Goal: Task Accomplishment & Management: Manage account settings

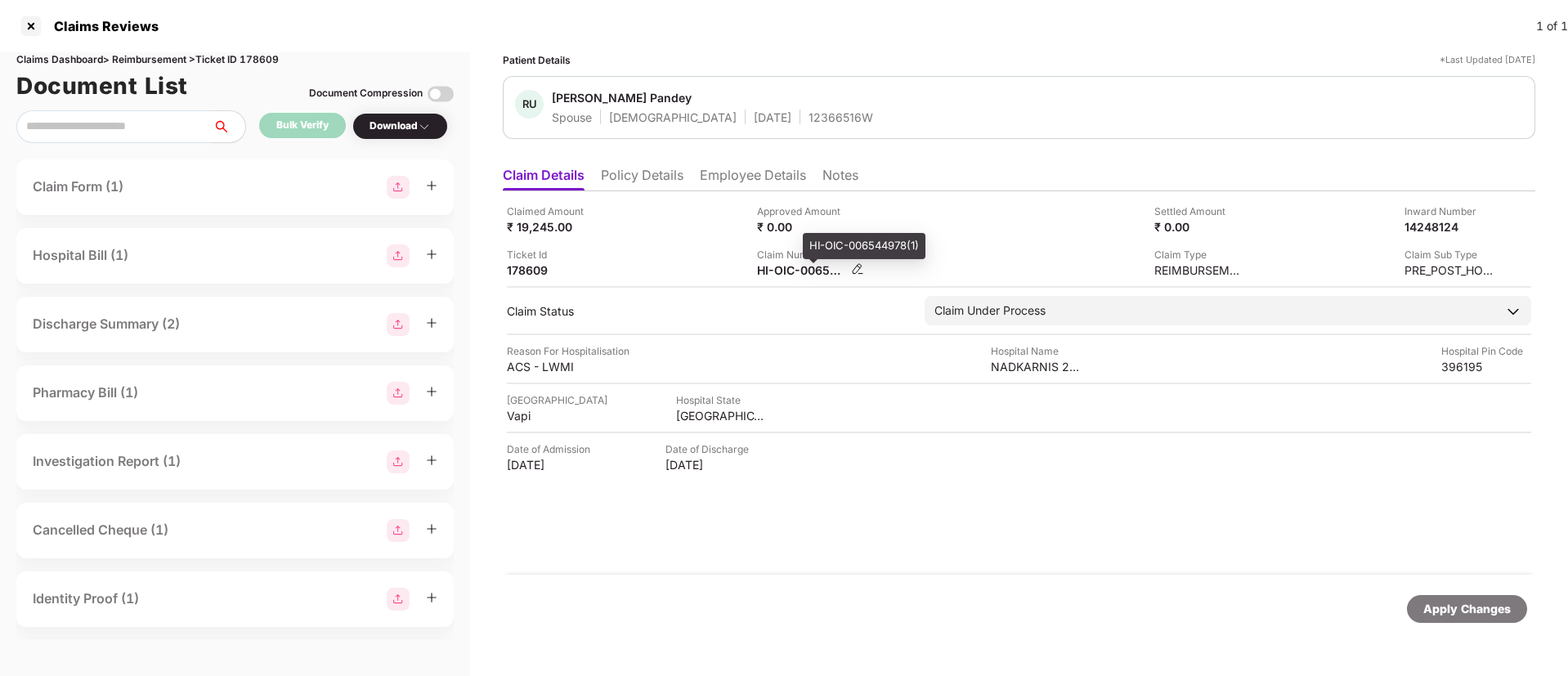
click at [779, 266] on div "HI-OIC-006544978(1)" at bounding box center [802, 270] width 90 height 16
copy div
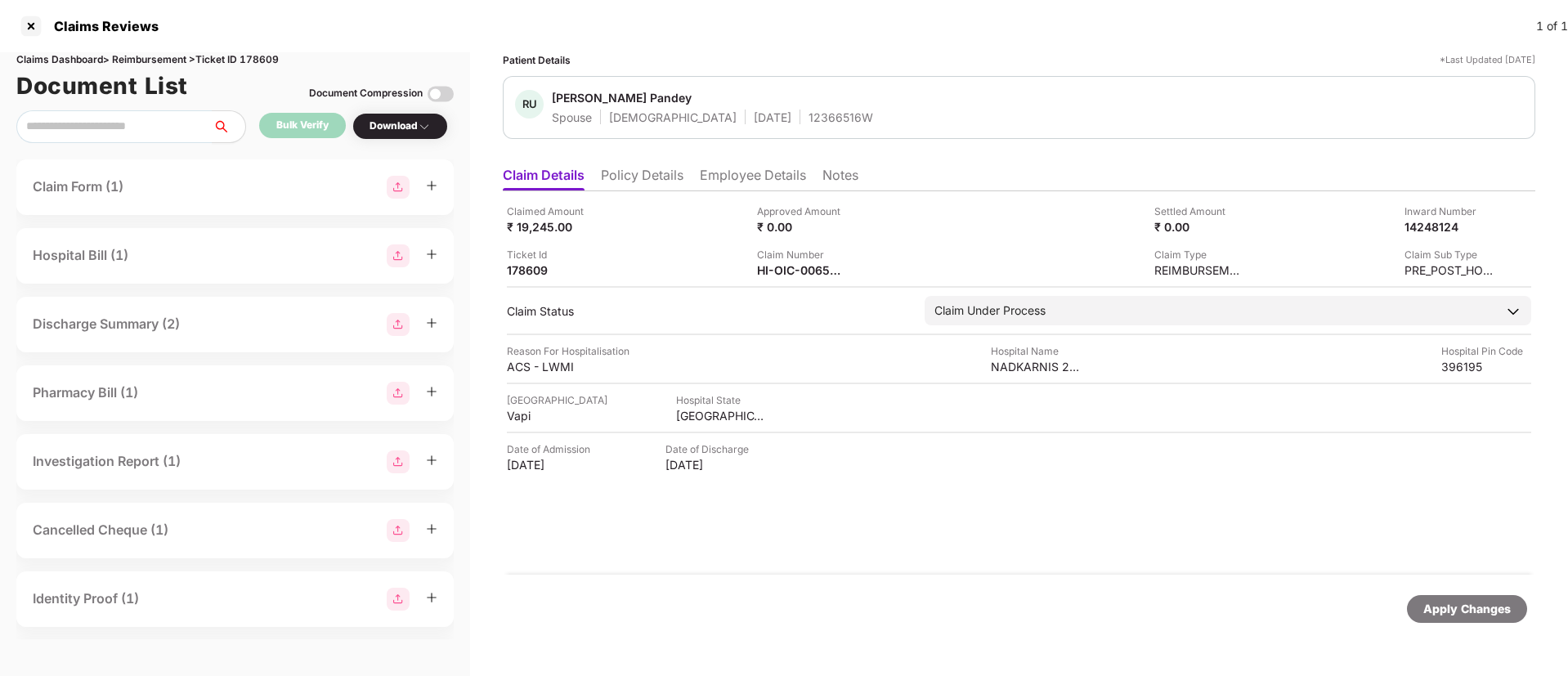
copy div
click at [773, 274] on div "HI-OIC-006553165(0)" at bounding box center [802, 270] width 90 height 16
click at [773, 274] on div "HI-OIC-006553165(0)" at bounding box center [802, 270] width 90 height 16
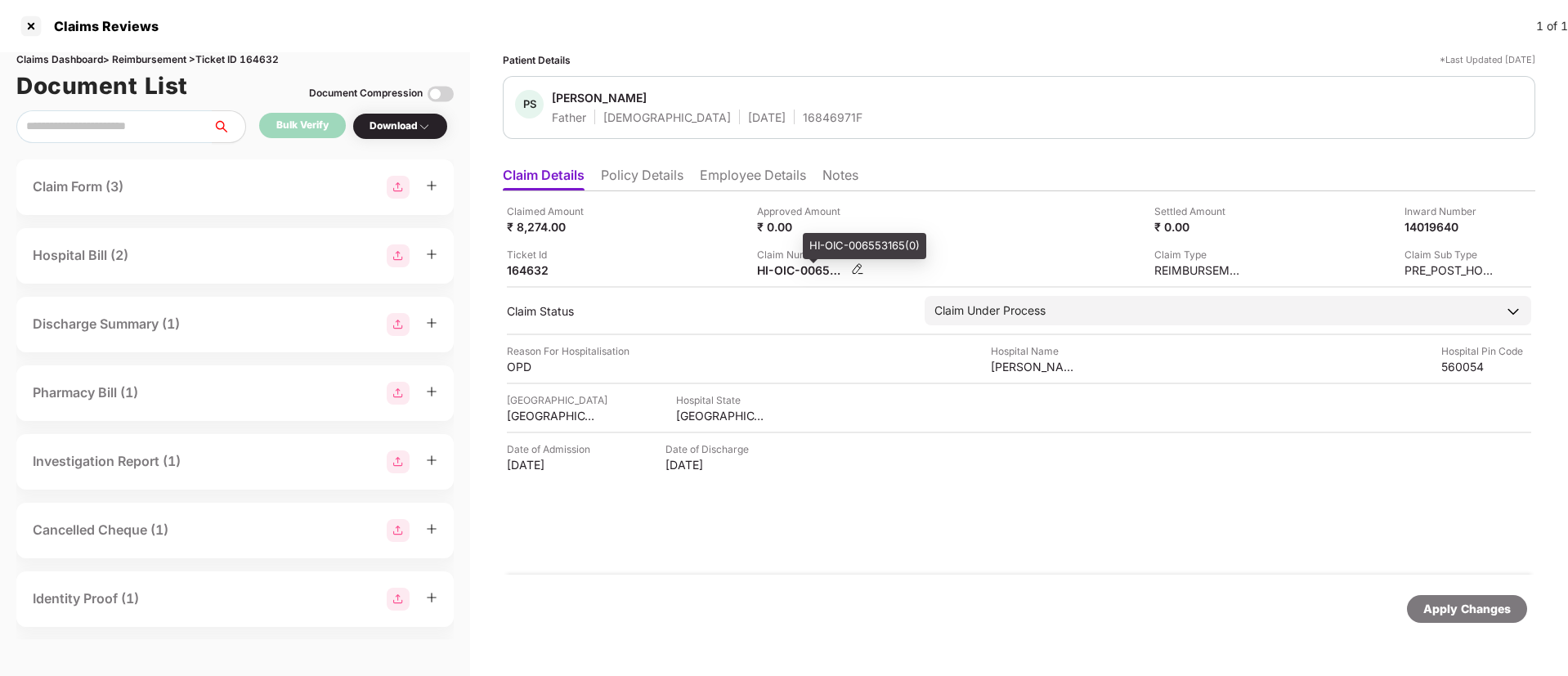
copy div
click at [605, 172] on li "Policy Details" at bounding box center [642, 178] width 82 height 24
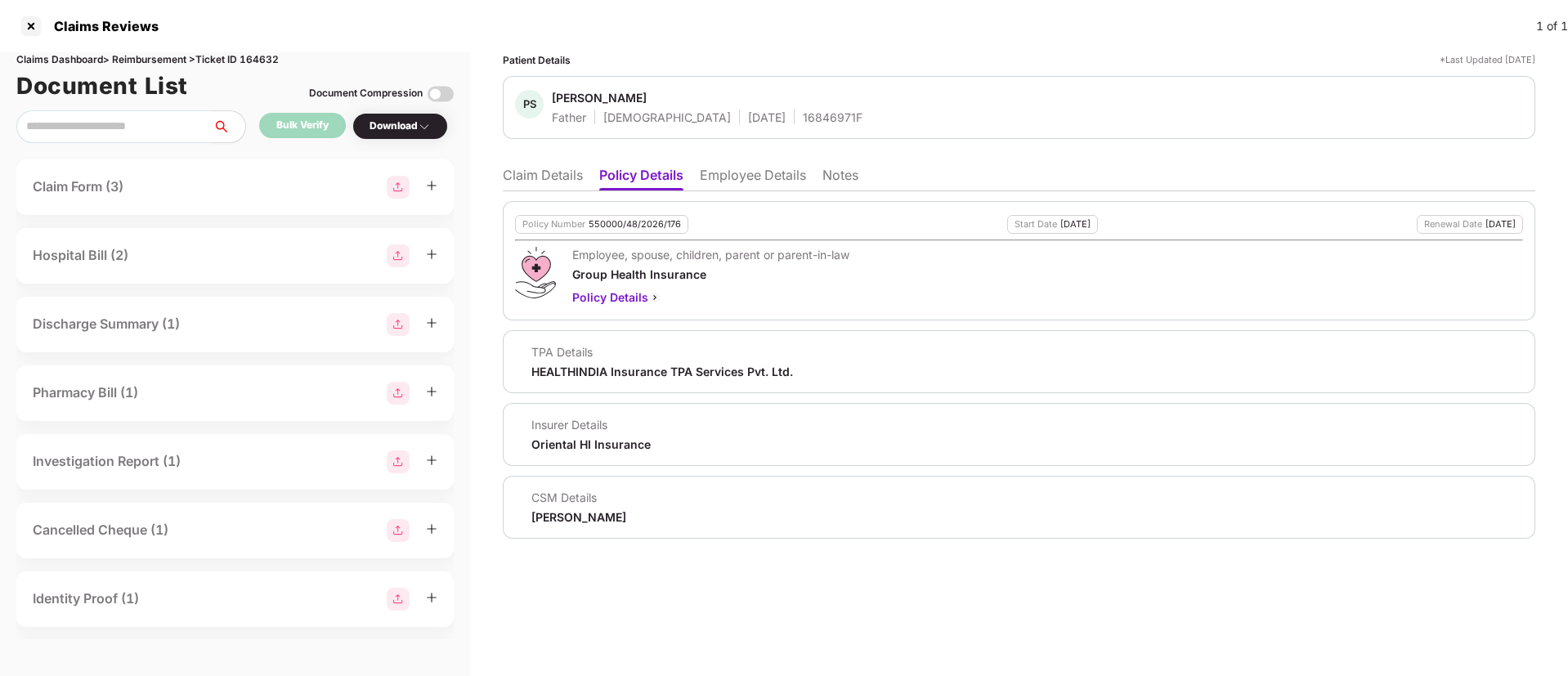
click at [539, 171] on li "Claim Details" at bounding box center [543, 178] width 81 height 24
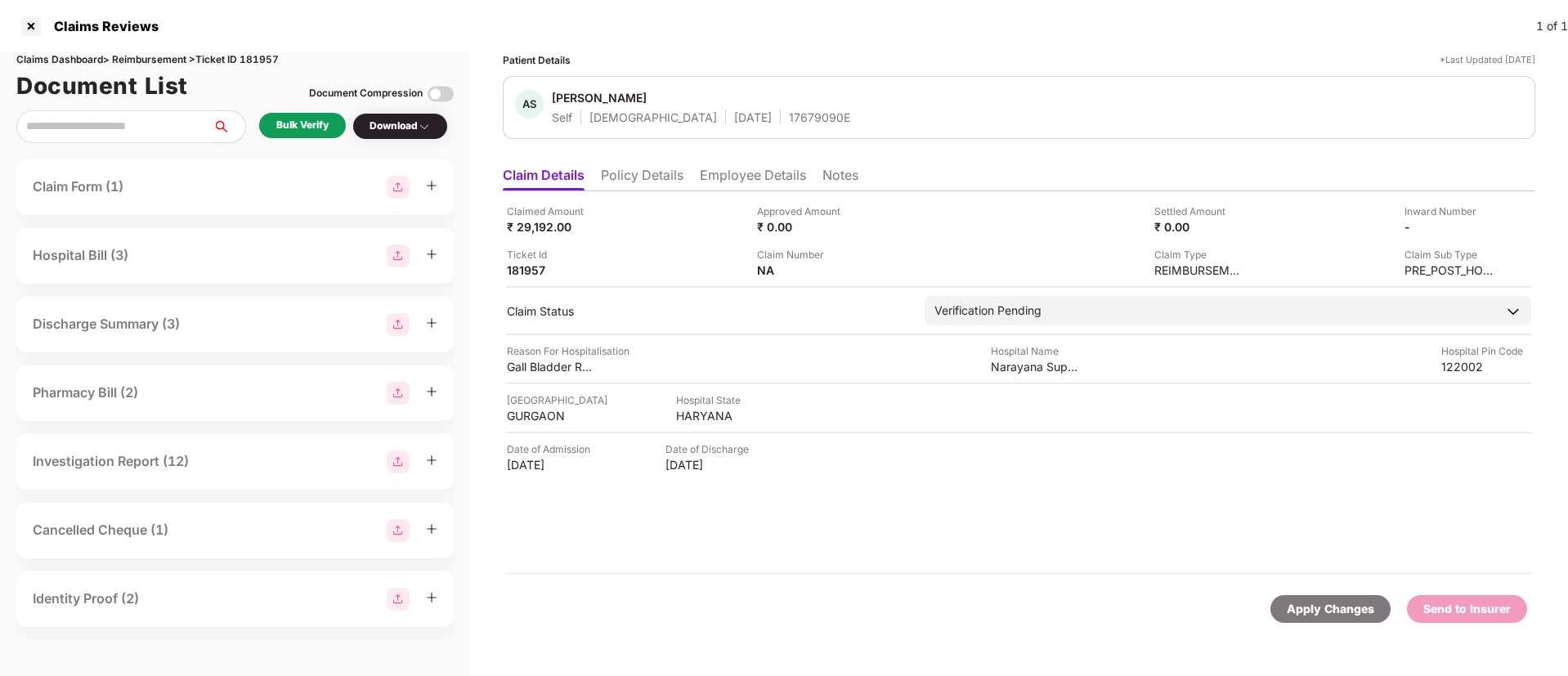
drag, startPoint x: 664, startPoint y: 176, endPoint x: 684, endPoint y: 179, distance: 20.2
click at [677, 179] on li "Policy Details" at bounding box center [642, 178] width 82 height 24
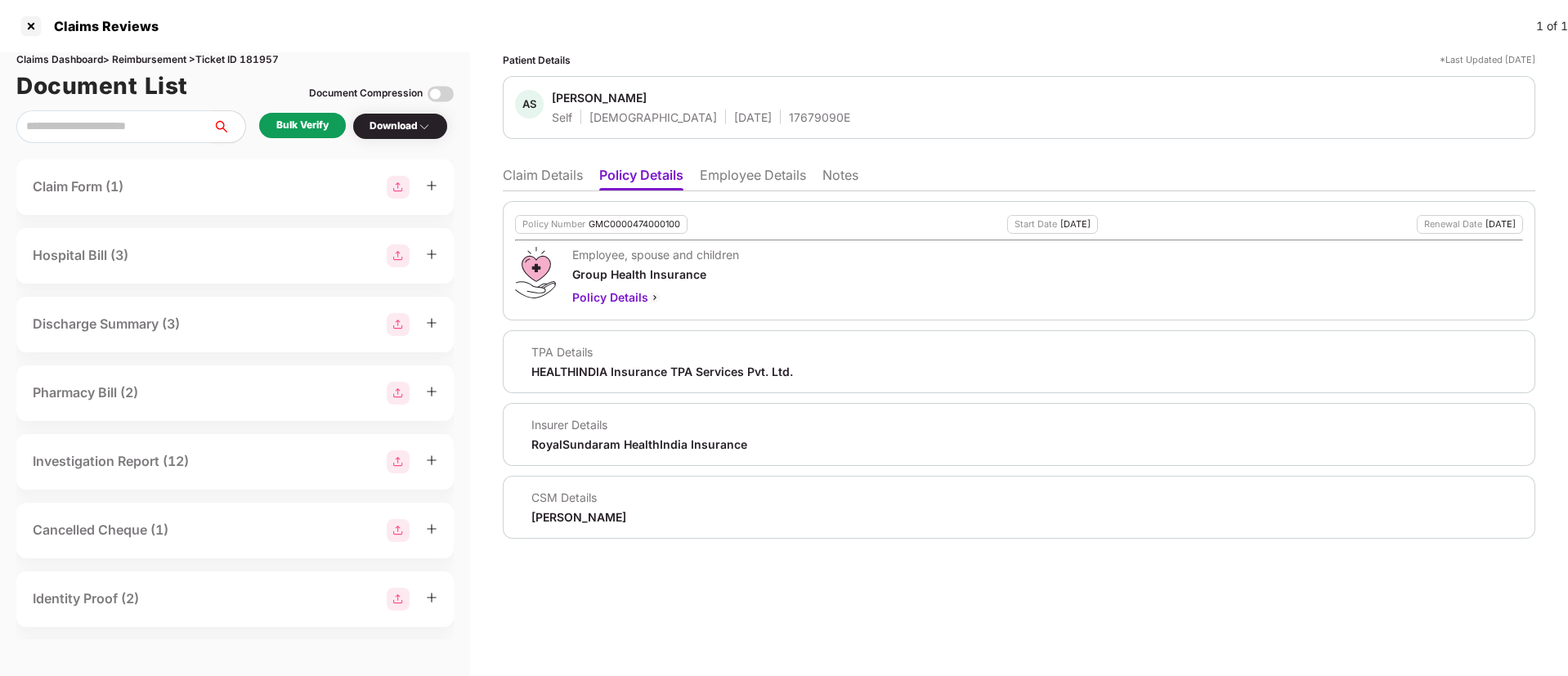
click at [729, 188] on li "Employee Details" at bounding box center [753, 178] width 106 height 24
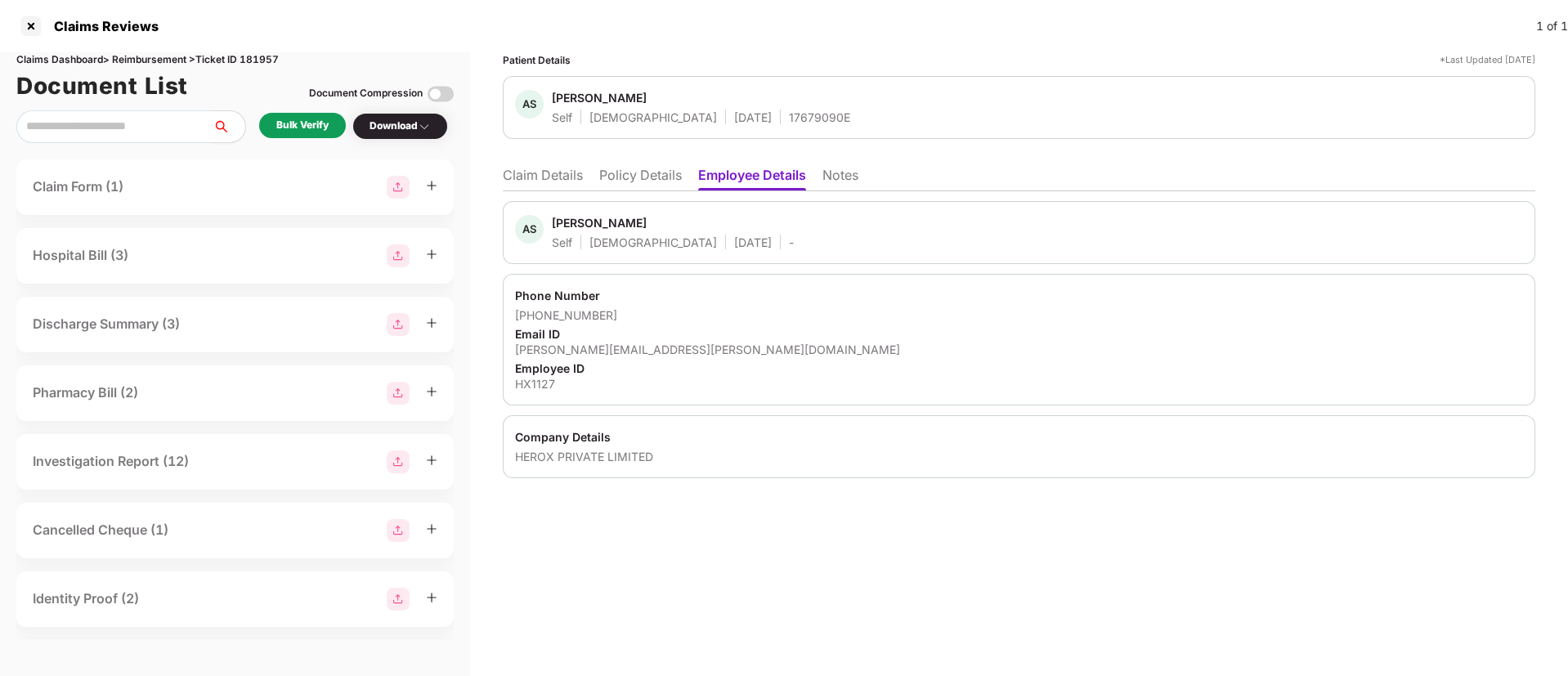
click at [654, 182] on li "Policy Details" at bounding box center [641, 178] width 82 height 24
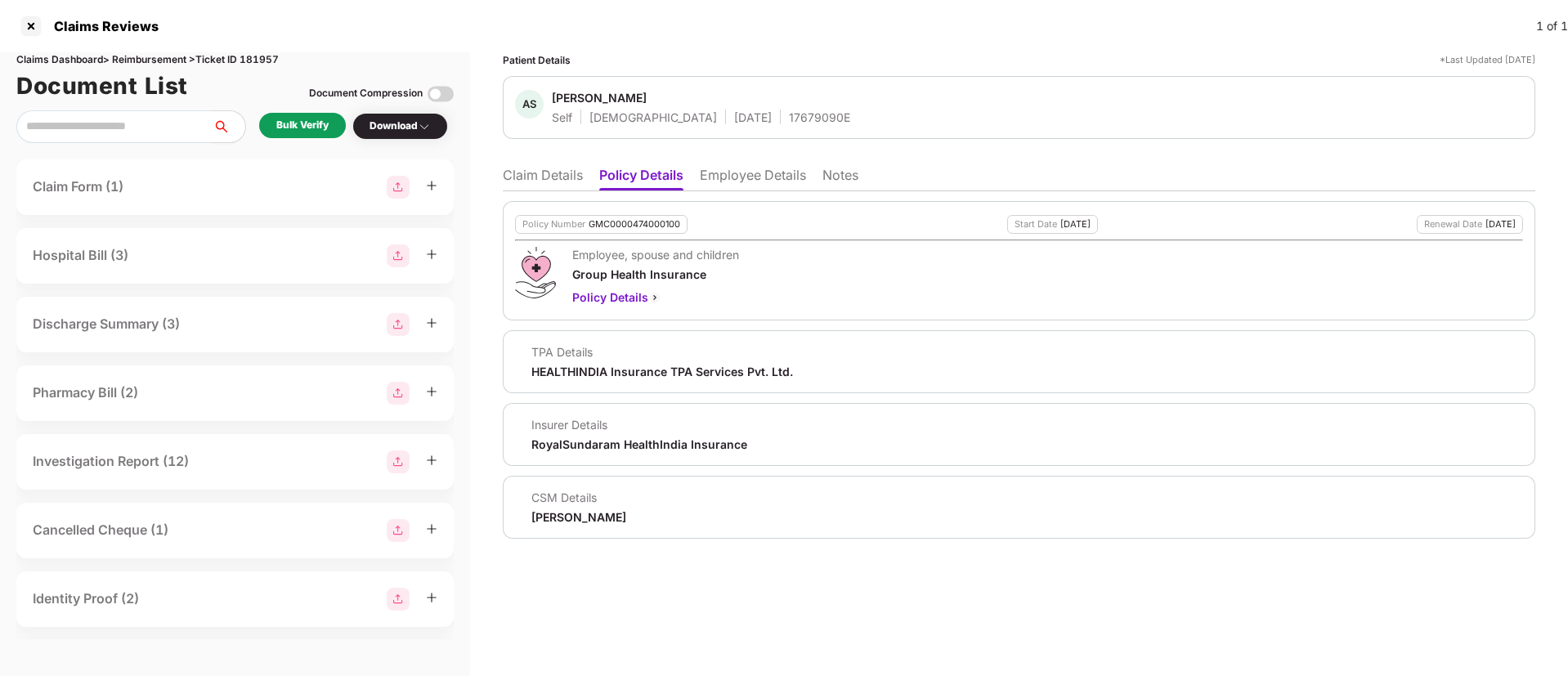
click at [538, 184] on li "Claim Details" at bounding box center [543, 178] width 81 height 24
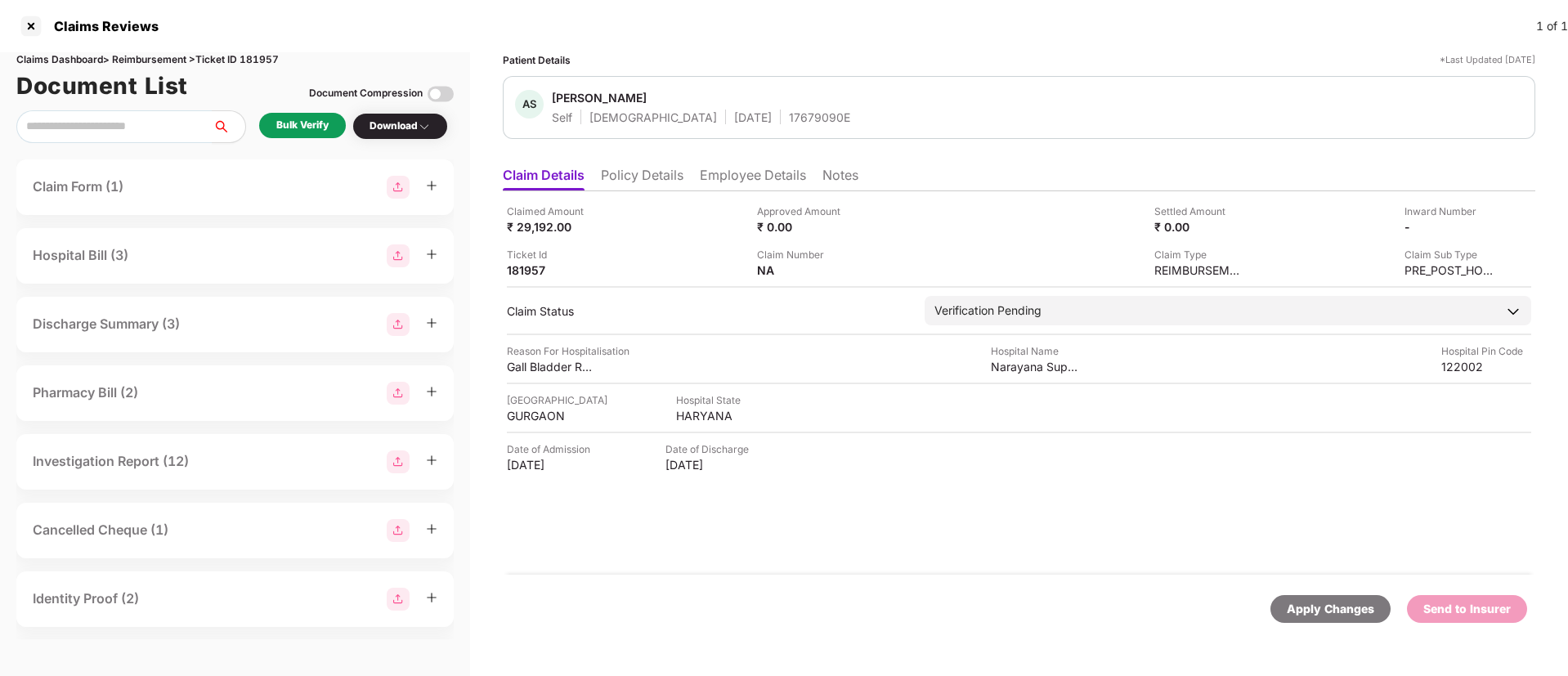
click at [672, 149] on div "Patient Details *Last Updated 08 Oct 2025 AS Ananya Singh Self Female 15 Dec 19…" at bounding box center [1019, 348] width 1033 height 591
click at [662, 176] on li "Policy Details" at bounding box center [642, 178] width 82 height 24
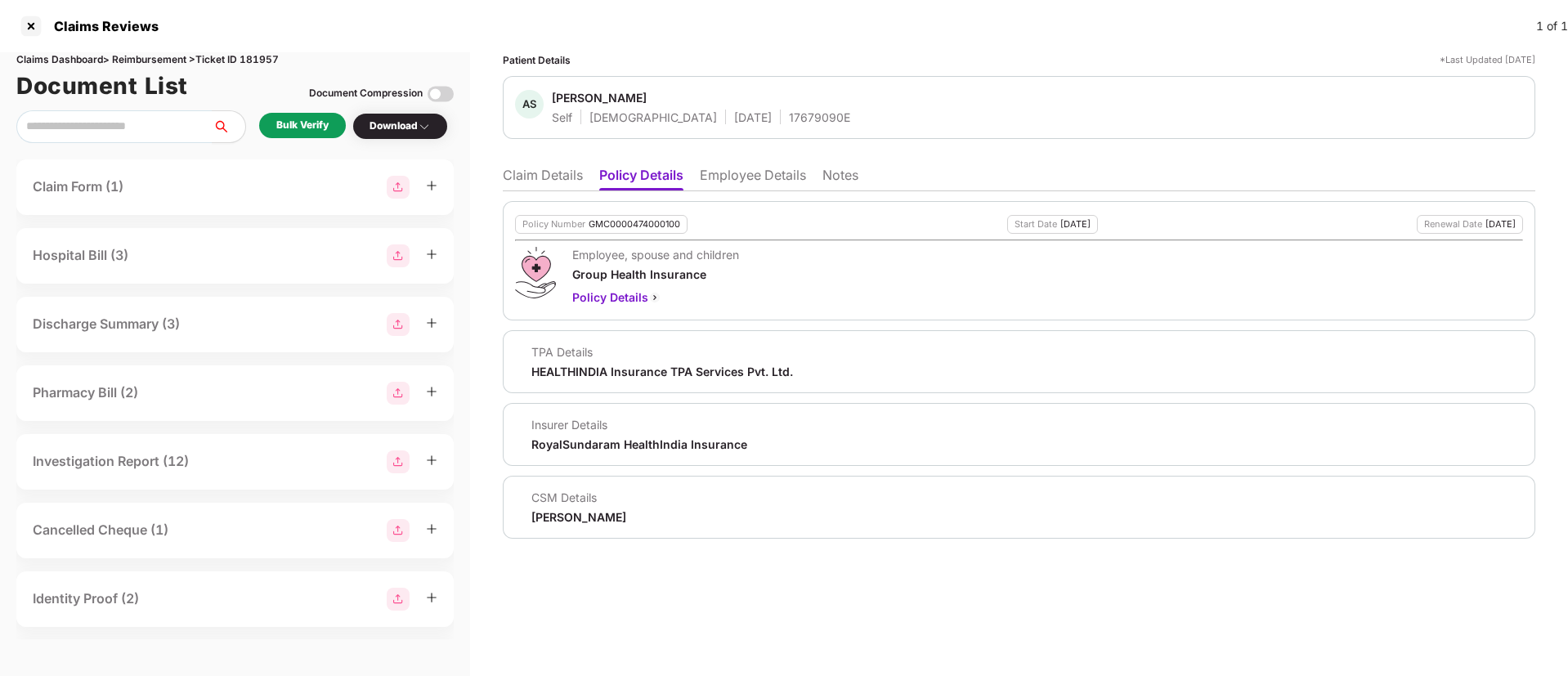
click at [765, 179] on li "Employee Details" at bounding box center [753, 178] width 106 height 24
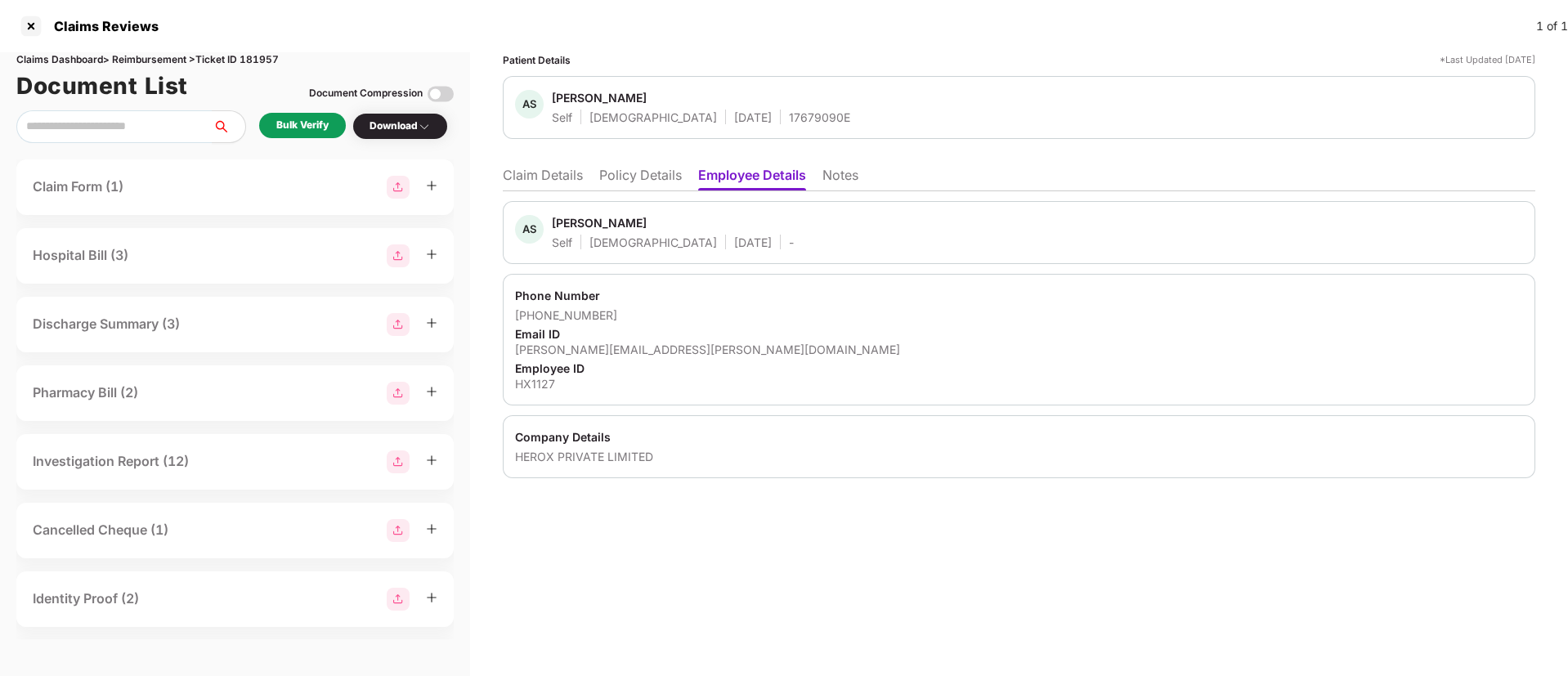
click at [646, 174] on li "Policy Details" at bounding box center [641, 178] width 82 height 24
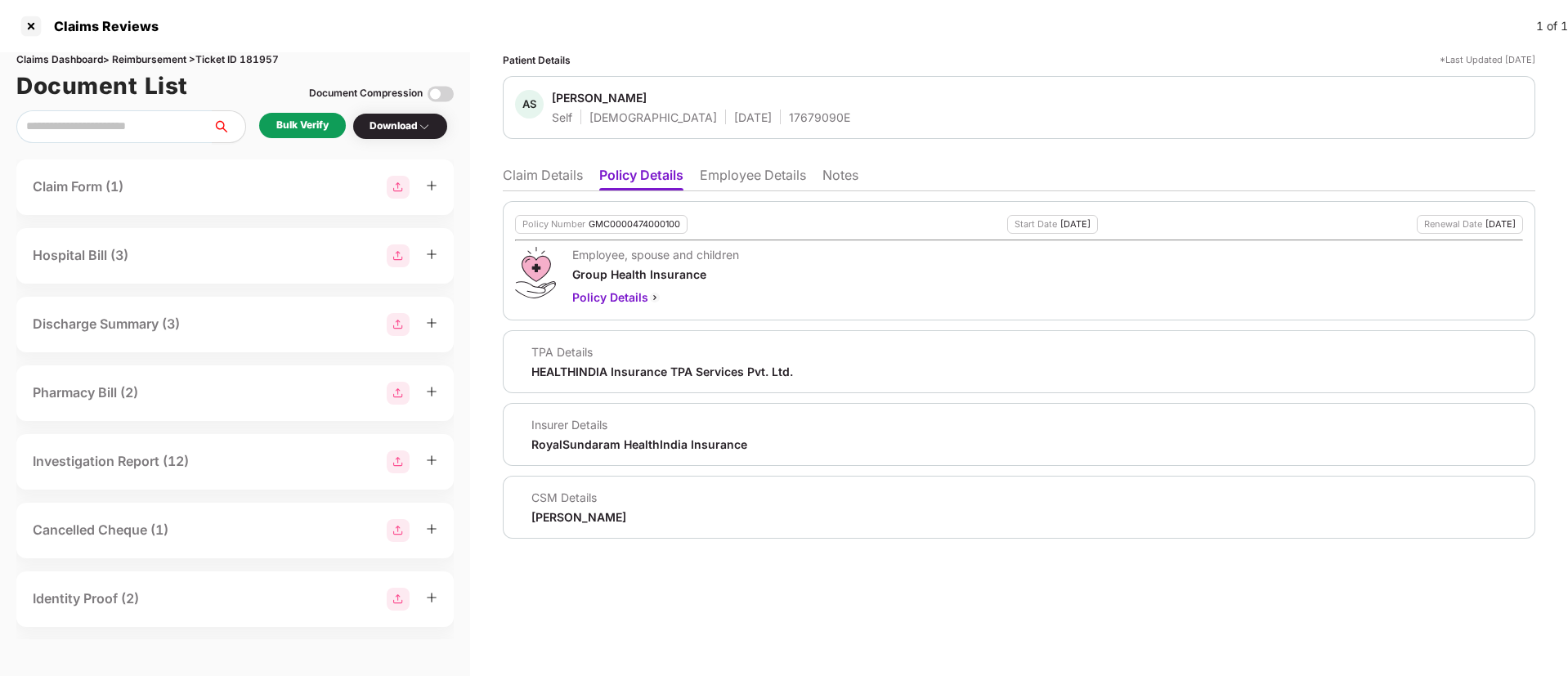
click at [546, 177] on li "Claim Details" at bounding box center [543, 178] width 81 height 24
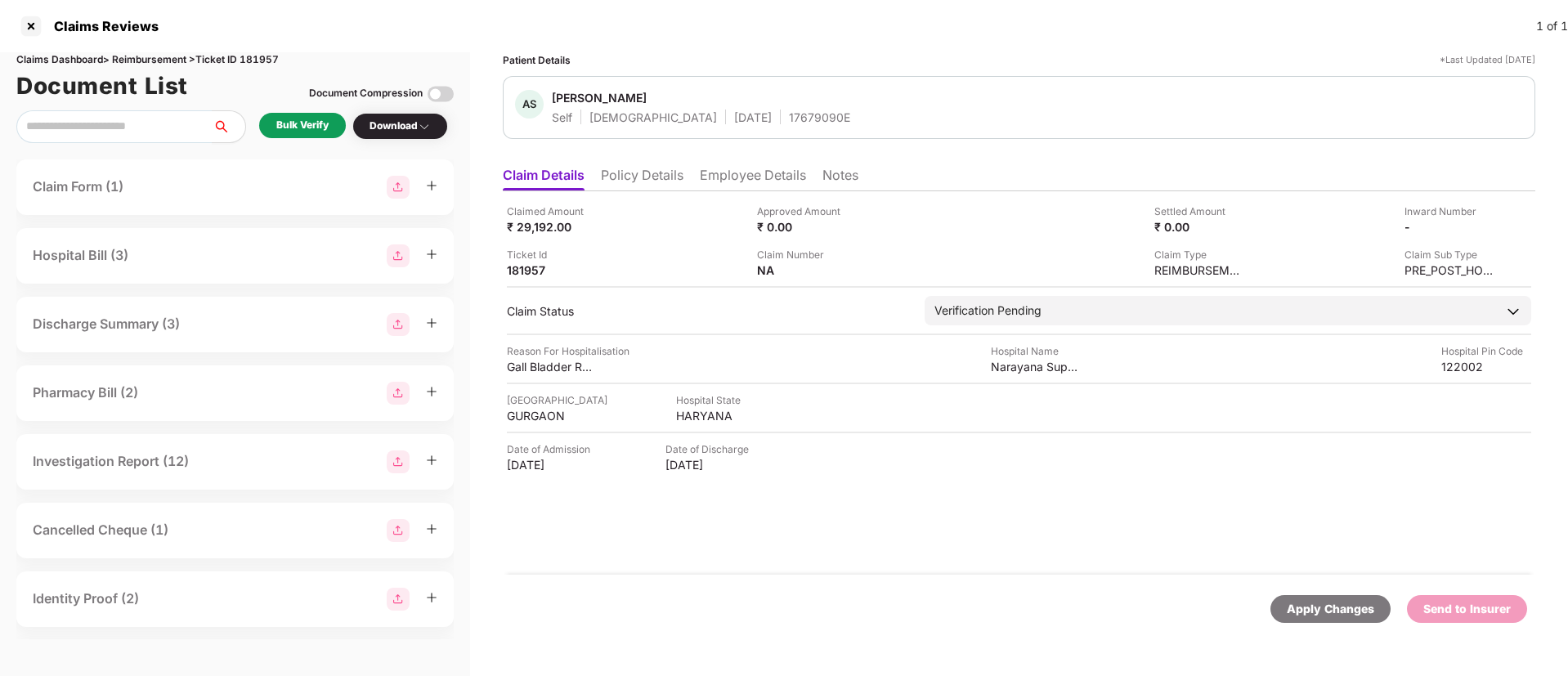
click at [289, 126] on div "Bulk Verify" at bounding box center [302, 125] width 52 height 16
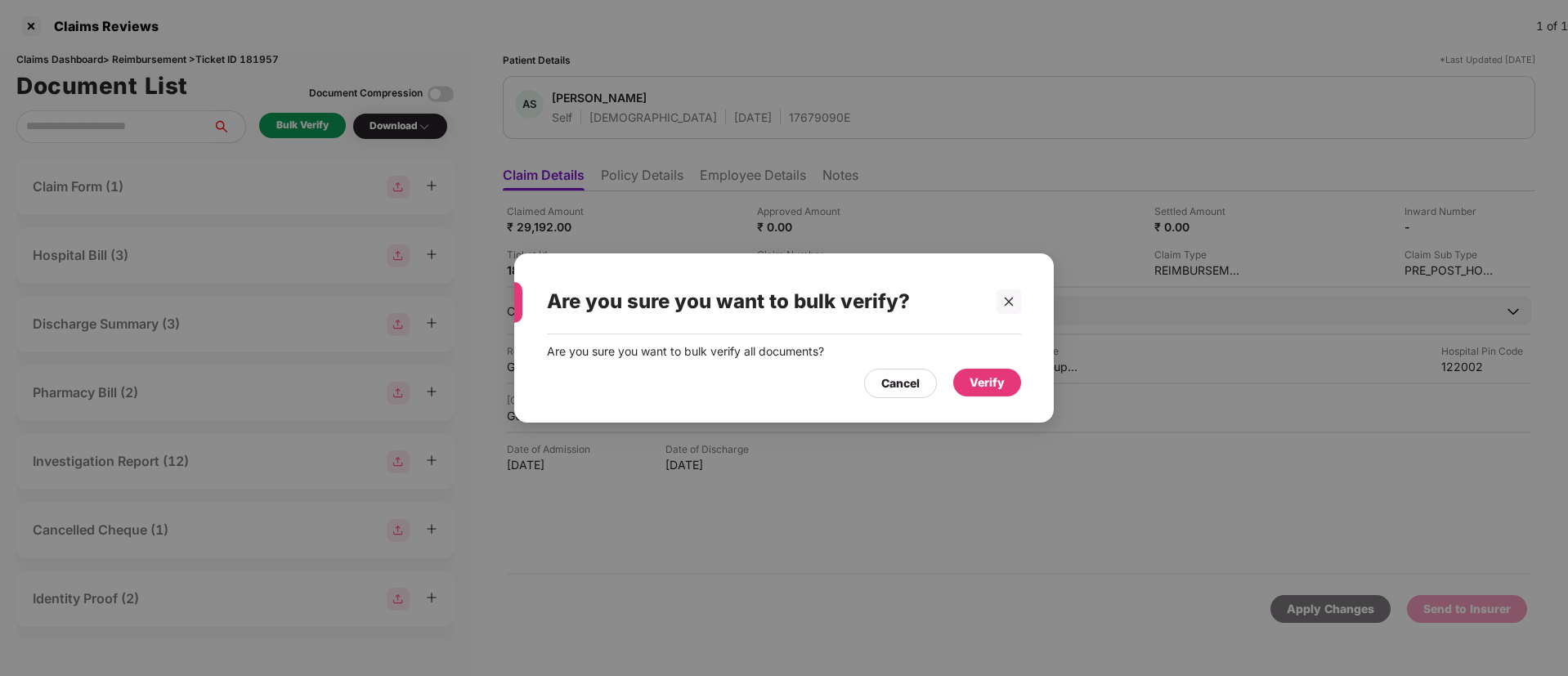
click at [991, 390] on div "Verify" at bounding box center [987, 382] width 35 height 18
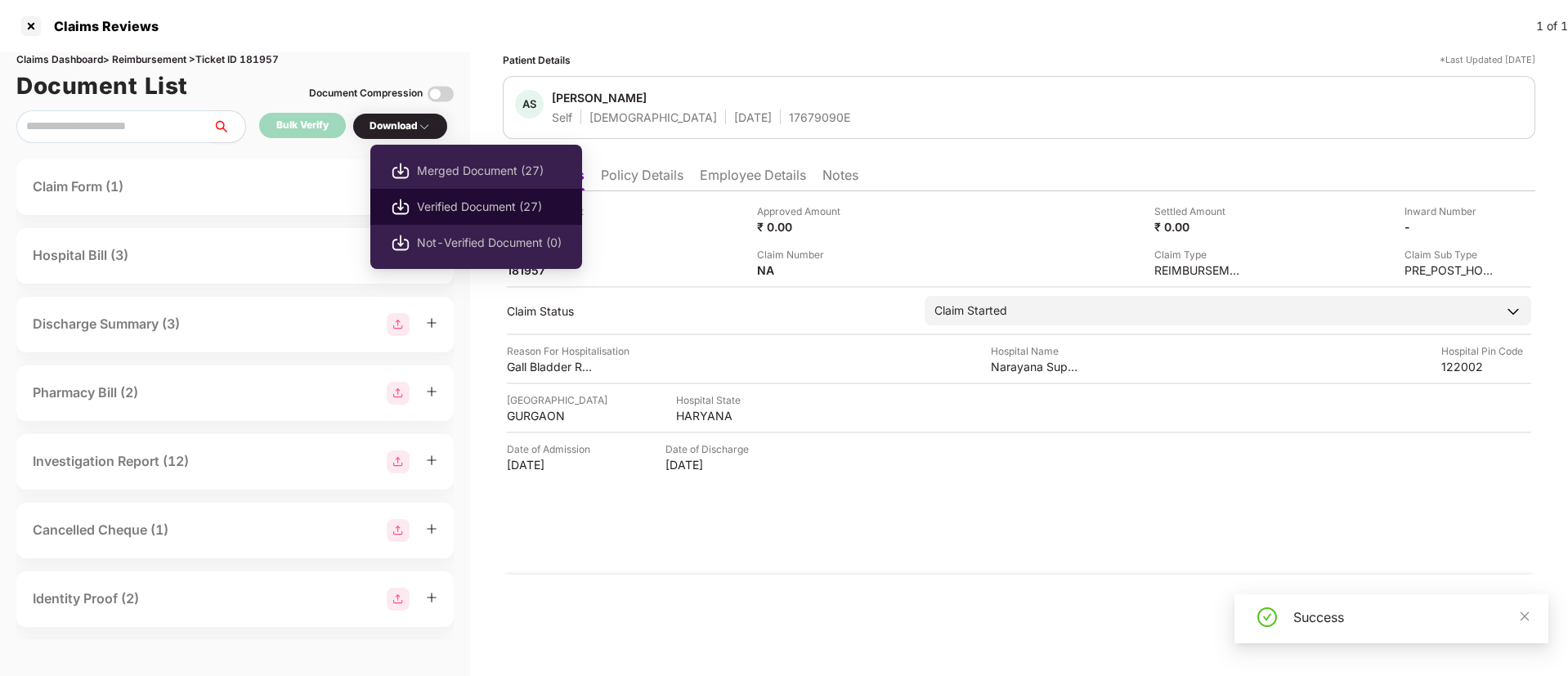
click at [442, 195] on li "Verified Document (27)" at bounding box center [476, 206] width 211 height 36
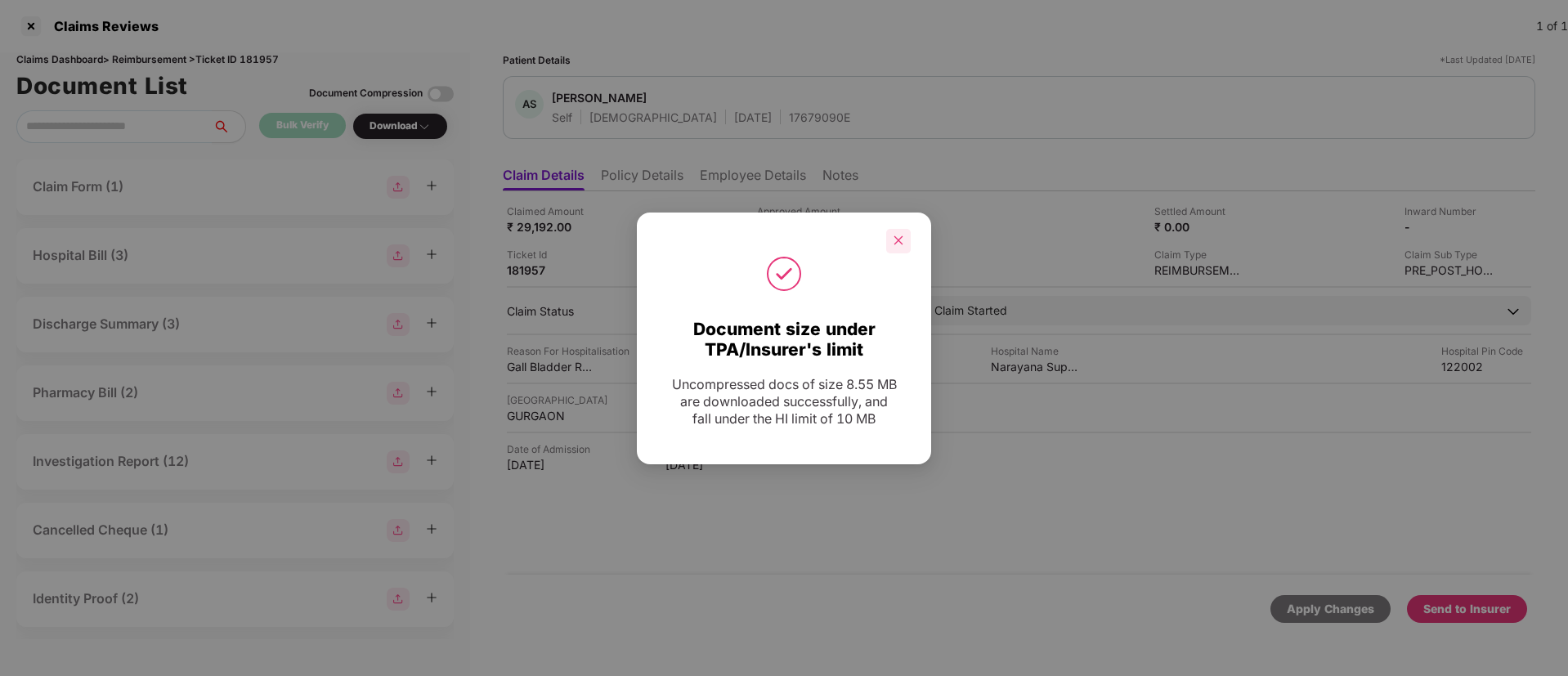
click at [903, 245] on icon "close" at bounding box center [898, 240] width 12 height 12
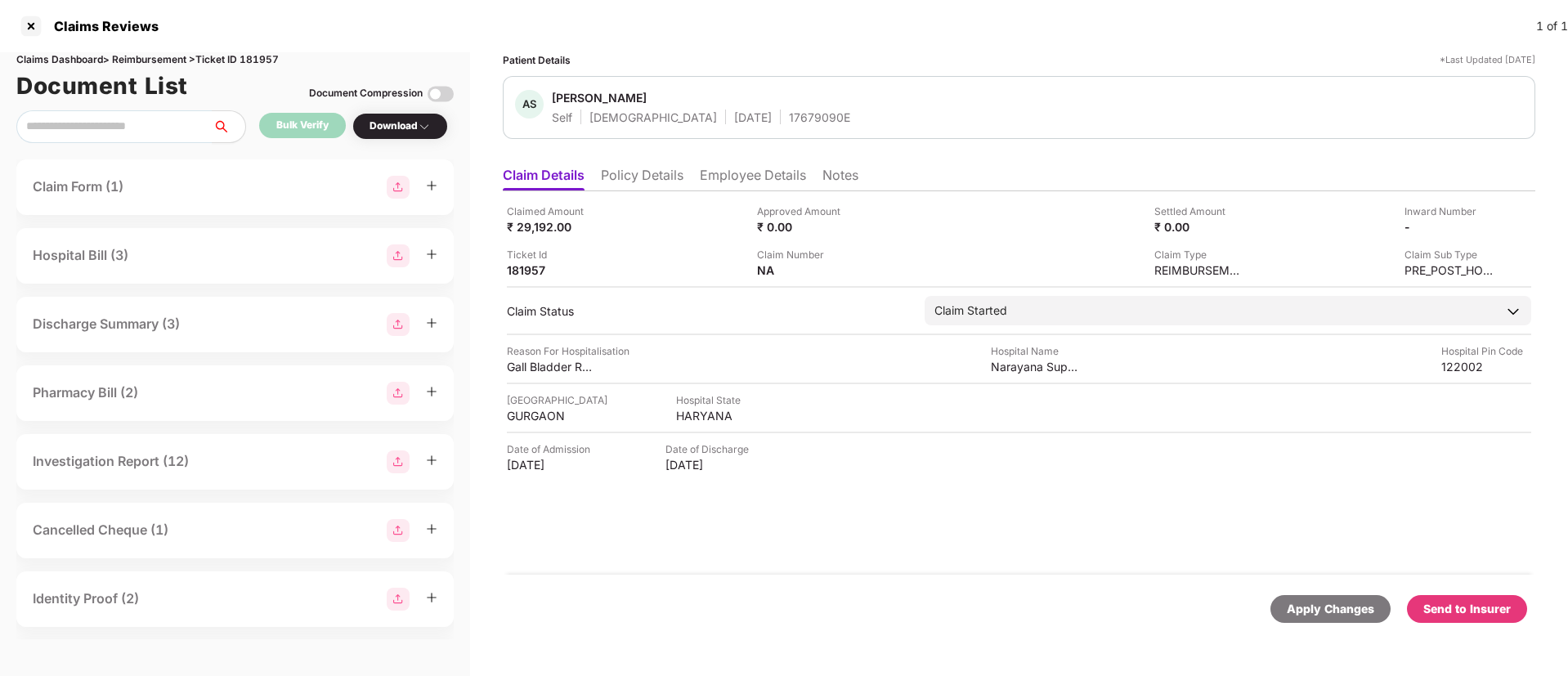
click at [1465, 608] on div "Send to Insurer" at bounding box center [1467, 609] width 88 height 18
click at [662, 179] on li "Policy Details" at bounding box center [642, 178] width 82 height 24
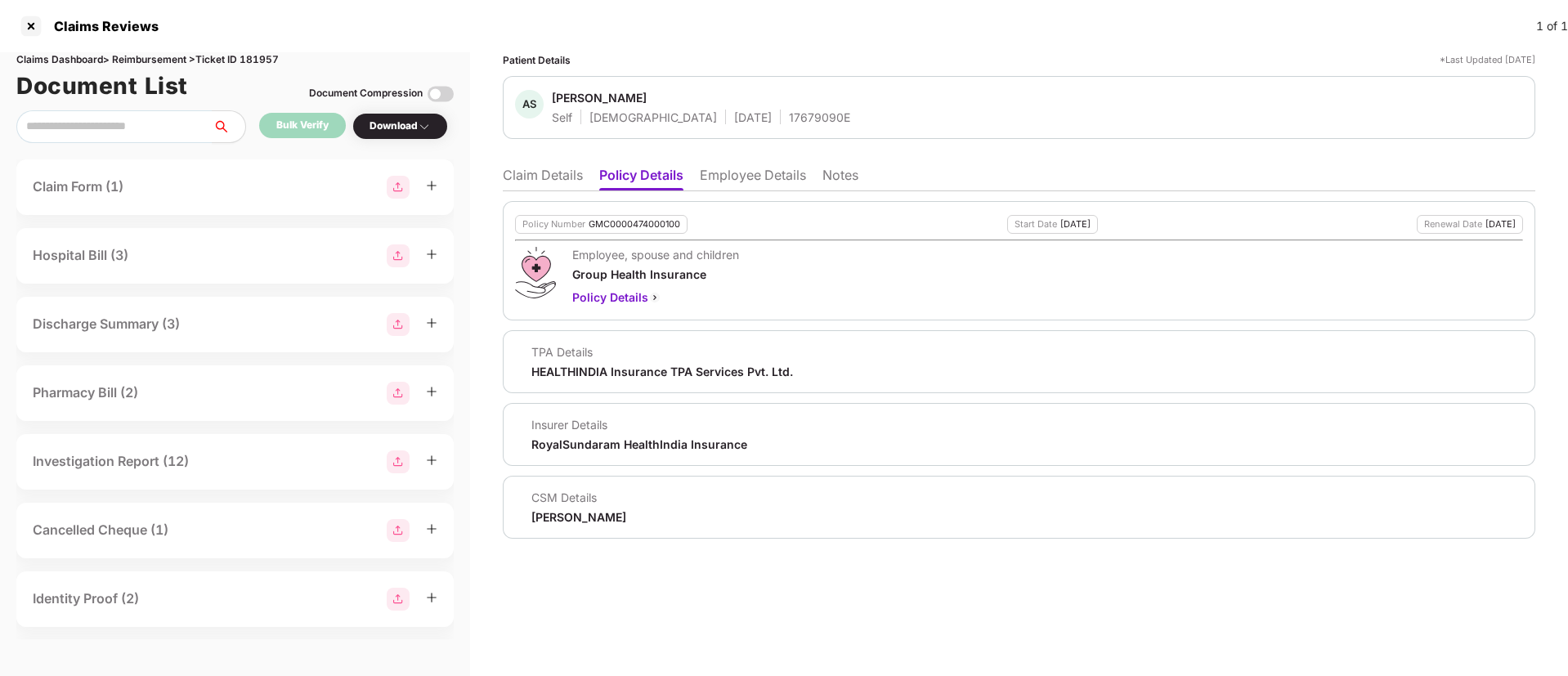
click at [536, 179] on li "Claim Details" at bounding box center [543, 178] width 81 height 24
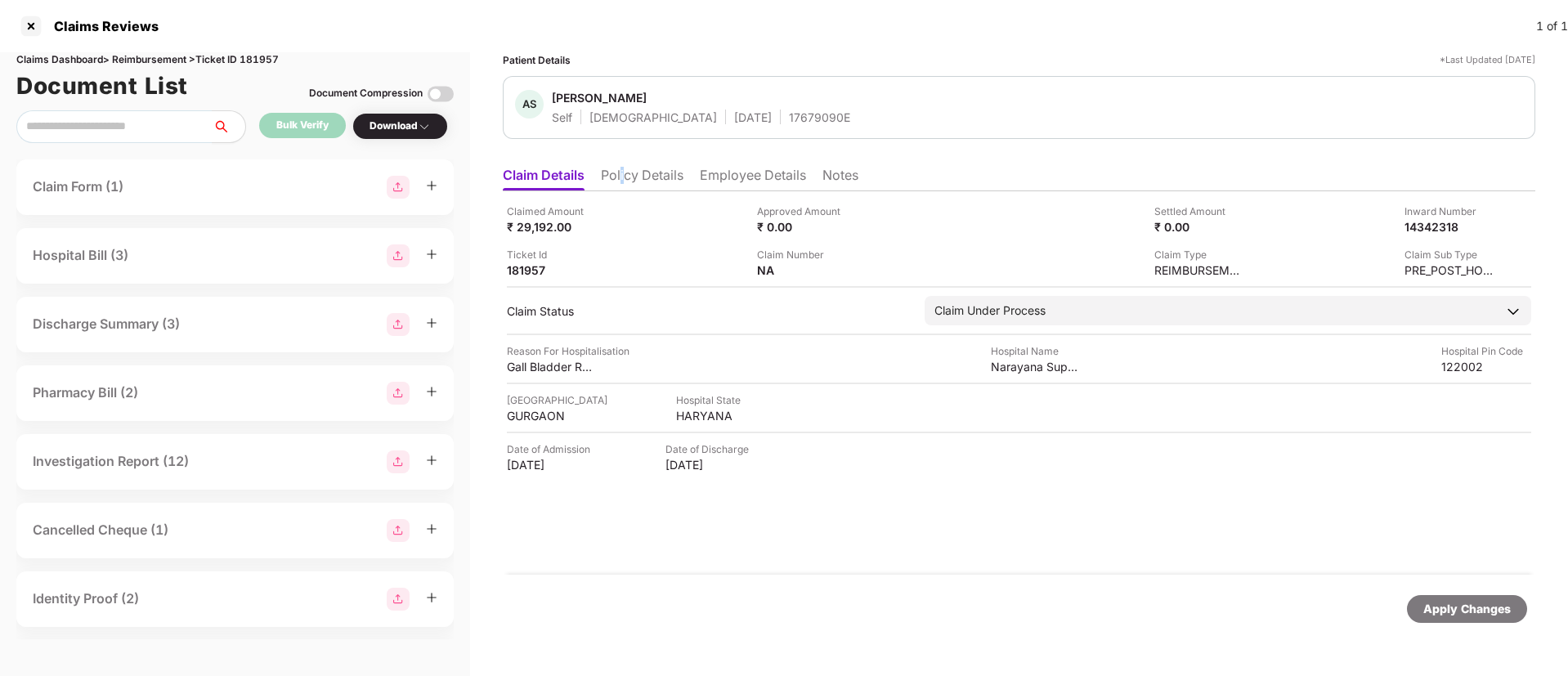
click at [623, 181] on li "Policy Details" at bounding box center [642, 178] width 82 height 24
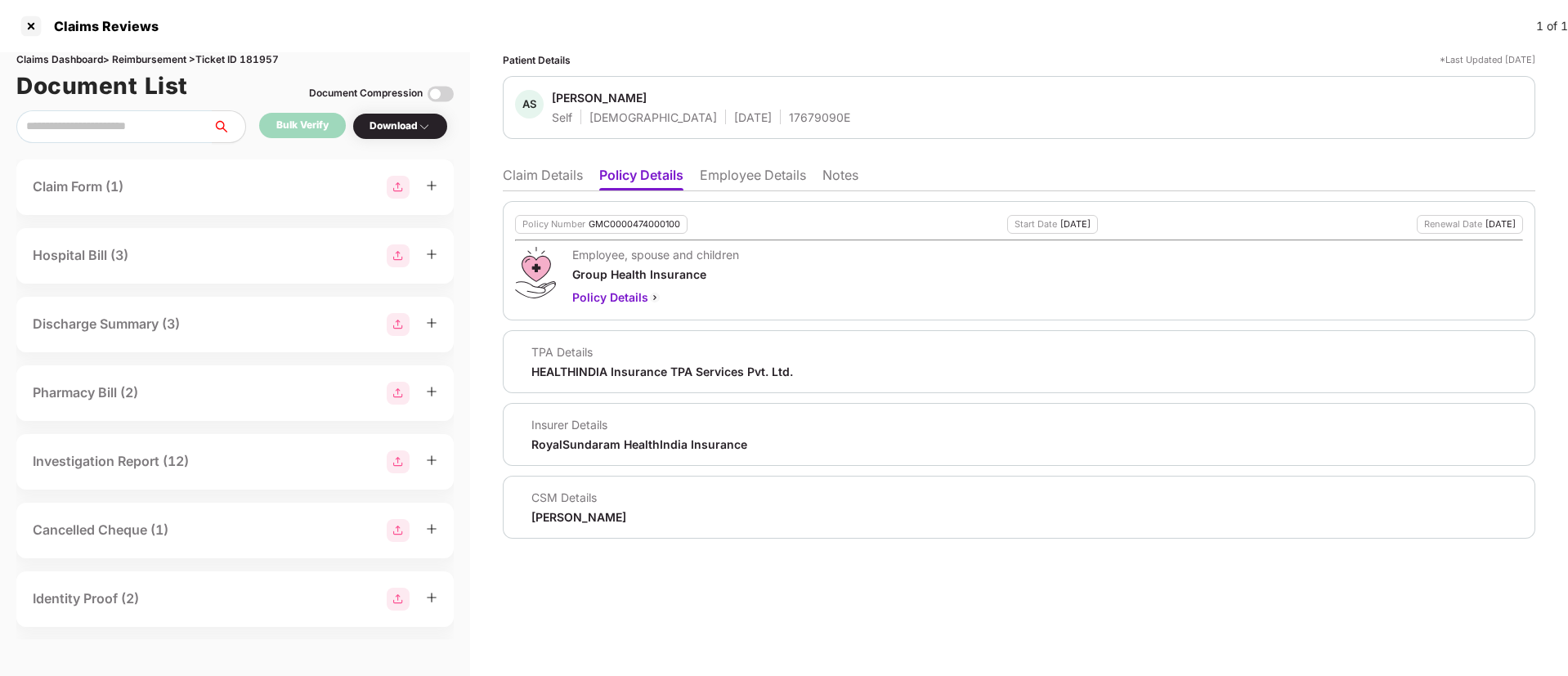
click at [518, 180] on li "Claim Details" at bounding box center [543, 178] width 81 height 24
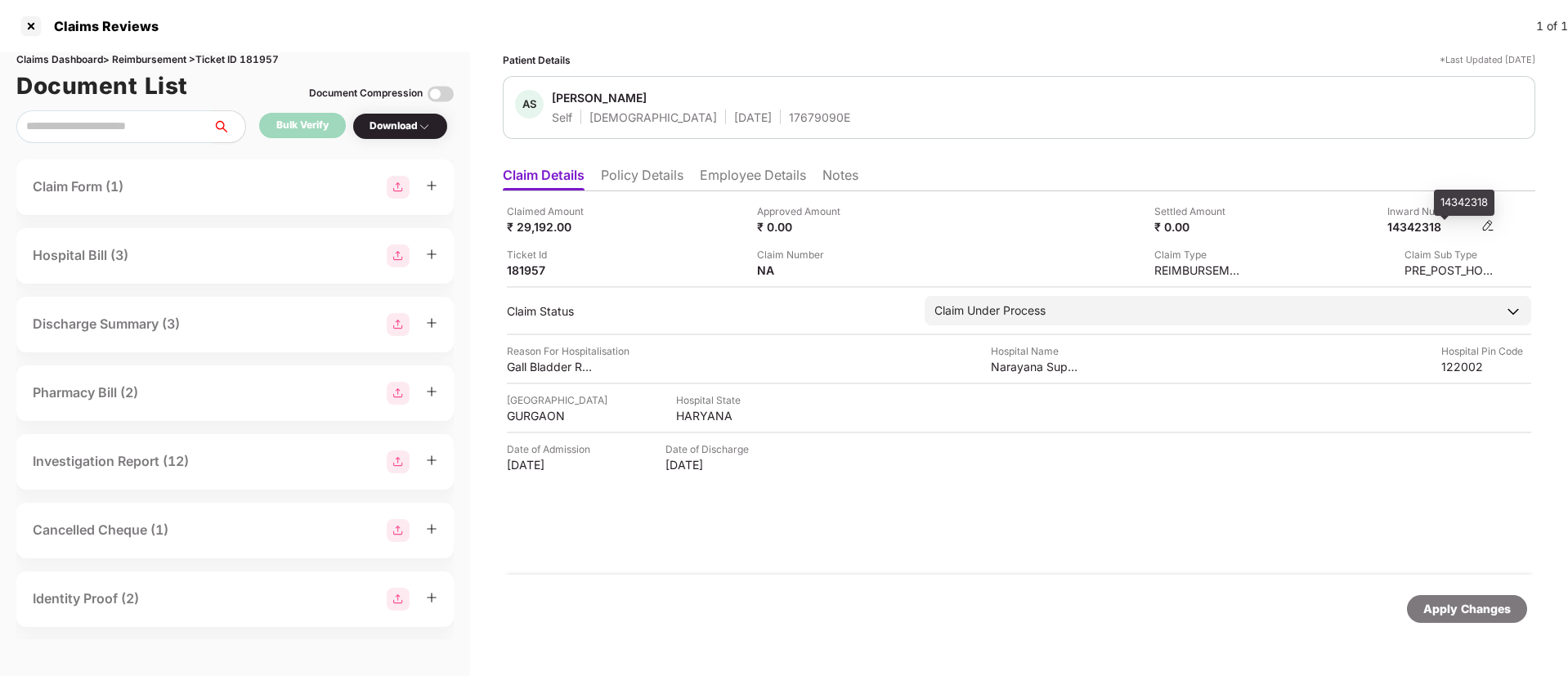
click at [1424, 228] on div "14342318" at bounding box center [1433, 226] width 90 height 16
copy div "14342318"
click at [789, 114] on div "17679090E" at bounding box center [819, 117] width 61 height 16
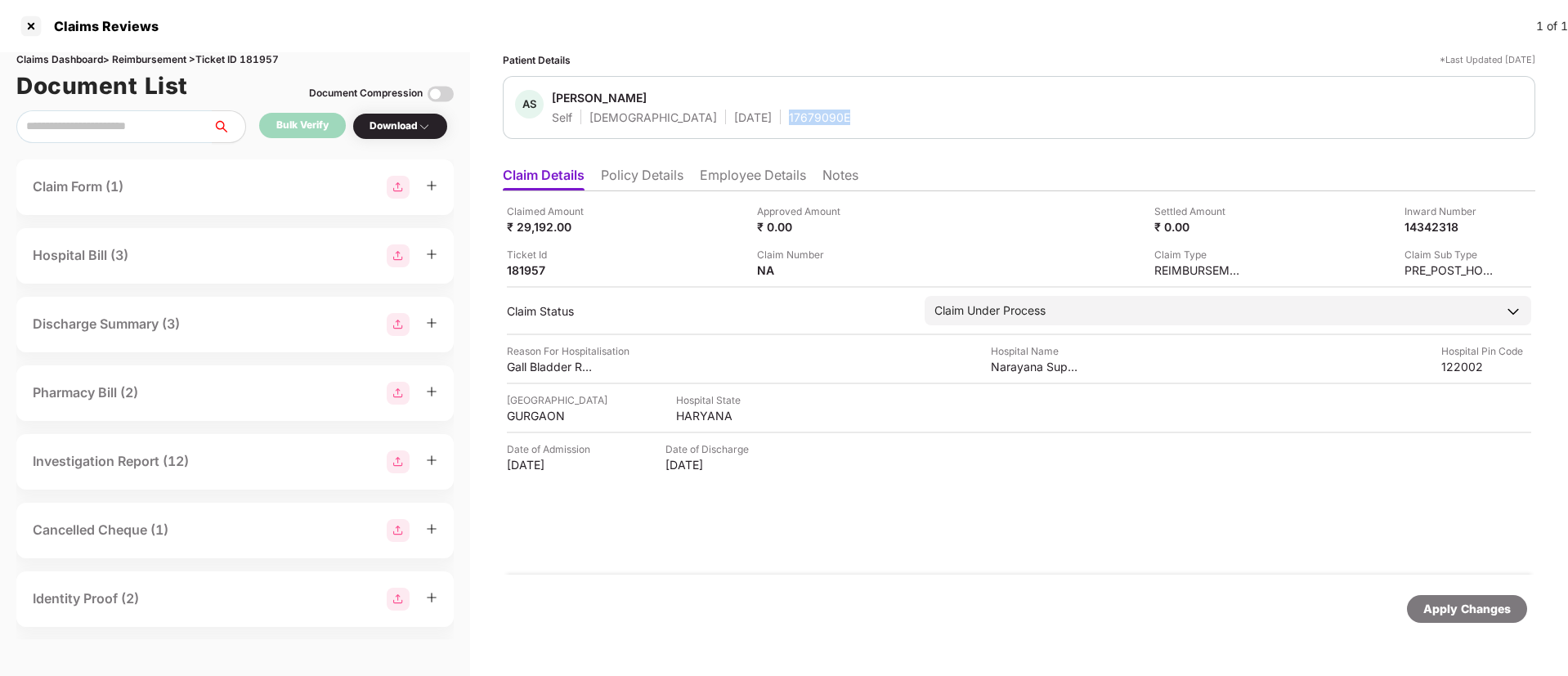
copy div "17679090E"
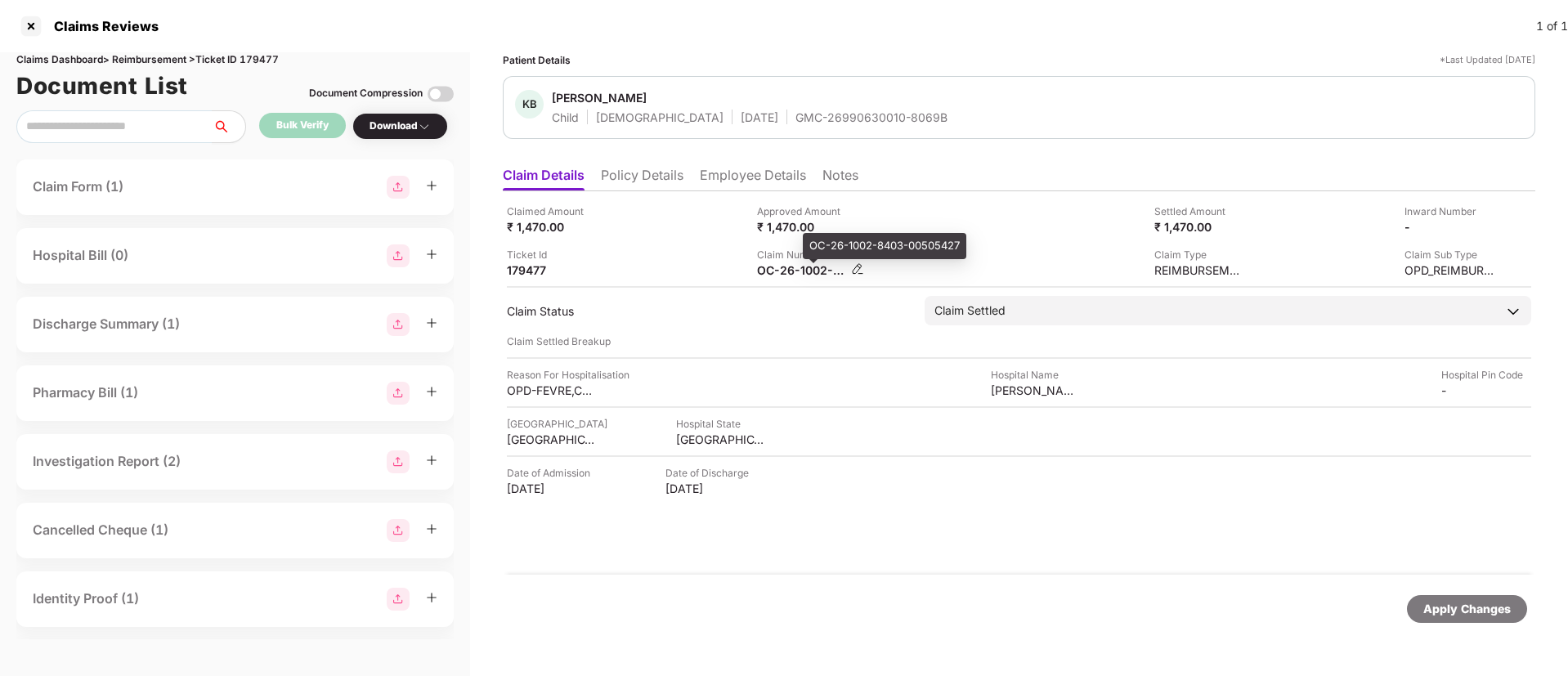
click at [762, 275] on div "OC-26-1002-8403-00505427" at bounding box center [802, 270] width 90 height 16
copy div
click at [716, 257] on div "Ticket Id 179477" at bounding box center [626, 263] width 238 height 31
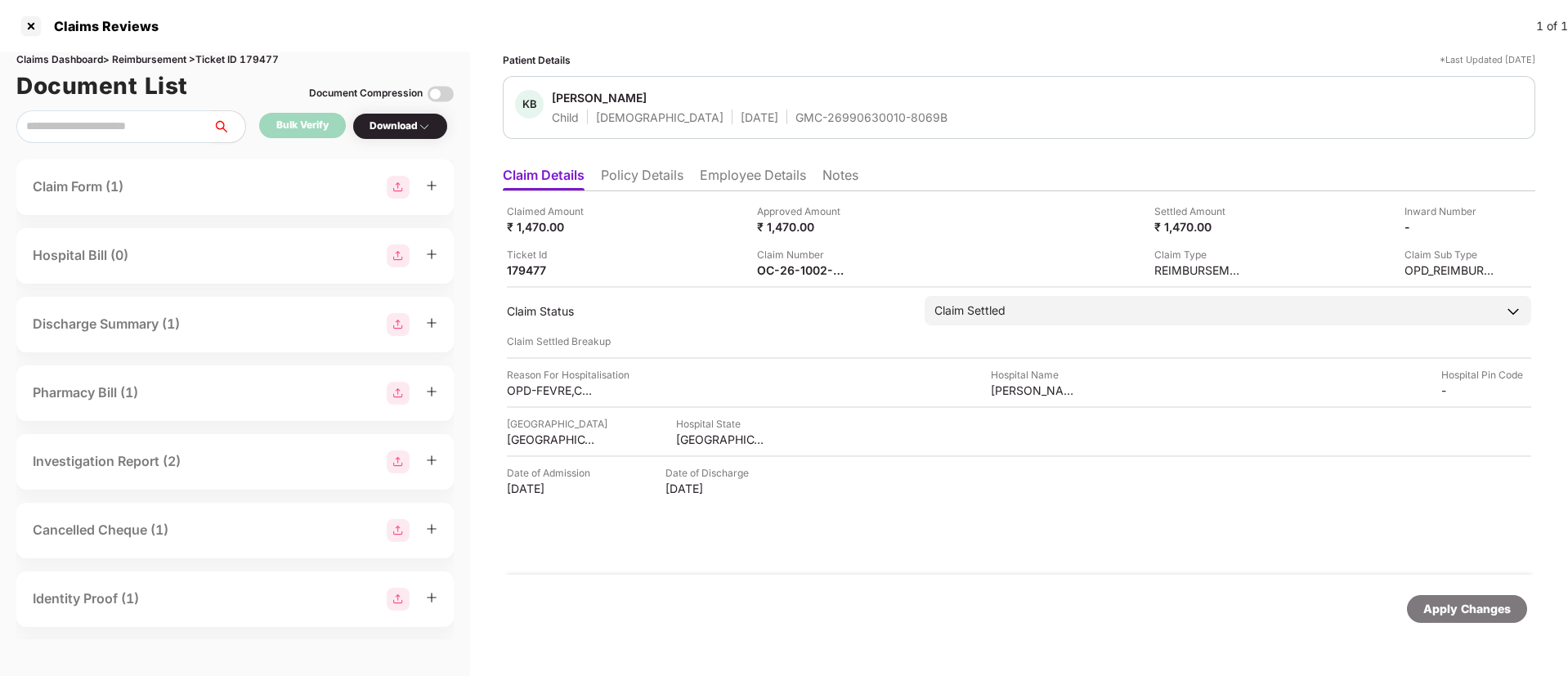
click at [261, 58] on div "Claims Dashboard > Reimbursement > Ticket ID 179477" at bounding box center [235, 59] width 438 height 16
copy div "179477"
click at [784, 273] on div "OC-26-1002-8403-00505427" at bounding box center [802, 270] width 90 height 16
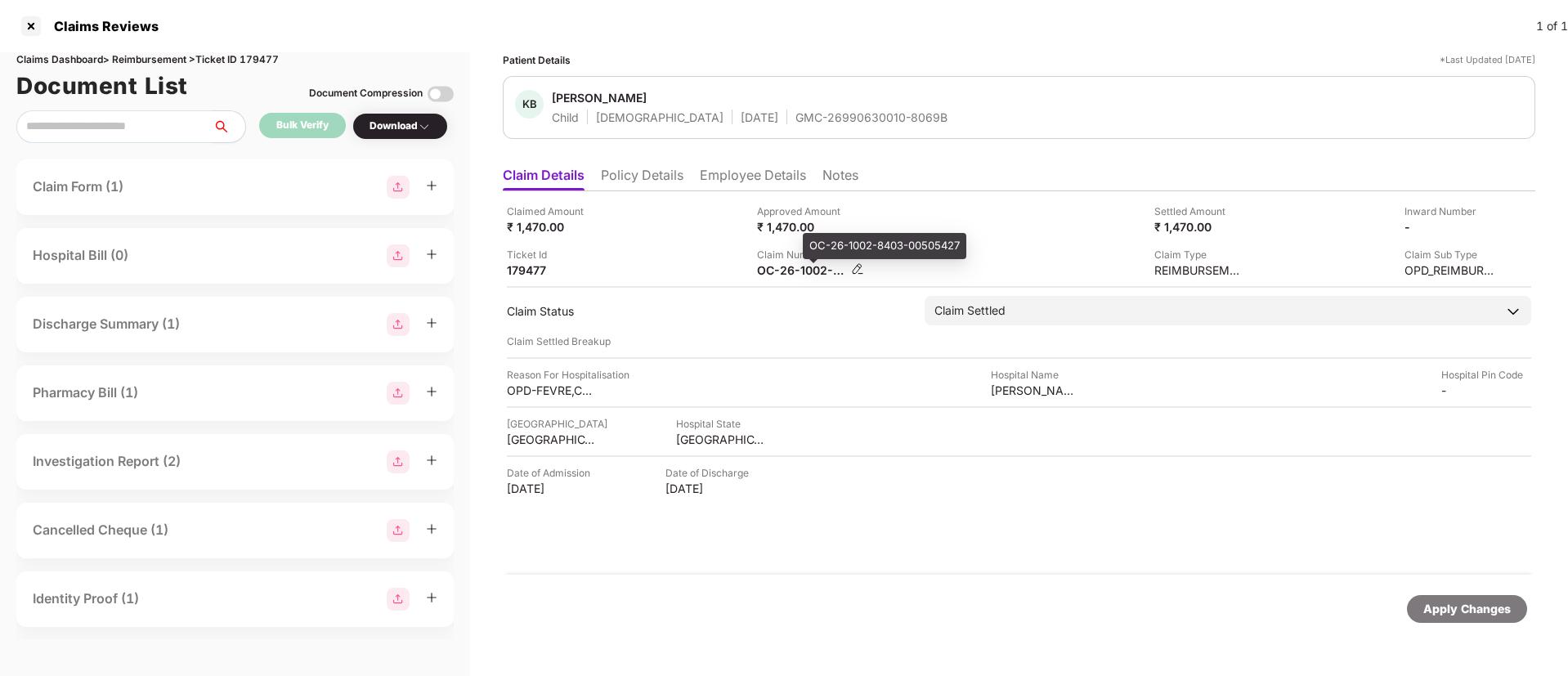
click at [784, 273] on div "OC-26-1002-8403-00505427" at bounding box center [802, 270] width 90 height 16
copy div
click at [941, 236] on div "Claimed Amount ₹ 1,470.00 Approved Amount ₹ 1,470.00 Settled Amount ₹ 1,470.00 …" at bounding box center [1019, 240] width 1024 height 74
click at [784, 268] on div "OC-26-1002-8403-00505427" at bounding box center [802, 270] width 90 height 16
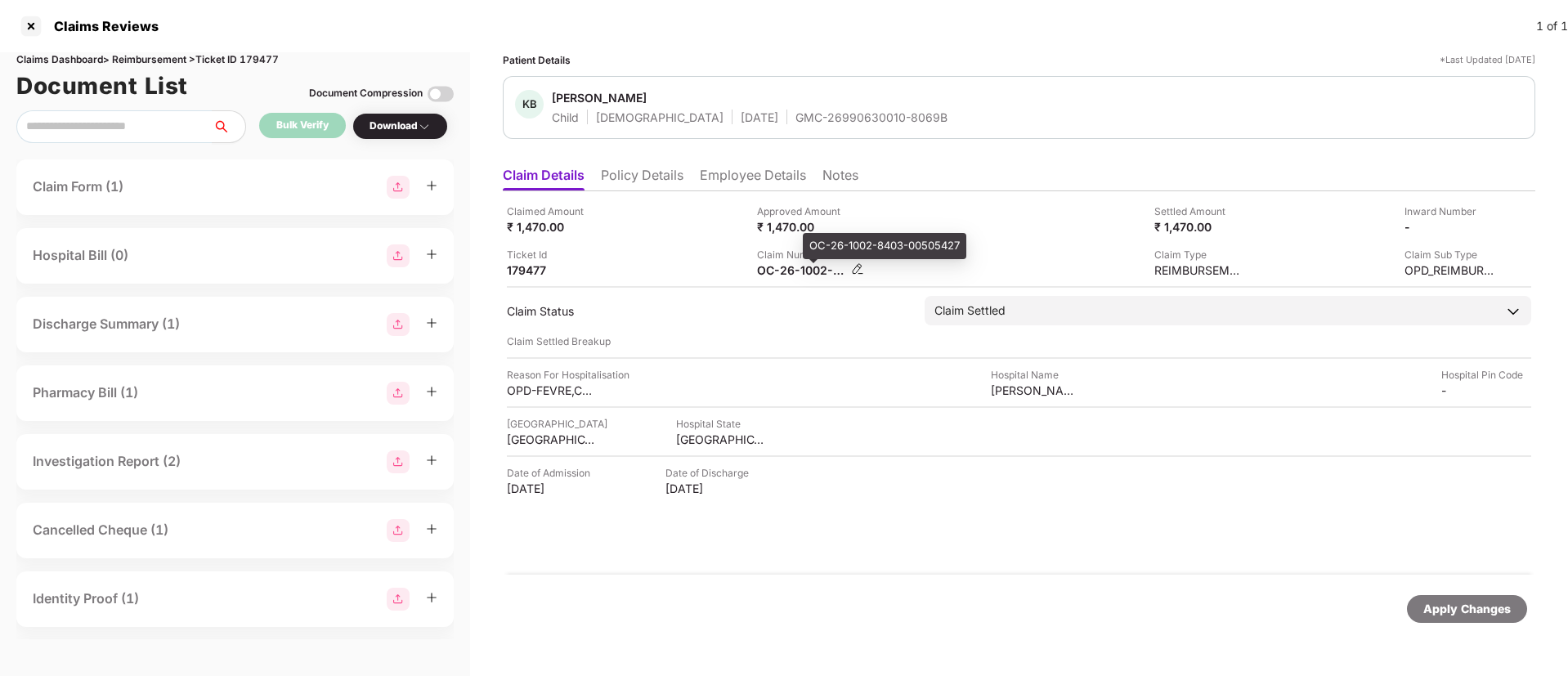
click at [784, 268] on div "OC-26-1002-8403-00505427" at bounding box center [802, 270] width 90 height 16
copy div
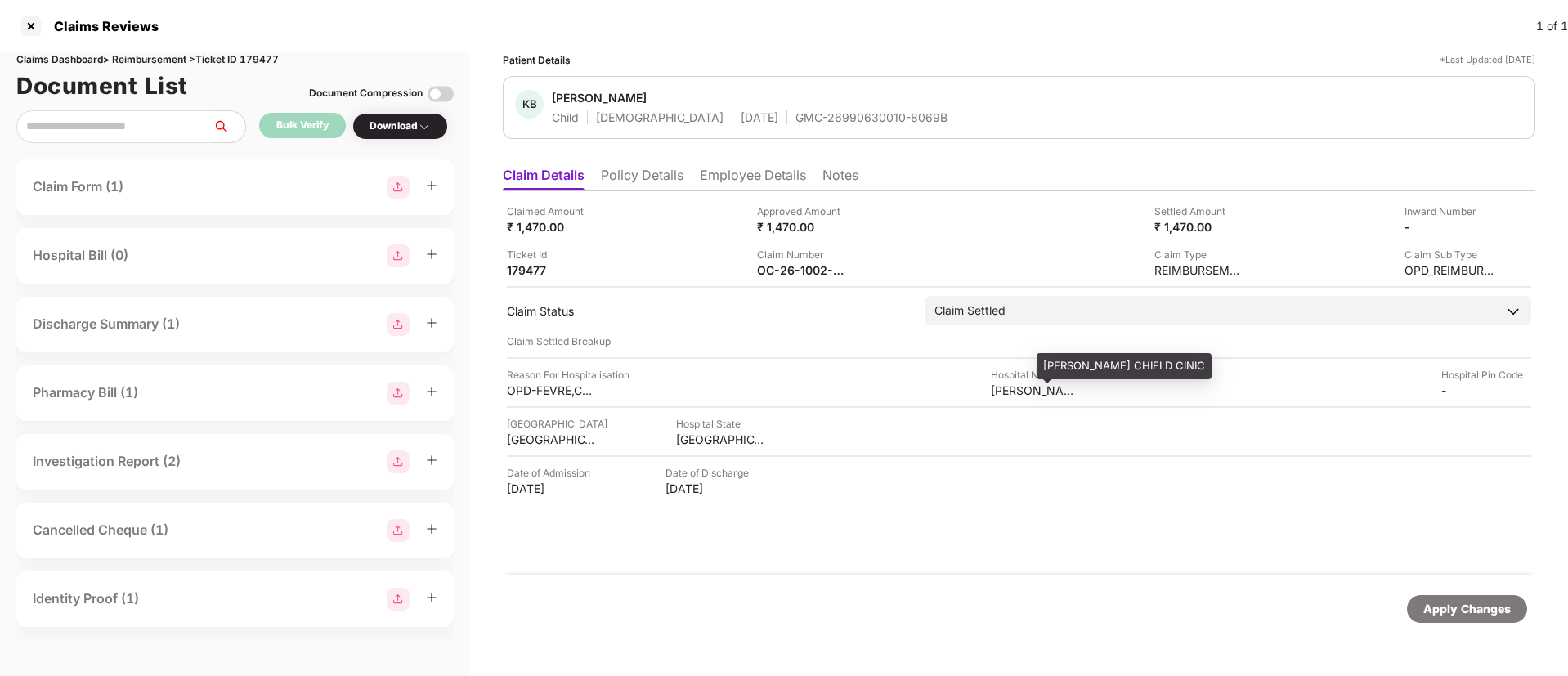
click at [1006, 396] on div "DR. MEHTA CHIELD CINIC" at bounding box center [1036, 390] width 90 height 16
copy div "DR. MEHTA CHIELD CINIC"
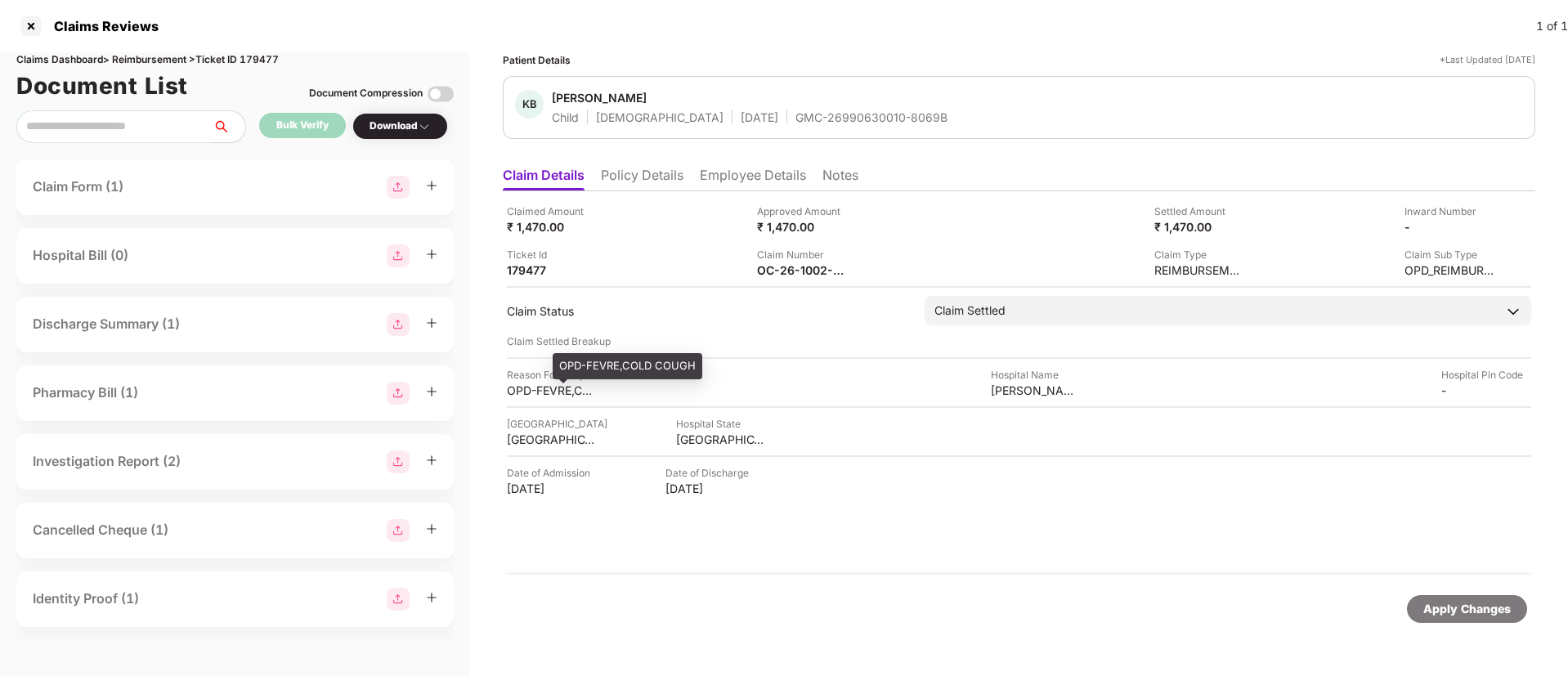
click at [534, 383] on div "OPD-FEVRE,COLD COUGH" at bounding box center [552, 390] width 90 height 16
click at [535, 382] on div "OPD-FEVRE,COLD COUGH" at bounding box center [552, 390] width 90 height 16
copy div "OPD-FEVRE,COLD COUGH"
click at [750, 184] on li "Employee Details" at bounding box center [753, 178] width 106 height 24
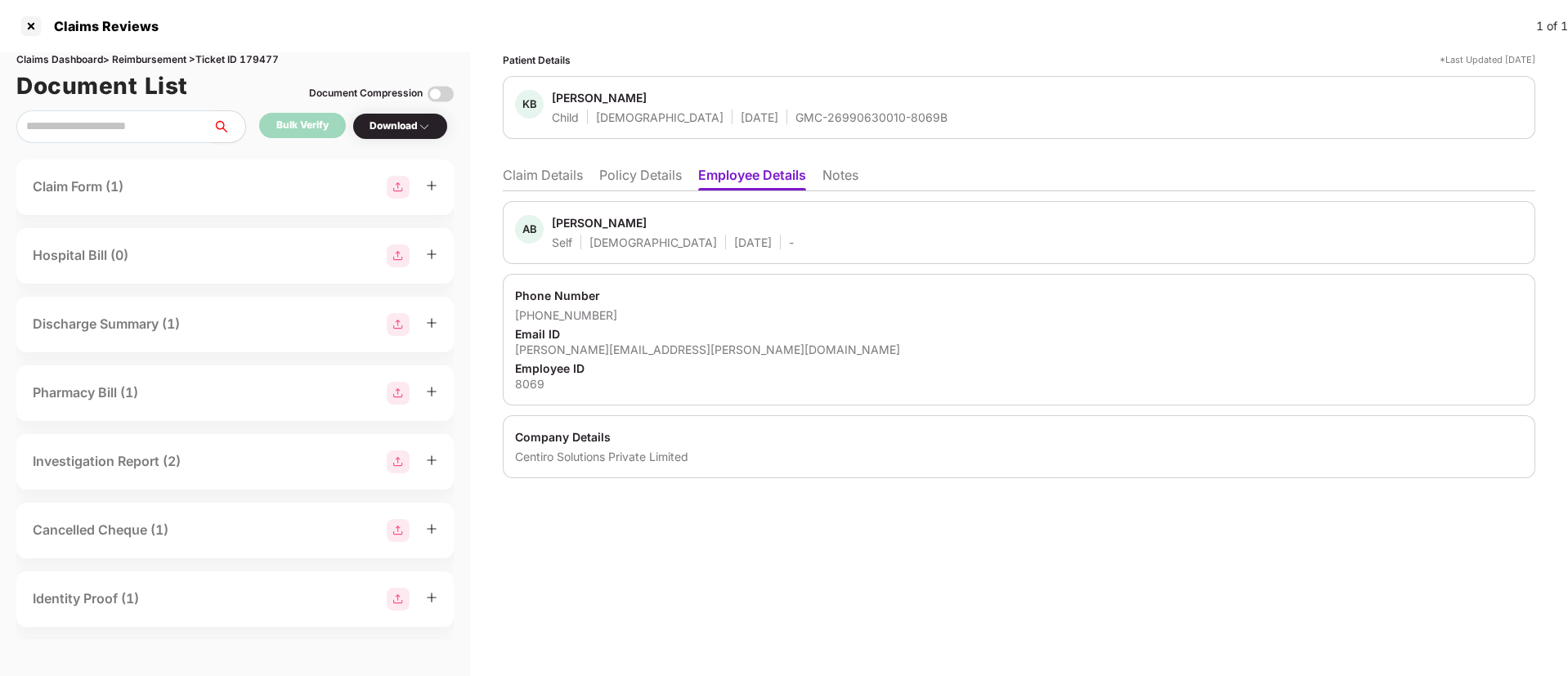
click at [557, 188] on li "Claim Details" at bounding box center [543, 178] width 81 height 24
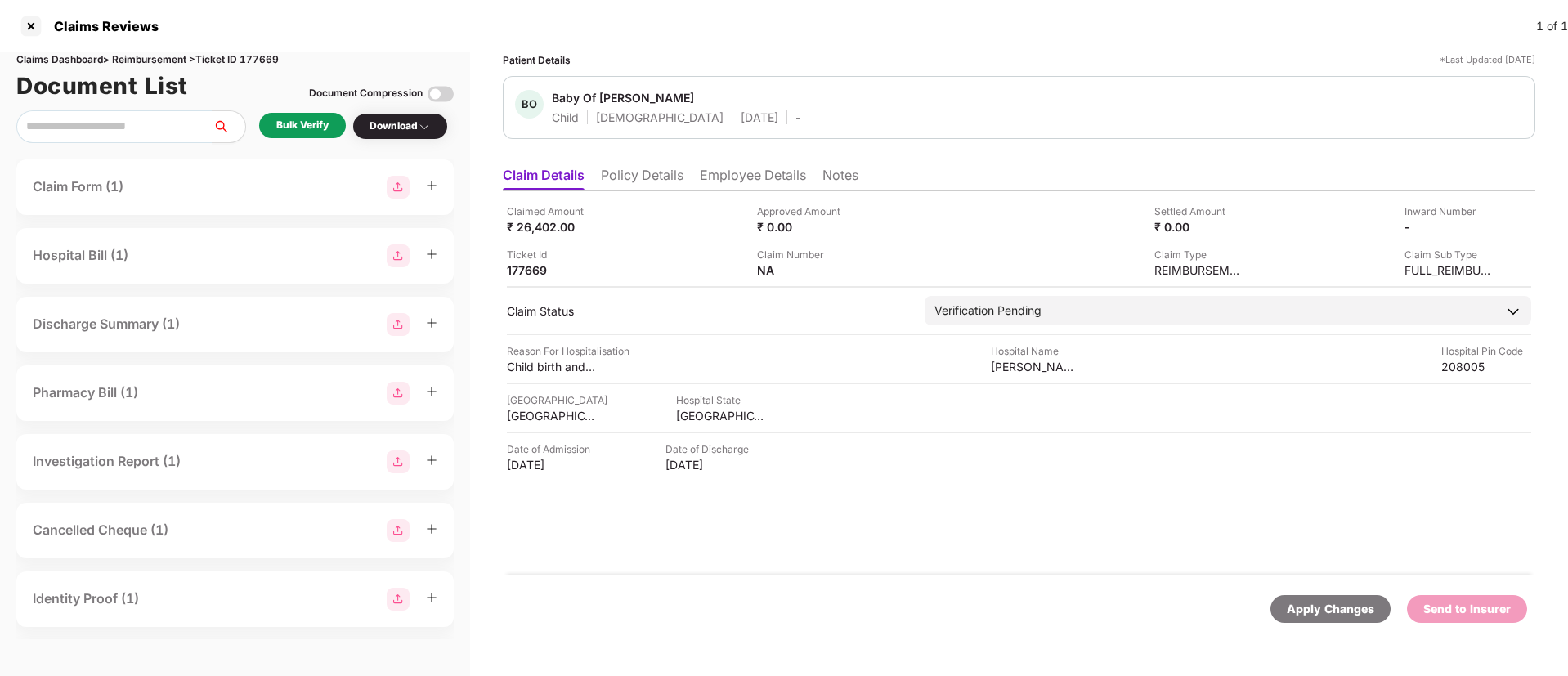
click at [653, 176] on li "Policy Details" at bounding box center [642, 178] width 82 height 24
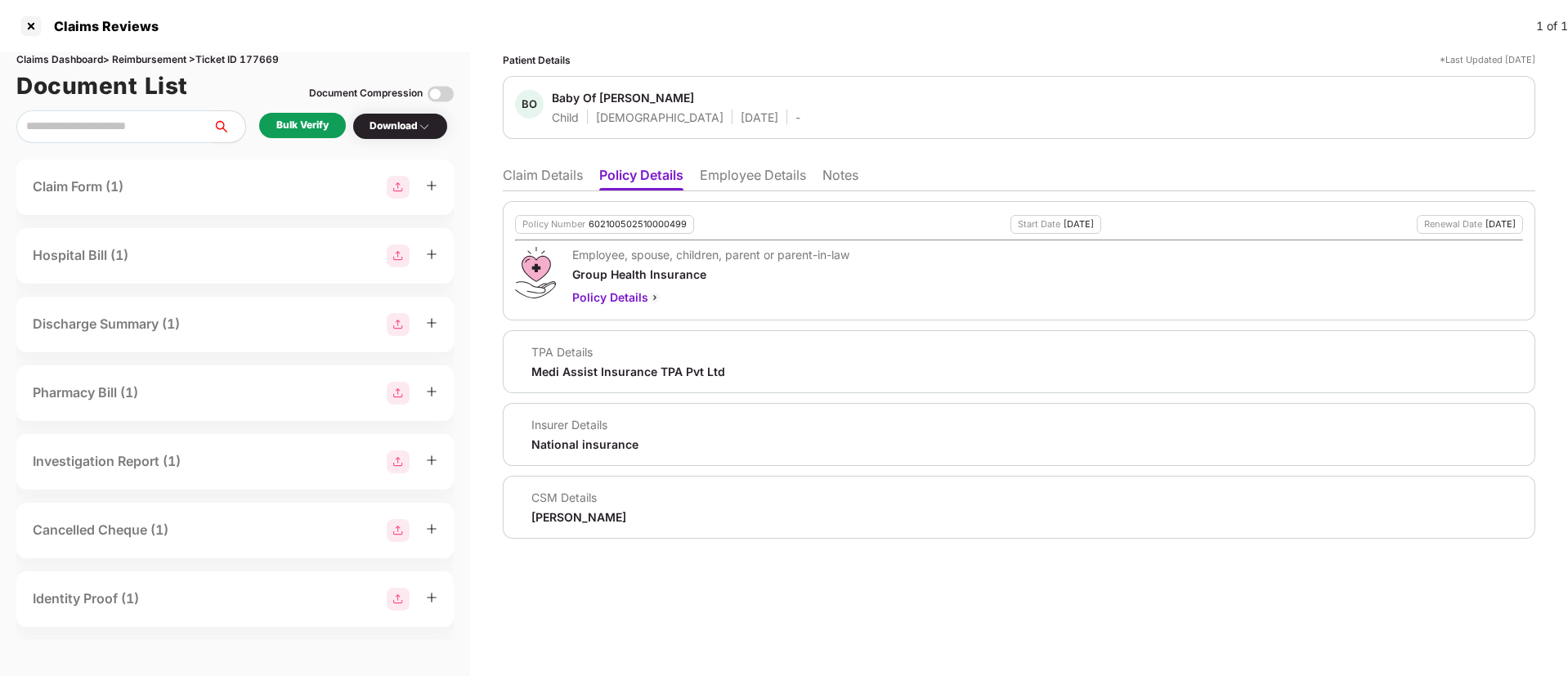
click at [749, 180] on li "Employee Details" at bounding box center [753, 178] width 106 height 24
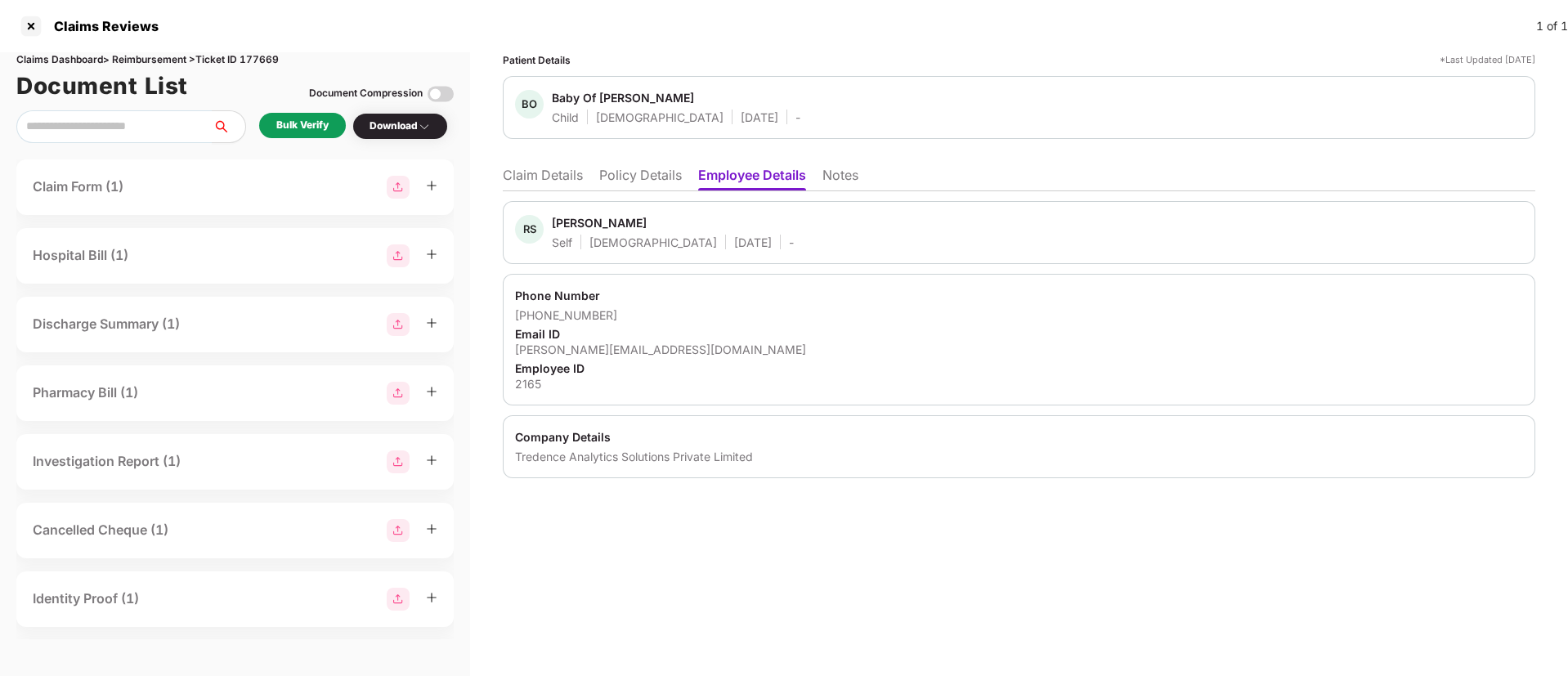
click at [628, 184] on li "Policy Details" at bounding box center [641, 178] width 82 height 24
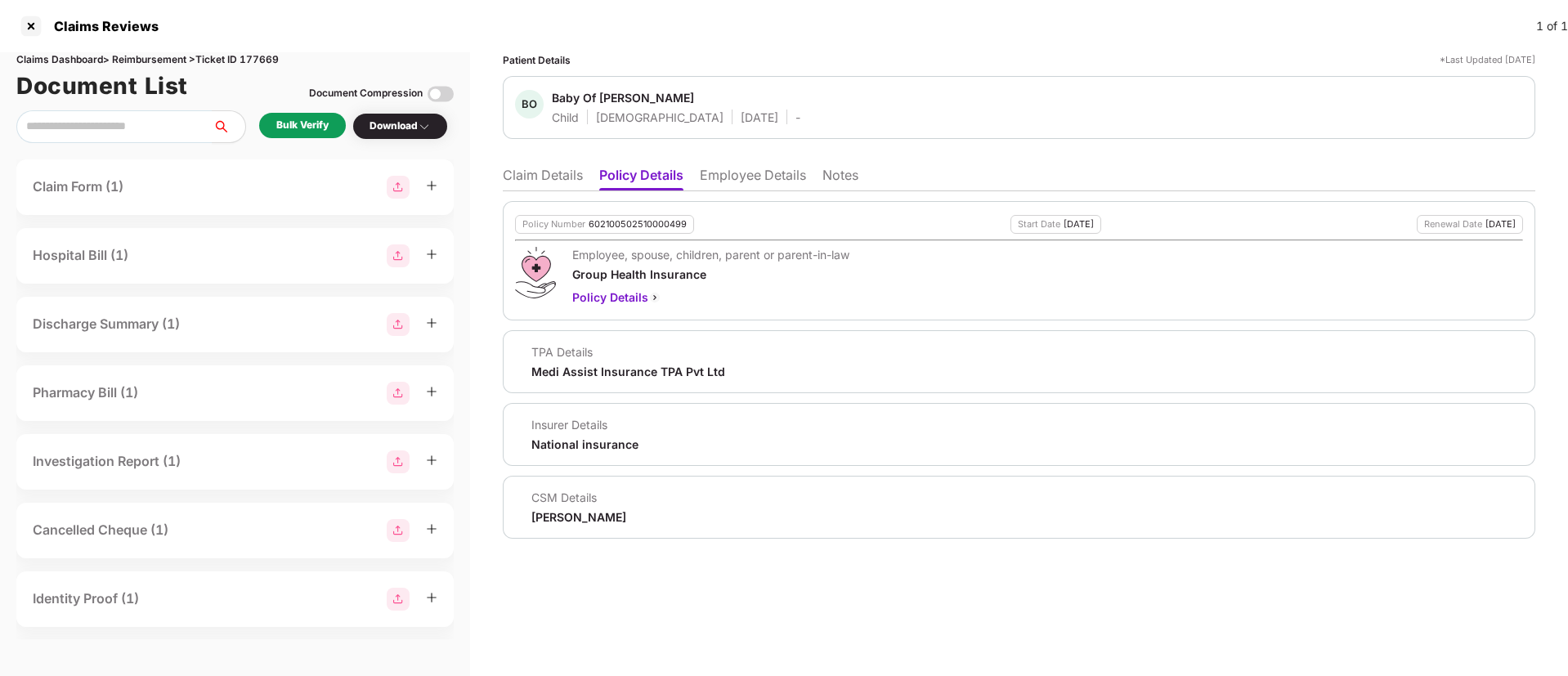
click at [529, 178] on li "Claim Details" at bounding box center [543, 178] width 81 height 24
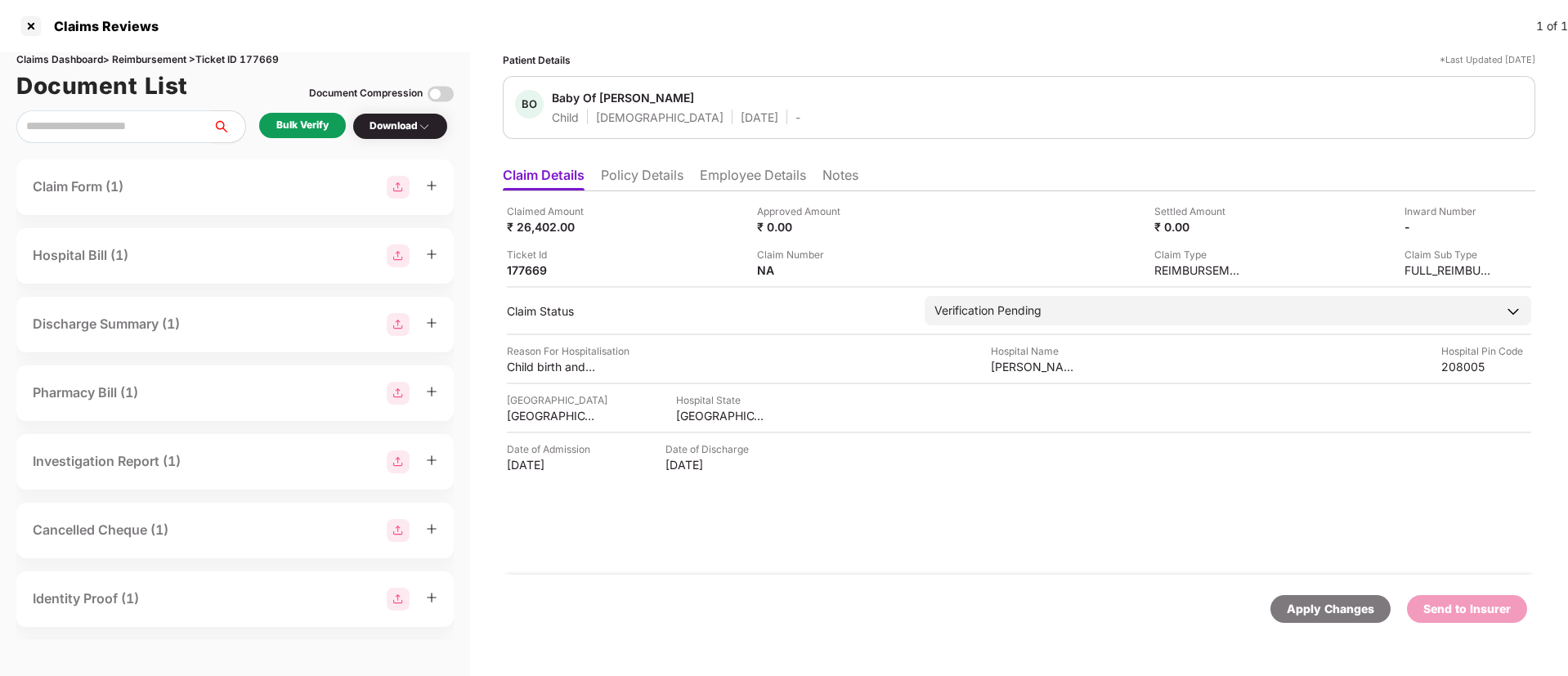
click at [303, 114] on div "Bulk Verify" at bounding box center [302, 125] width 87 height 26
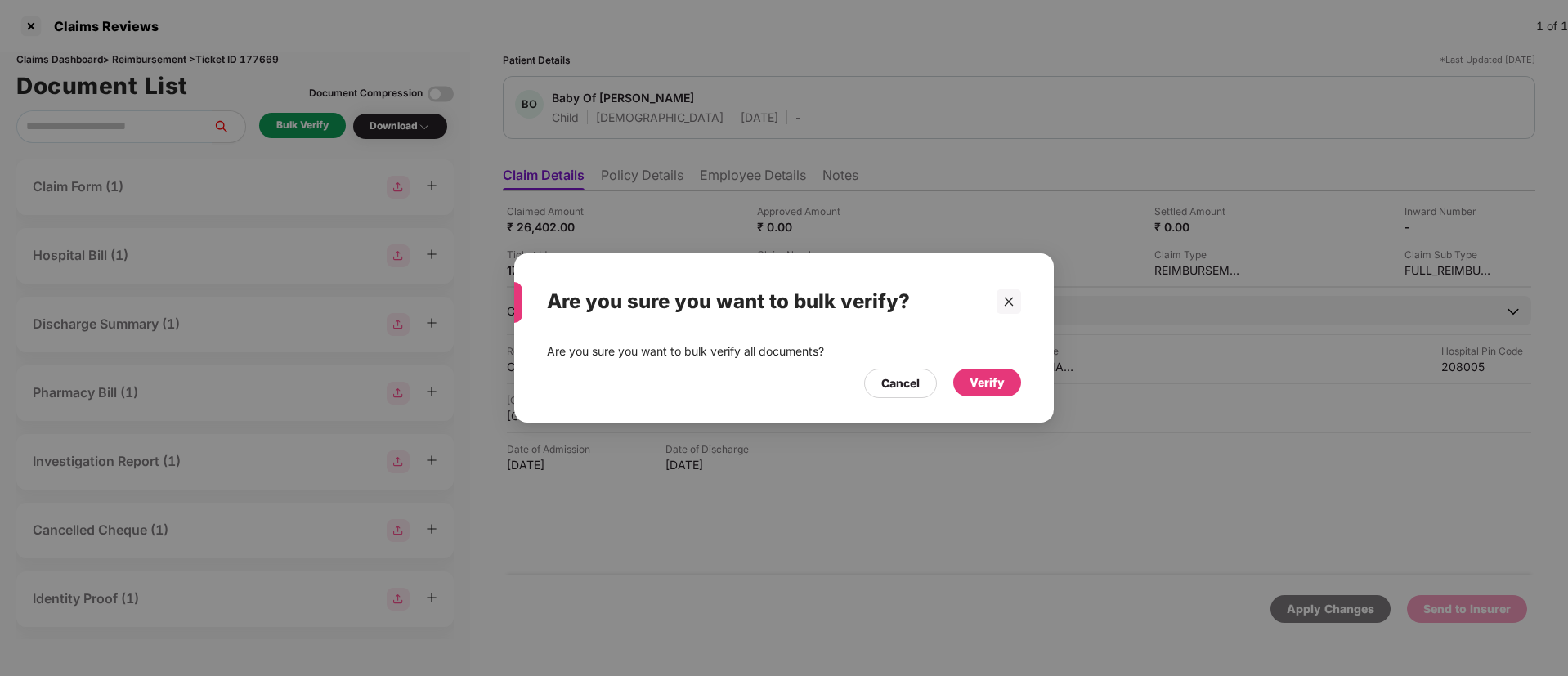
click at [993, 385] on div "Verify" at bounding box center [987, 382] width 35 height 18
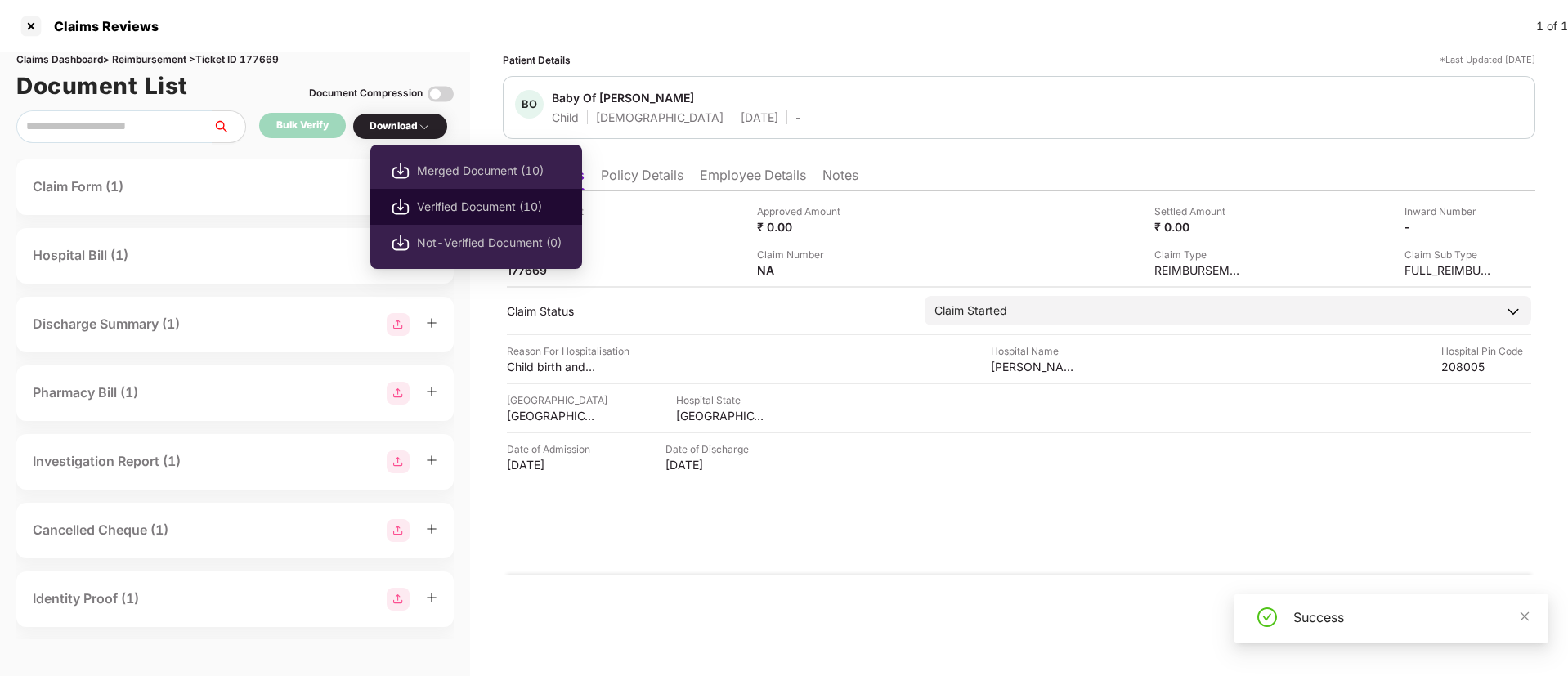
click at [427, 197] on ul "Merged Document (10) Verified Document (10) Not-Verified Document (0)" at bounding box center [476, 207] width 211 height 124
click at [445, 202] on span "Verified Document (10)" at bounding box center [490, 207] width 145 height 18
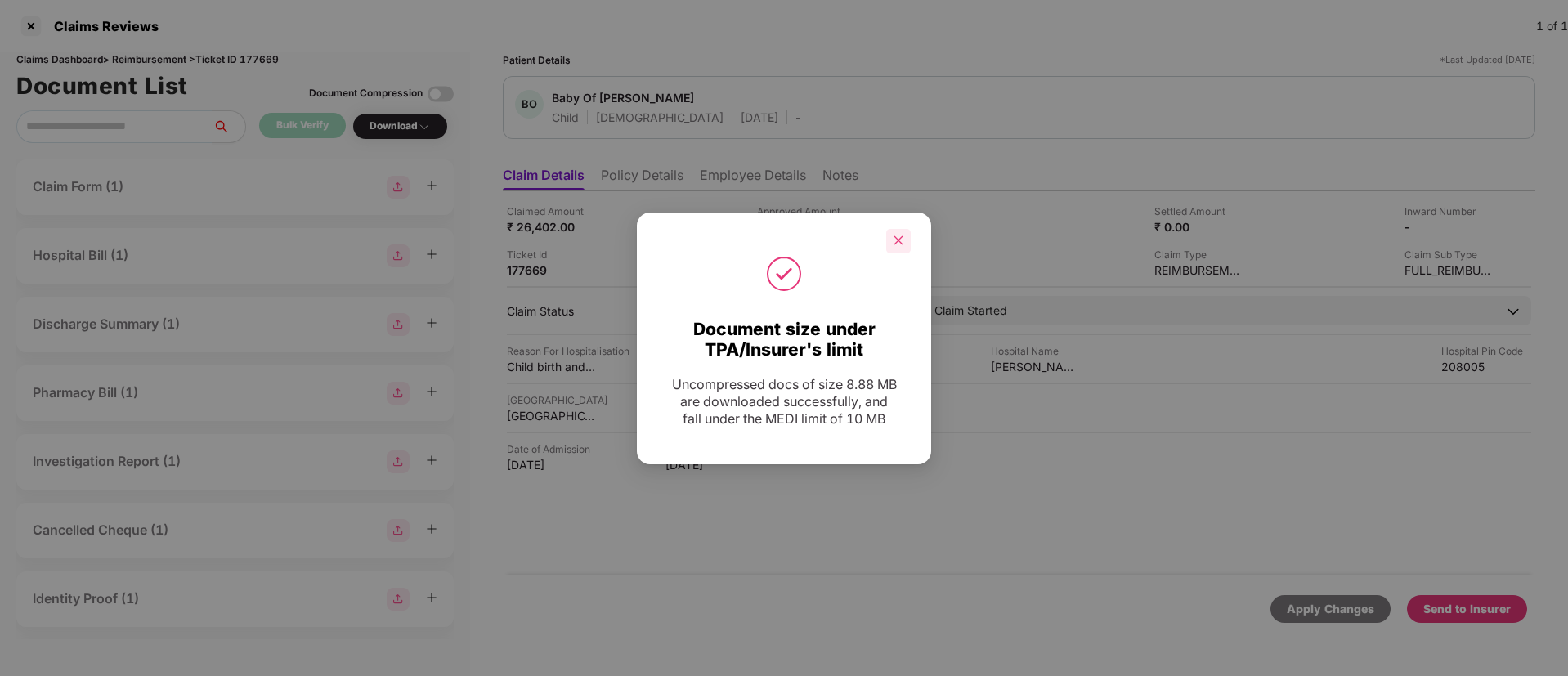
click at [892, 242] on icon "close" at bounding box center [898, 240] width 12 height 12
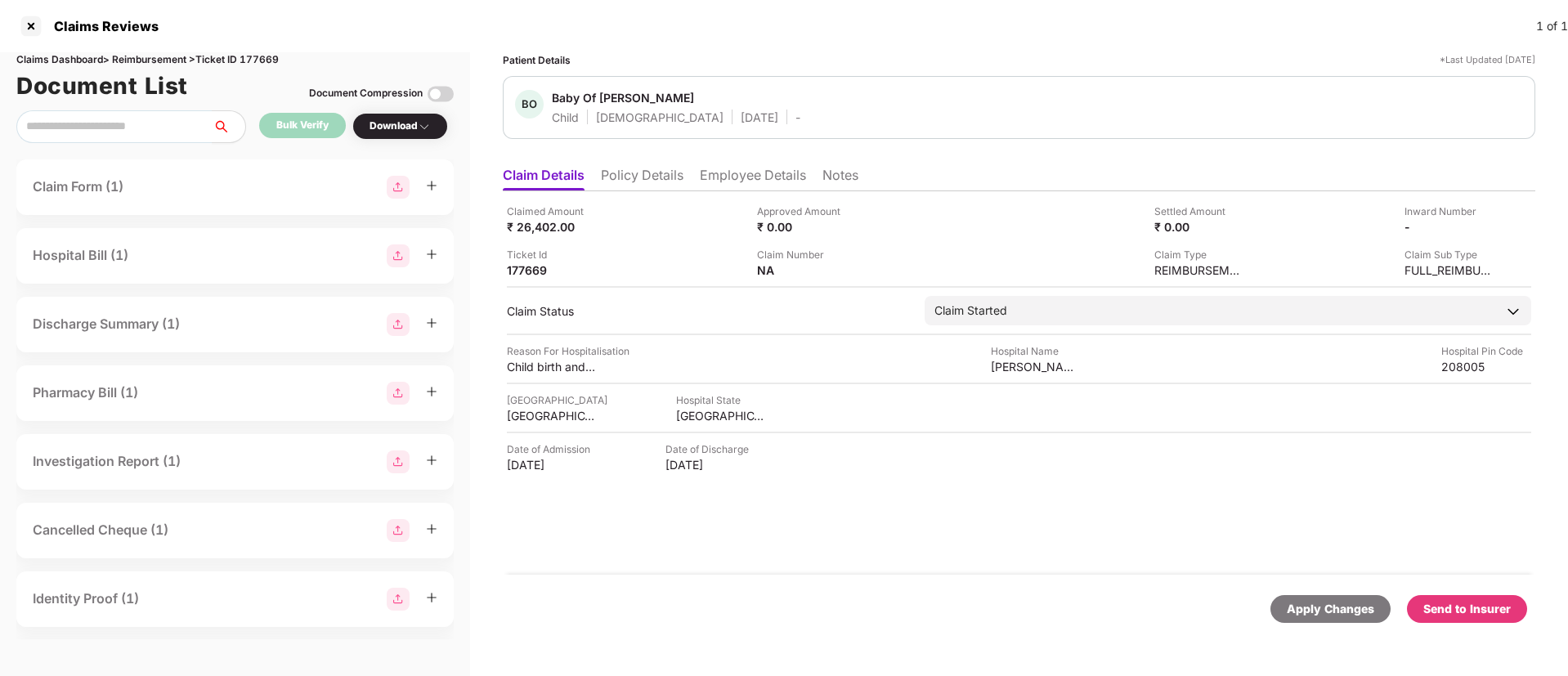
click at [679, 252] on div "Ticket Id 177669" at bounding box center [626, 263] width 238 height 31
click at [616, 169] on li "Policy Details" at bounding box center [642, 178] width 82 height 24
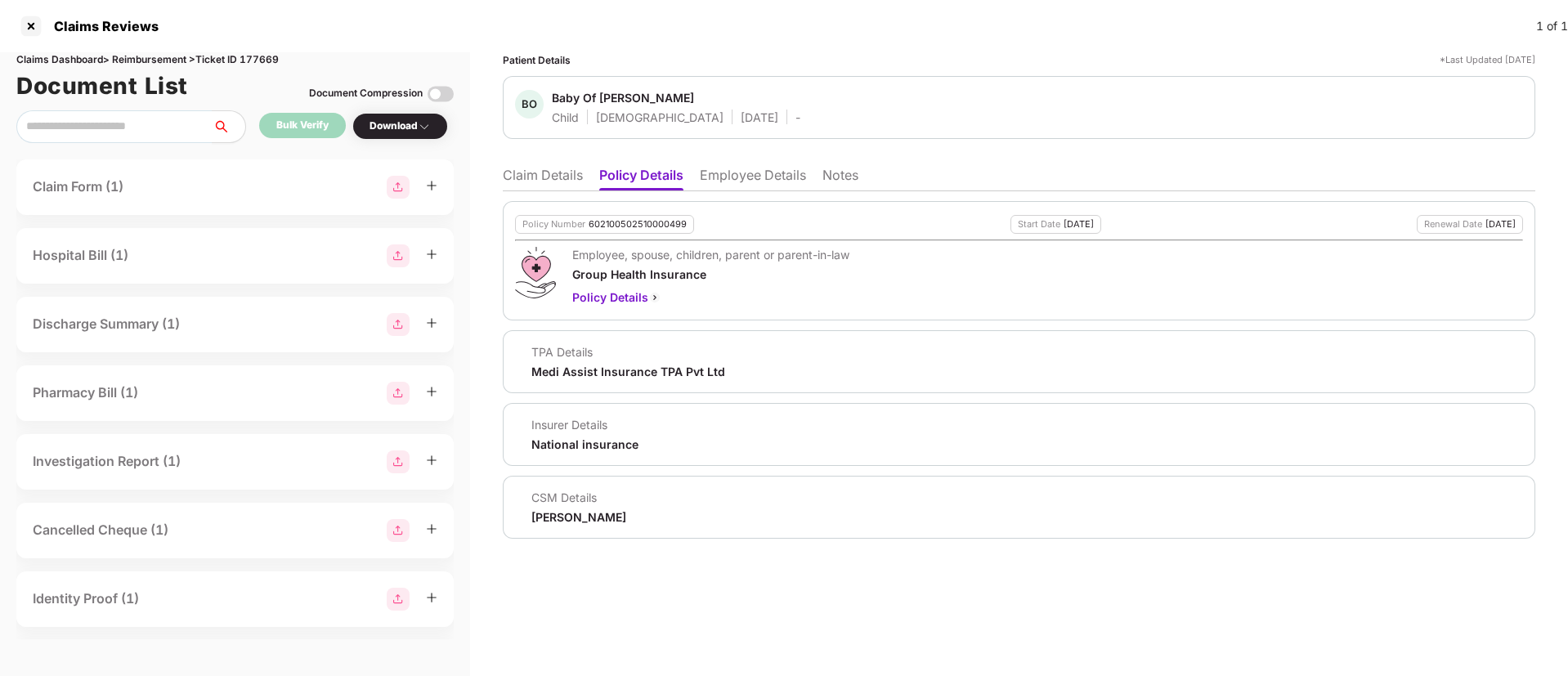
click at [556, 180] on li "Claim Details" at bounding box center [543, 178] width 81 height 24
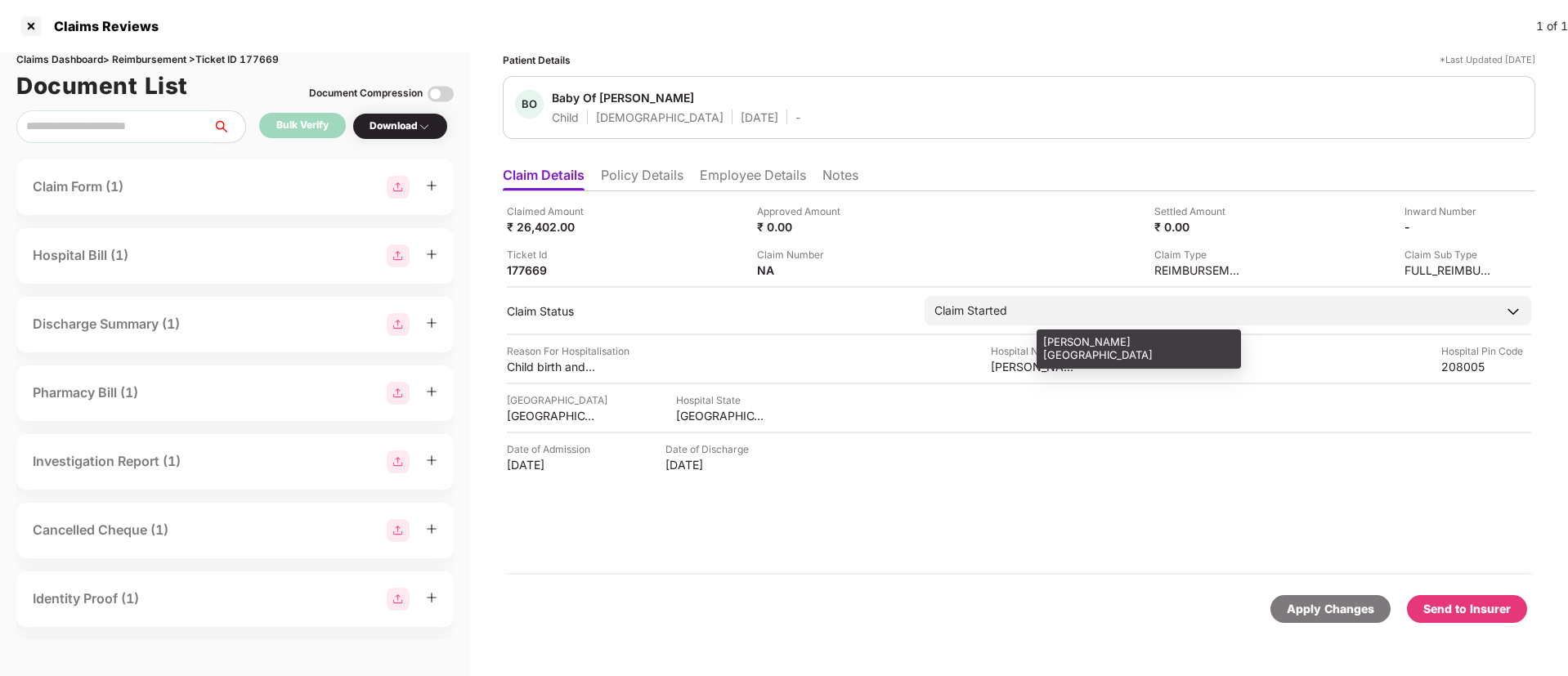
click at [1011, 369] on div "Mariampur Hospital" at bounding box center [1036, 366] width 90 height 16
click at [1011, 368] on div "Mariampur Hospital" at bounding box center [1036, 366] width 90 height 16
copy div "Mariampur Hospital"
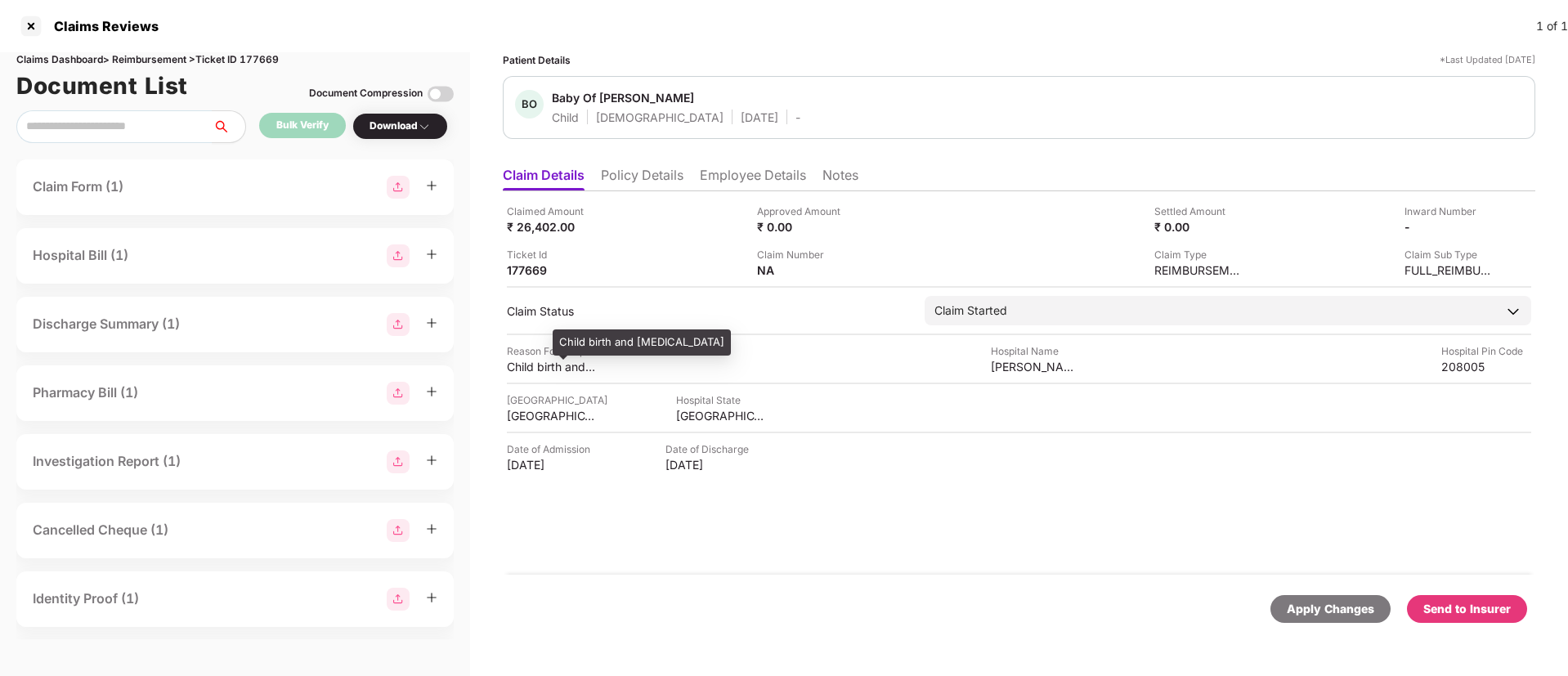
click at [536, 364] on div "Child birth and Septicemia" at bounding box center [552, 366] width 90 height 16
copy div "Child birth and Septicemia"
click at [693, 284] on div "Claimed Amount ₹ 26,402.00 Approved Amount ₹ 0.00 Settled Amount ₹ 0.00 Inward …" at bounding box center [1019, 382] width 1033 height 383
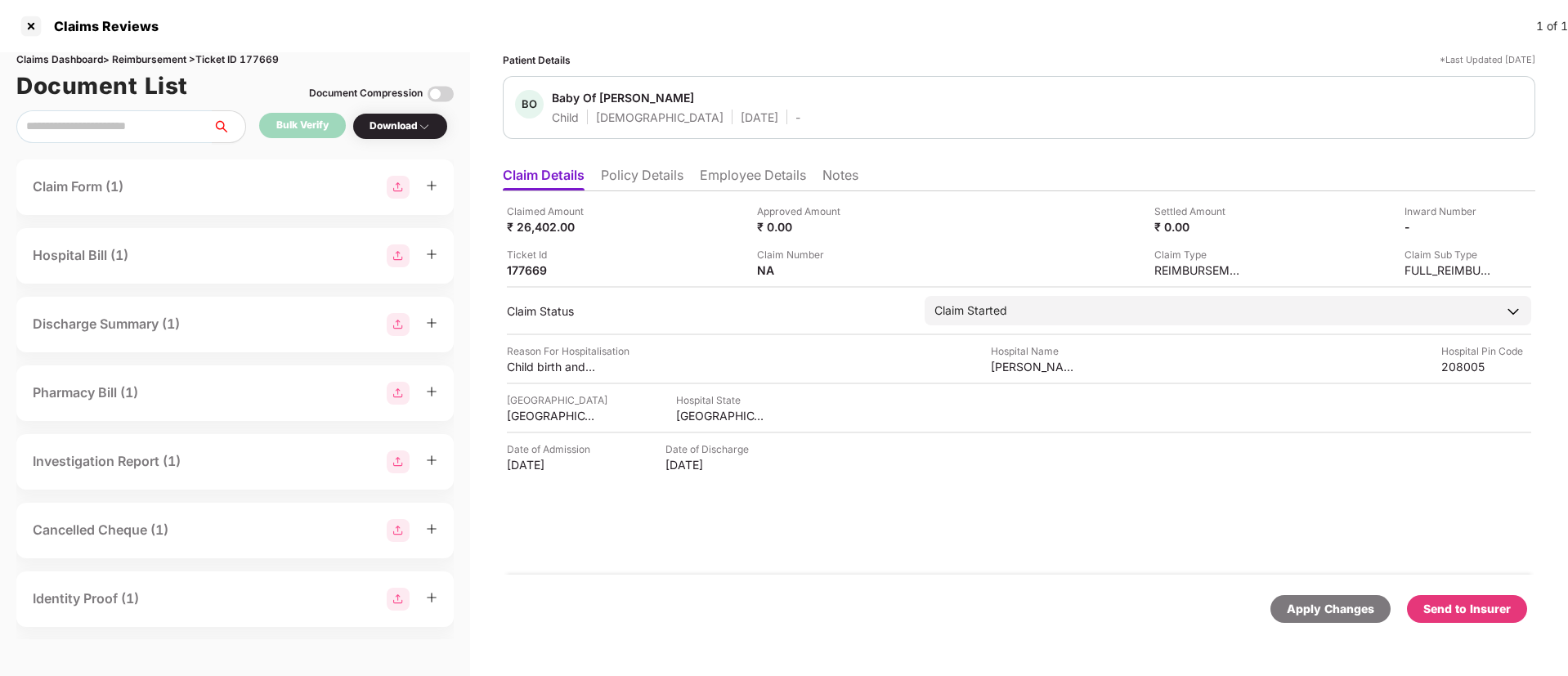
click at [752, 174] on li "Employee Details" at bounding box center [753, 178] width 106 height 24
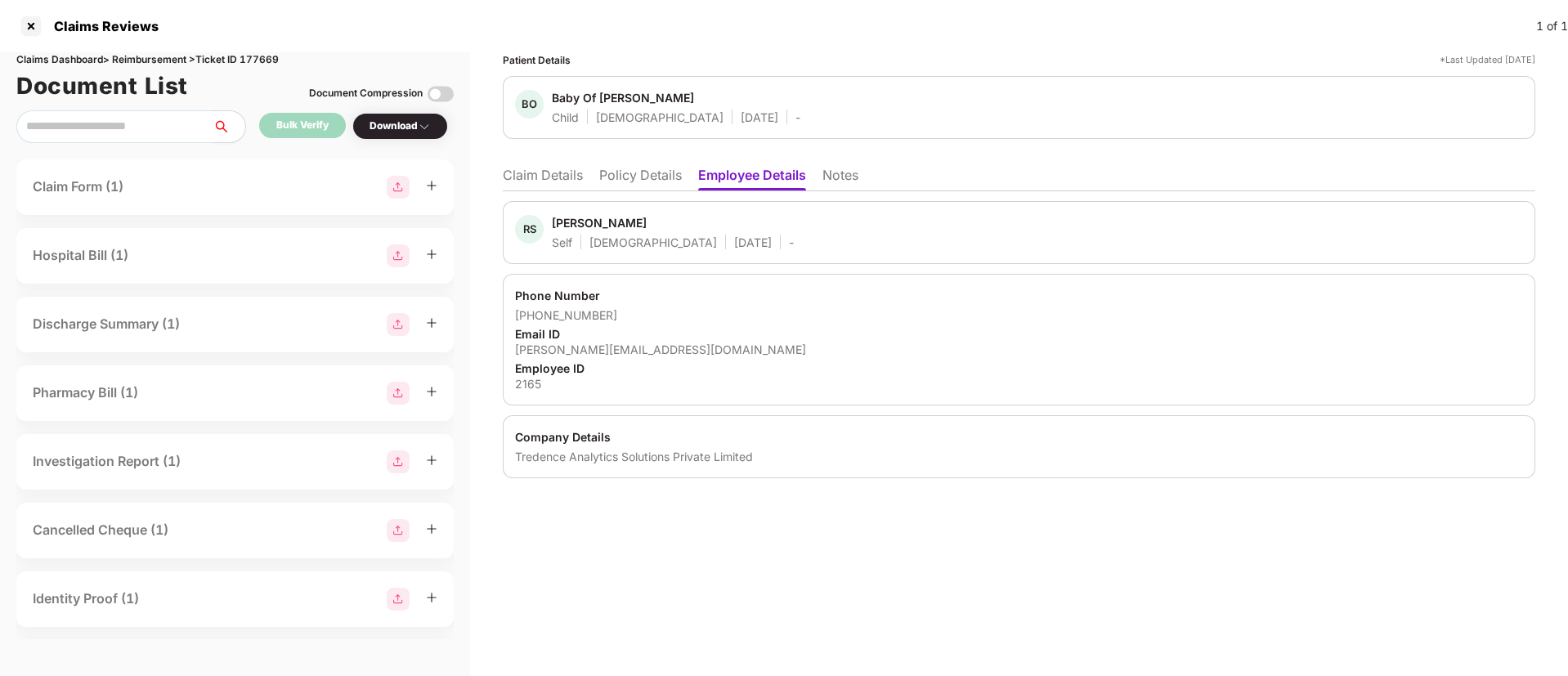
click at [589, 364] on div "Employee ID" at bounding box center [1019, 368] width 1008 height 16
click at [600, 342] on div "rishabh.shankar@tredence.com" at bounding box center [1019, 349] width 1008 height 16
copy div "rishabh.shankar@tredence.com"
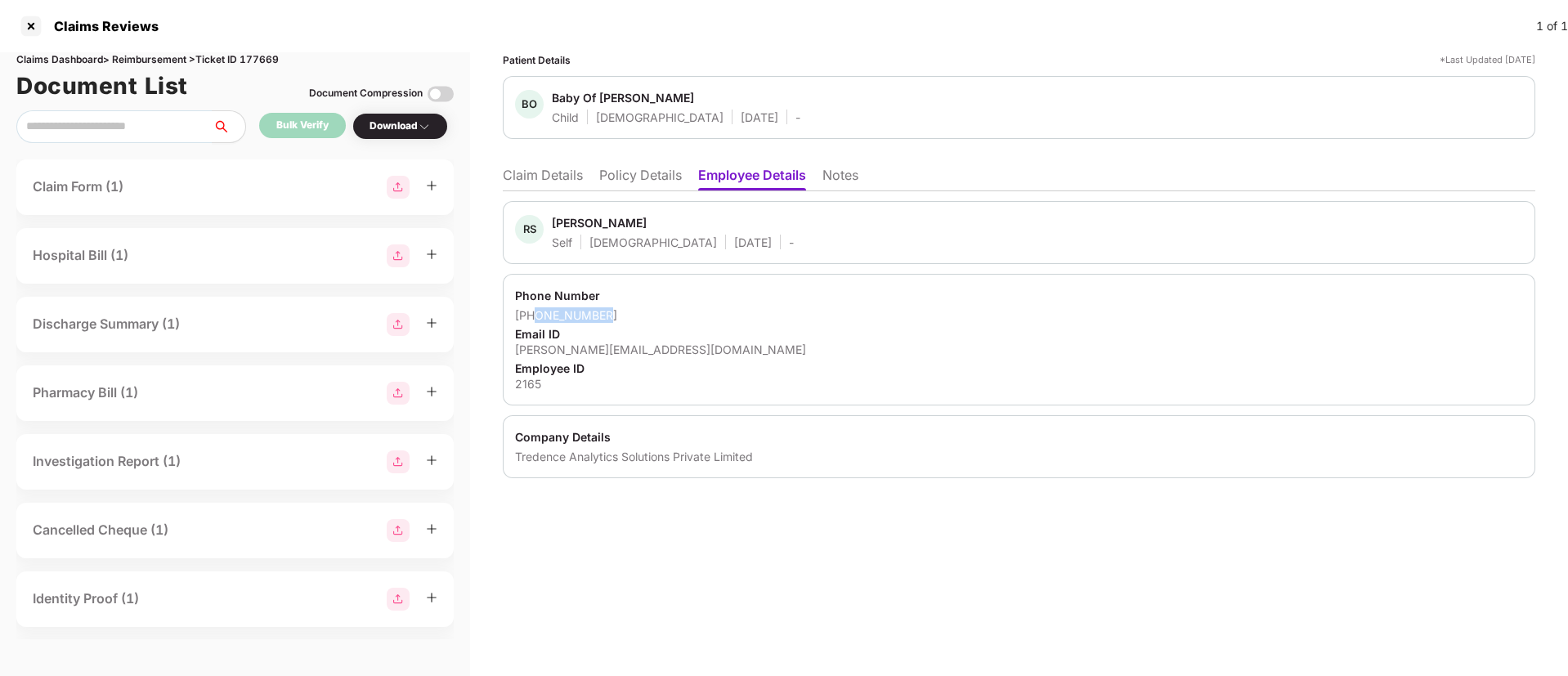
drag, startPoint x: 535, startPoint y: 319, endPoint x: 611, endPoint y: 319, distance: 76.0
click at [611, 319] on div "+918750889627" at bounding box center [1019, 315] width 1008 height 16
copy div "8750889627"
click at [557, 180] on li "Claim Details" at bounding box center [543, 178] width 81 height 24
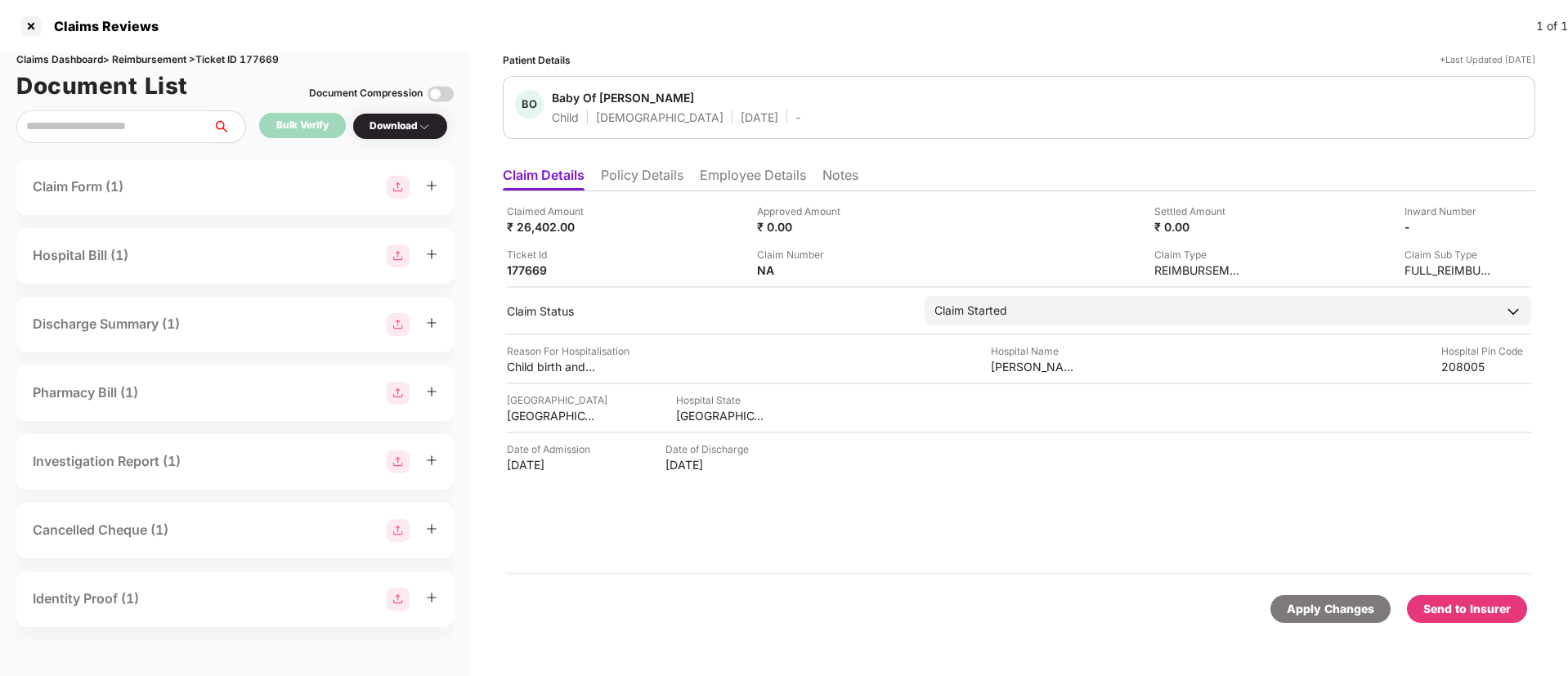
click at [669, 187] on li "Policy Details" at bounding box center [642, 178] width 82 height 24
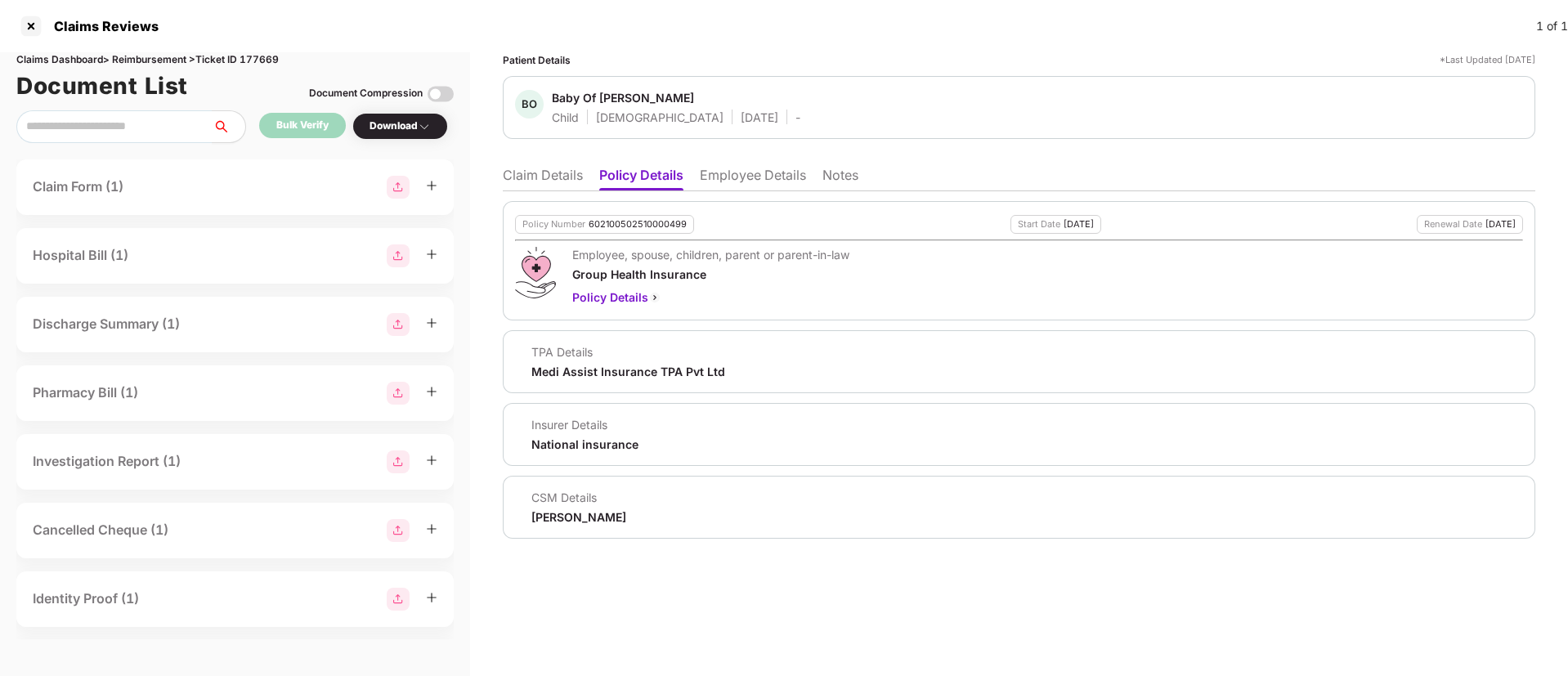
click at [527, 185] on li "Claim Details" at bounding box center [543, 178] width 81 height 24
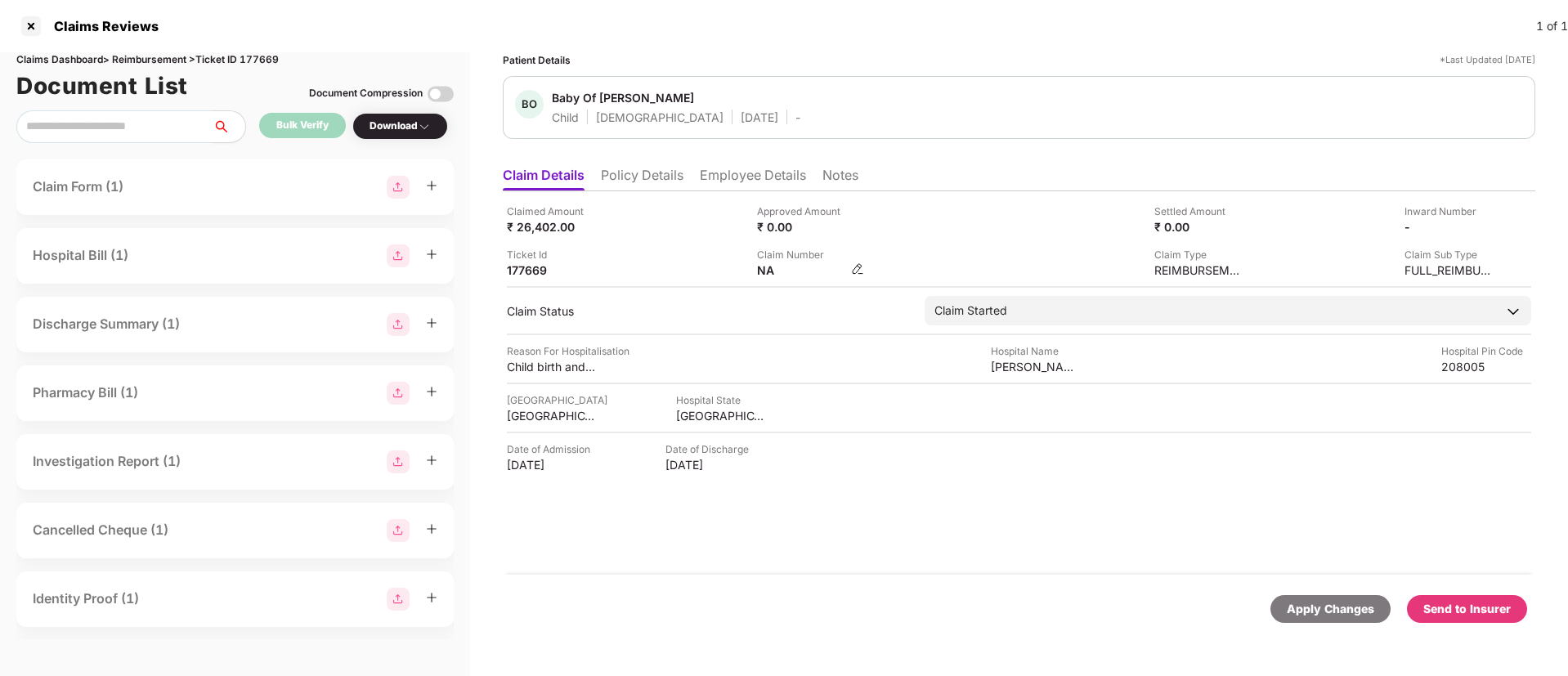
click at [856, 263] on img at bounding box center [858, 269] width 13 height 13
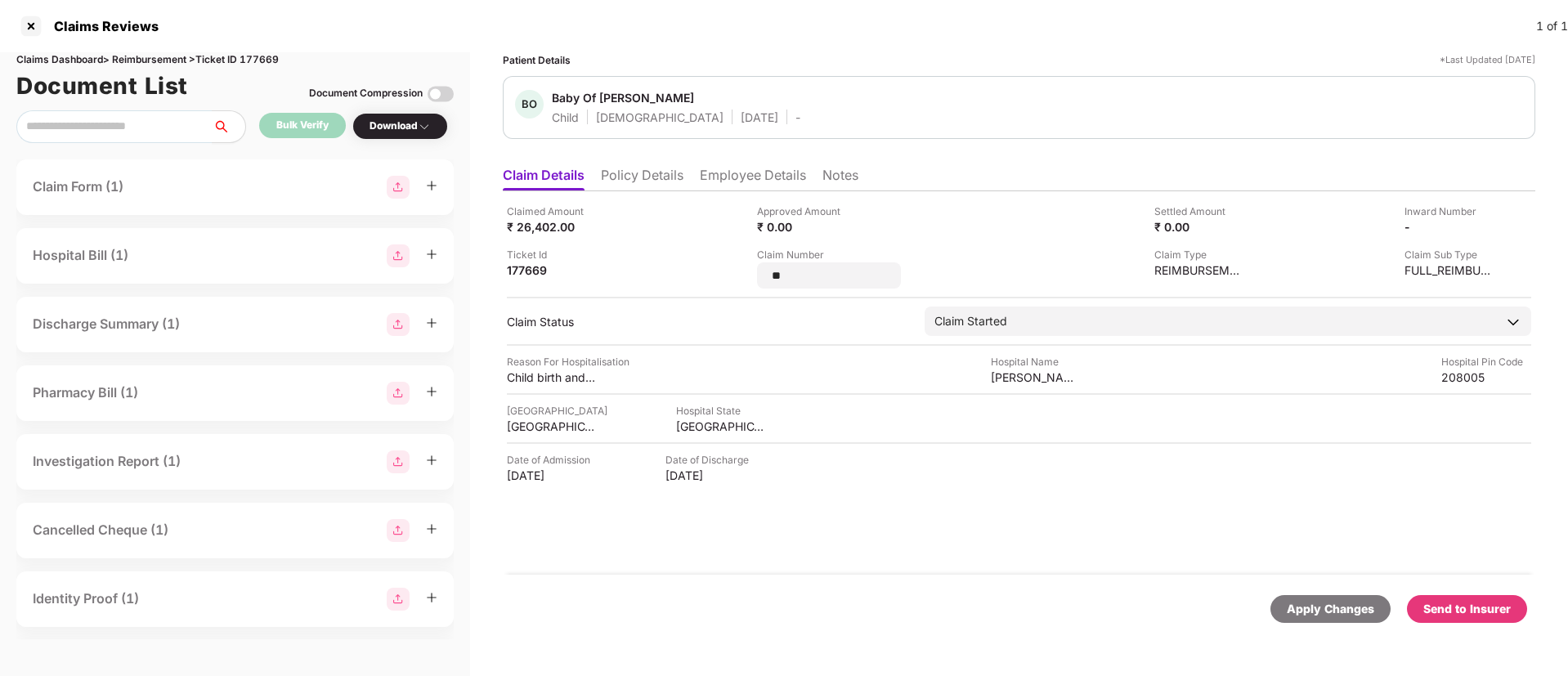
type input "*"
type input "**********"
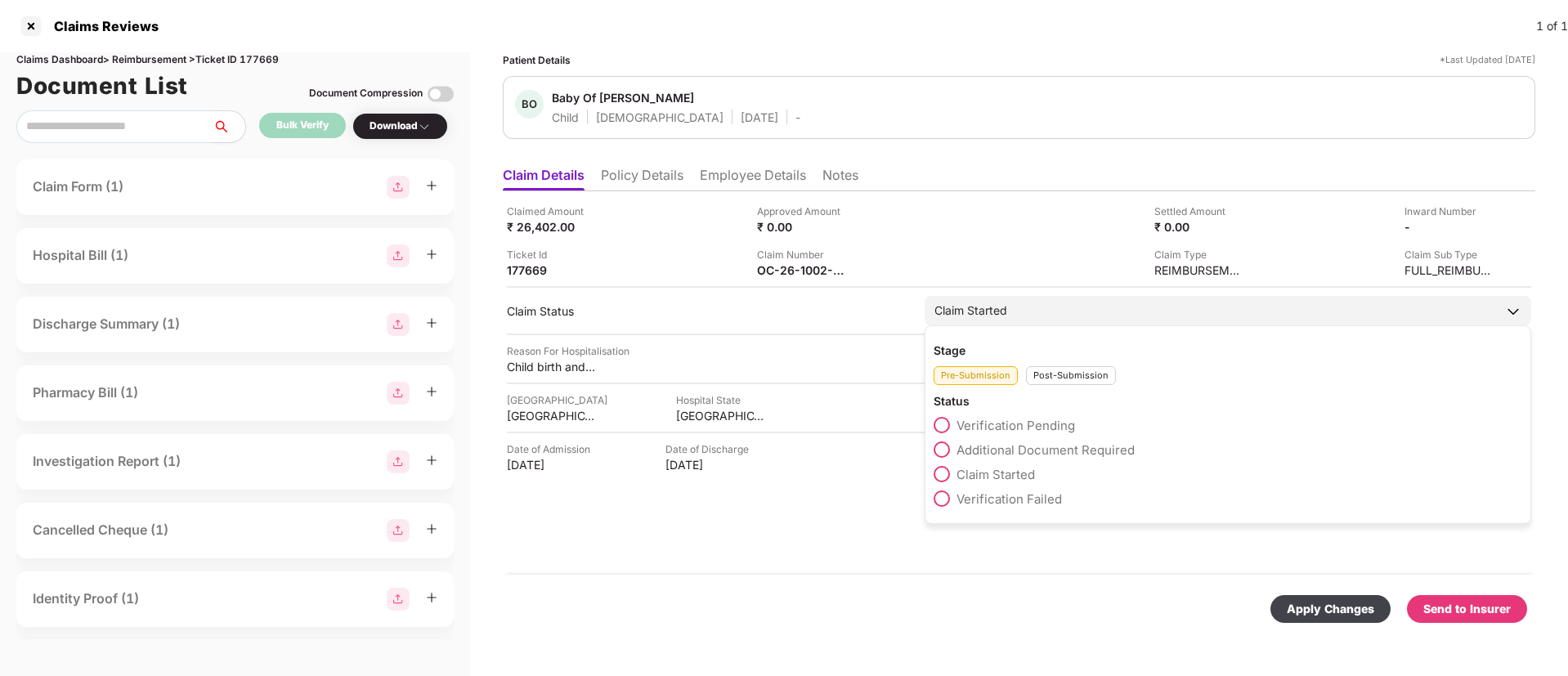
click at [1079, 385] on div "Stage Pre-Submission Post-Submission Status Verification Pending Additional Doc…" at bounding box center [1227, 424] width 607 height 199
click at [1075, 372] on div "Post-Submission" at bounding box center [1071, 375] width 90 height 19
click at [947, 447] on span at bounding box center [942, 449] width 16 height 16
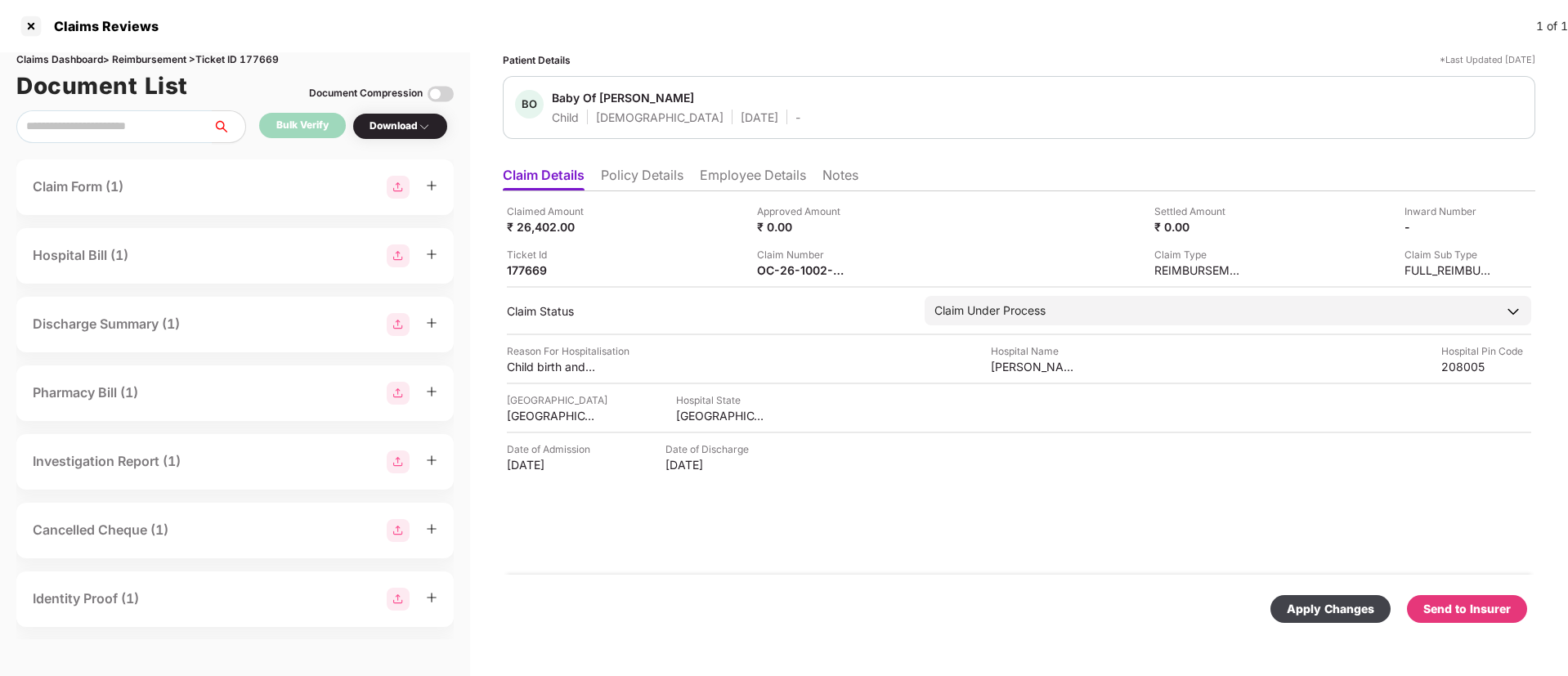
click at [1313, 600] on div "Apply Changes" at bounding box center [1331, 609] width 88 height 18
click at [629, 177] on li "Policy Details" at bounding box center [642, 178] width 82 height 24
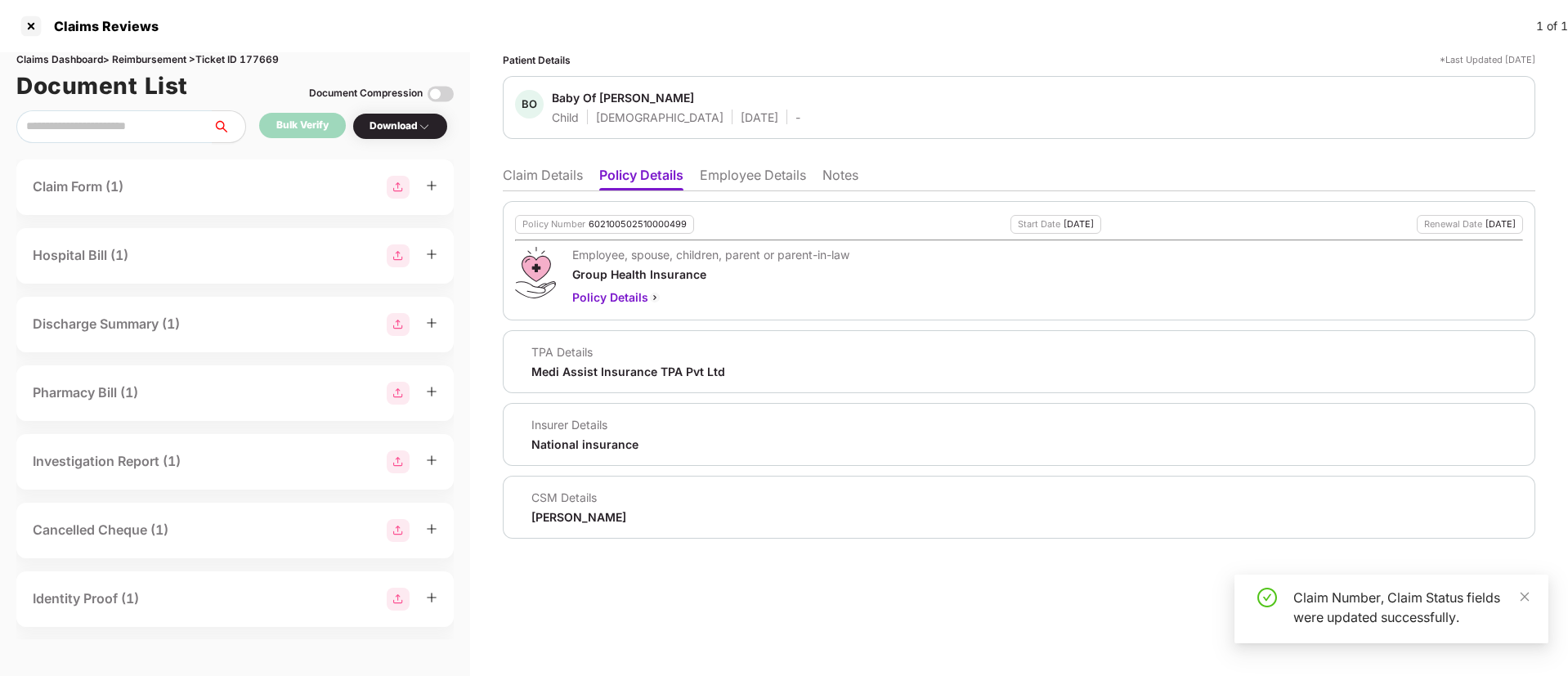
click at [516, 172] on li "Claim Details" at bounding box center [543, 178] width 81 height 24
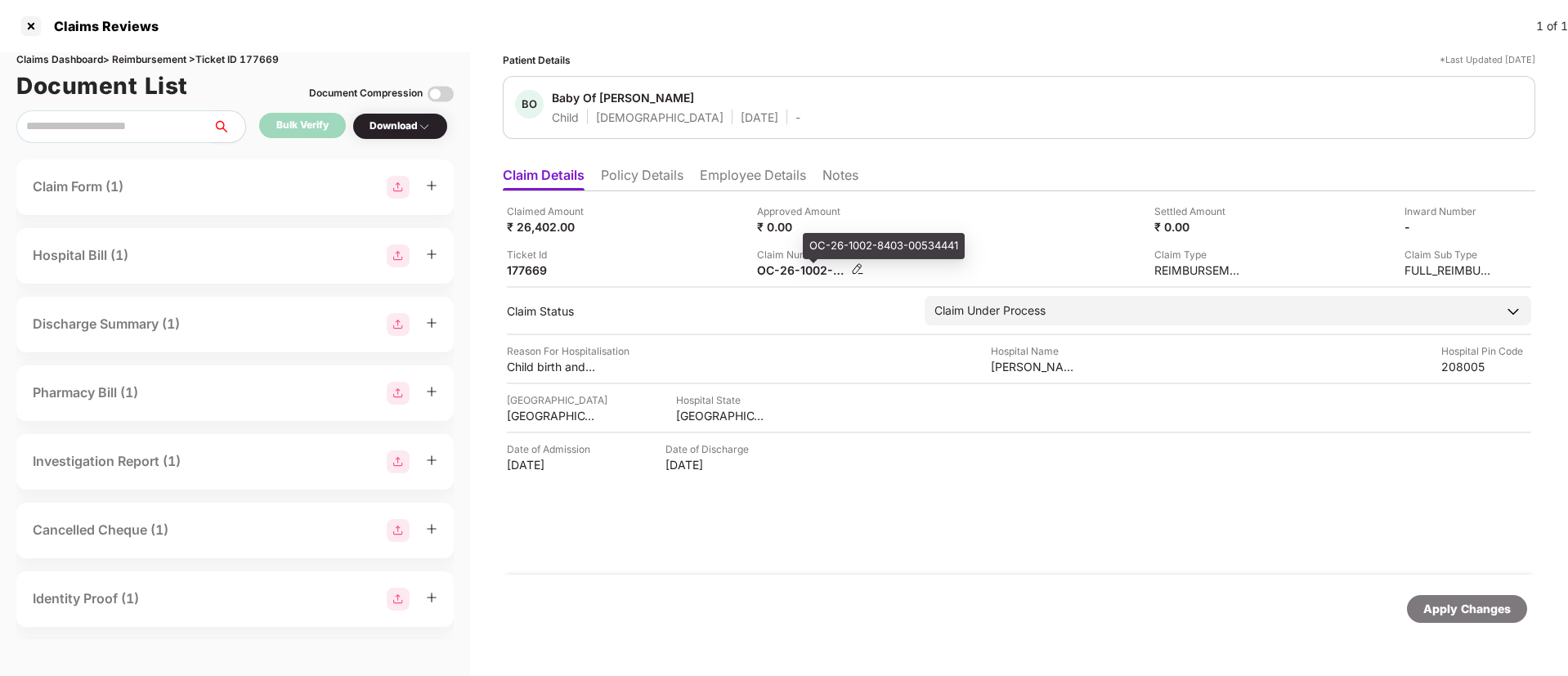
click at [773, 273] on div "OC-26-1002-8403-00534441" at bounding box center [802, 270] width 90 height 16
copy div
click at [937, 269] on div "Claim Number OC-26-1002-8403-00534441" at bounding box center [876, 263] width 238 height 31
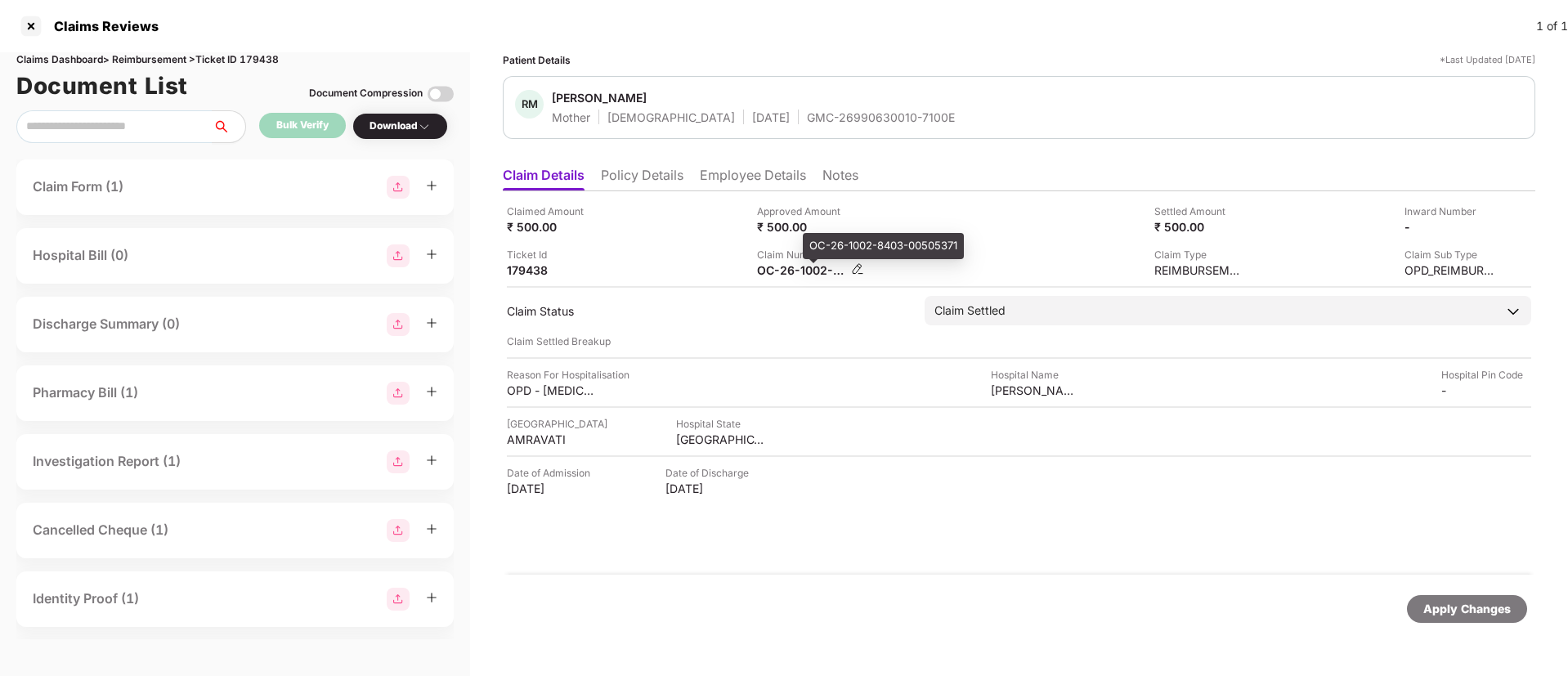
click at [774, 272] on div "OC-26-1002-8403-00505371" at bounding box center [802, 270] width 90 height 16
copy div
click at [884, 258] on div "Claim Number OC-26-1002-8403-00505371" at bounding box center [876, 263] width 238 height 31
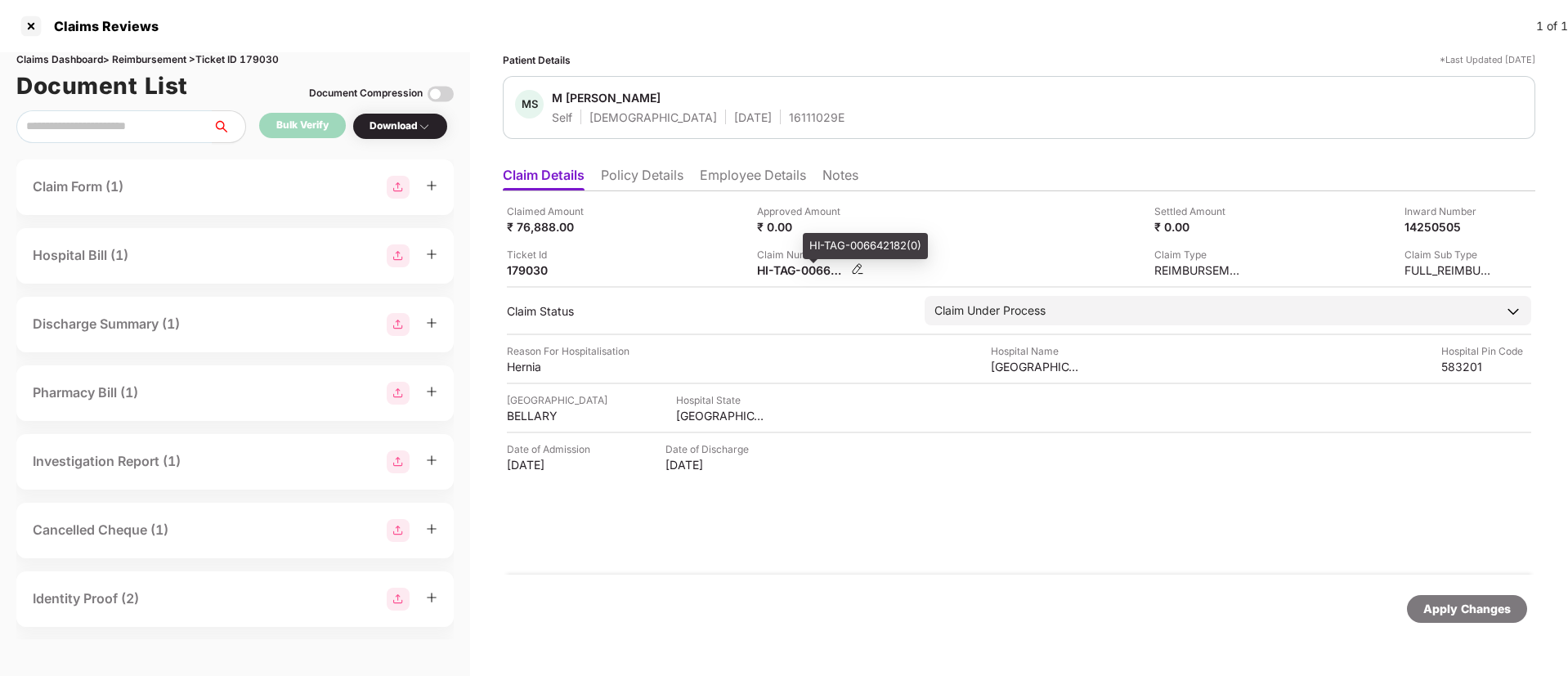
click at [786, 266] on div "HI-TAG-006642182(0)" at bounding box center [802, 270] width 90 height 16
copy div
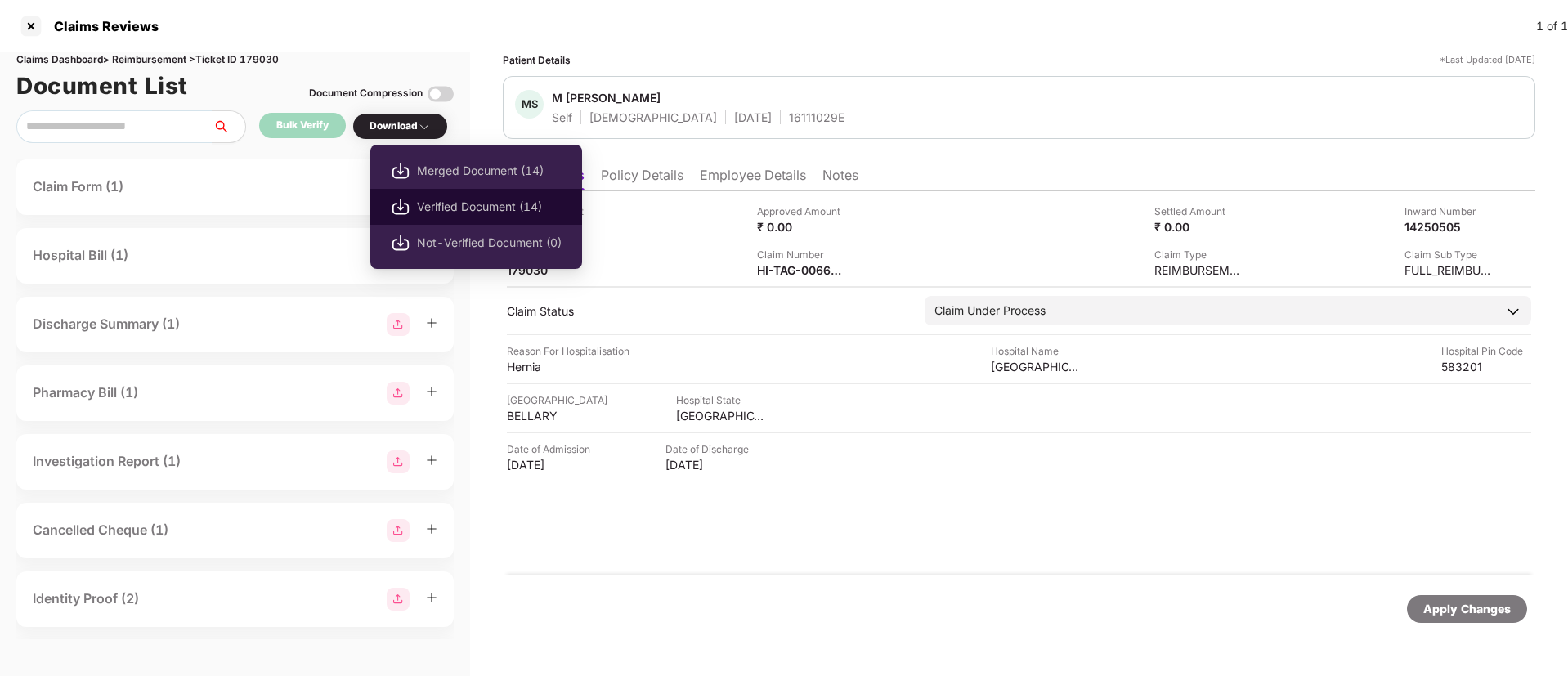
click at [422, 205] on span "Verified Document (14)" at bounding box center [490, 207] width 145 height 18
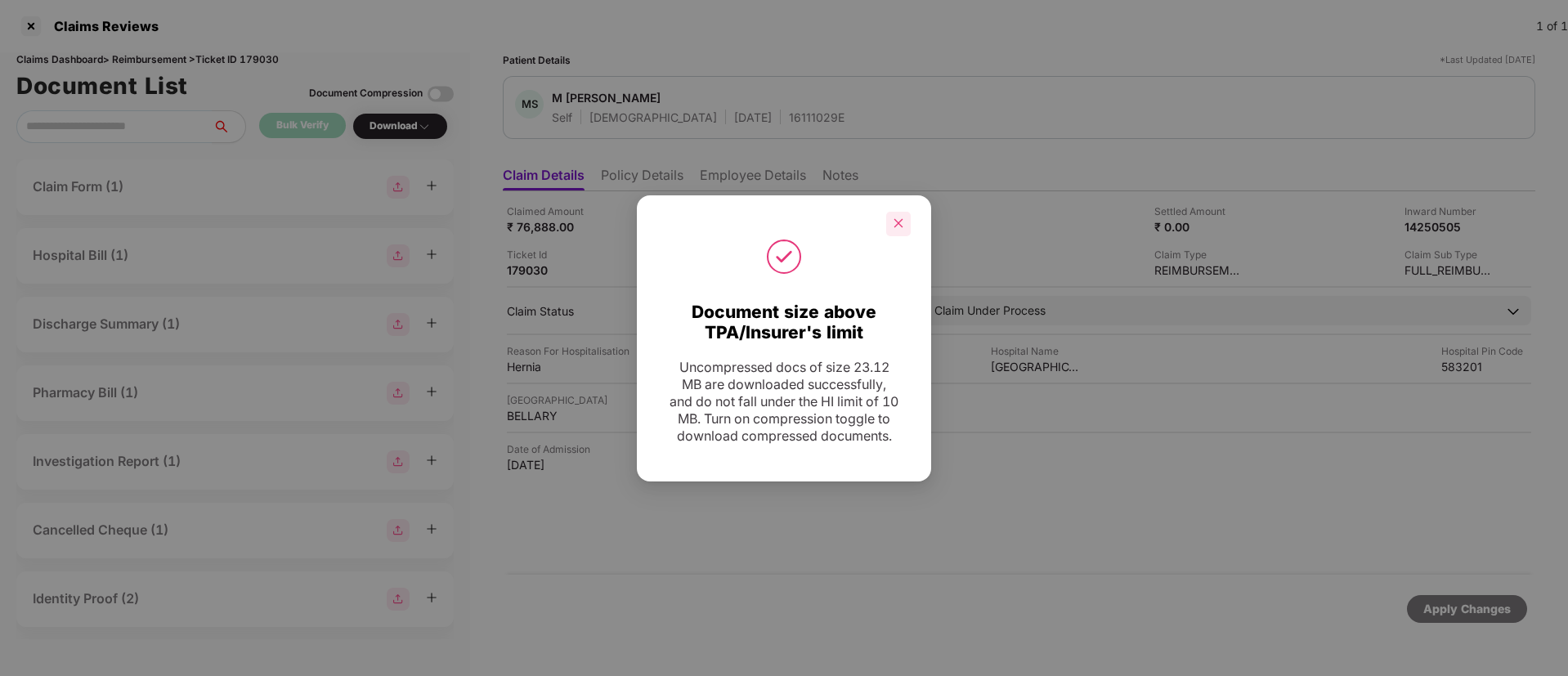
click at [900, 219] on icon "close" at bounding box center [899, 223] width 9 height 9
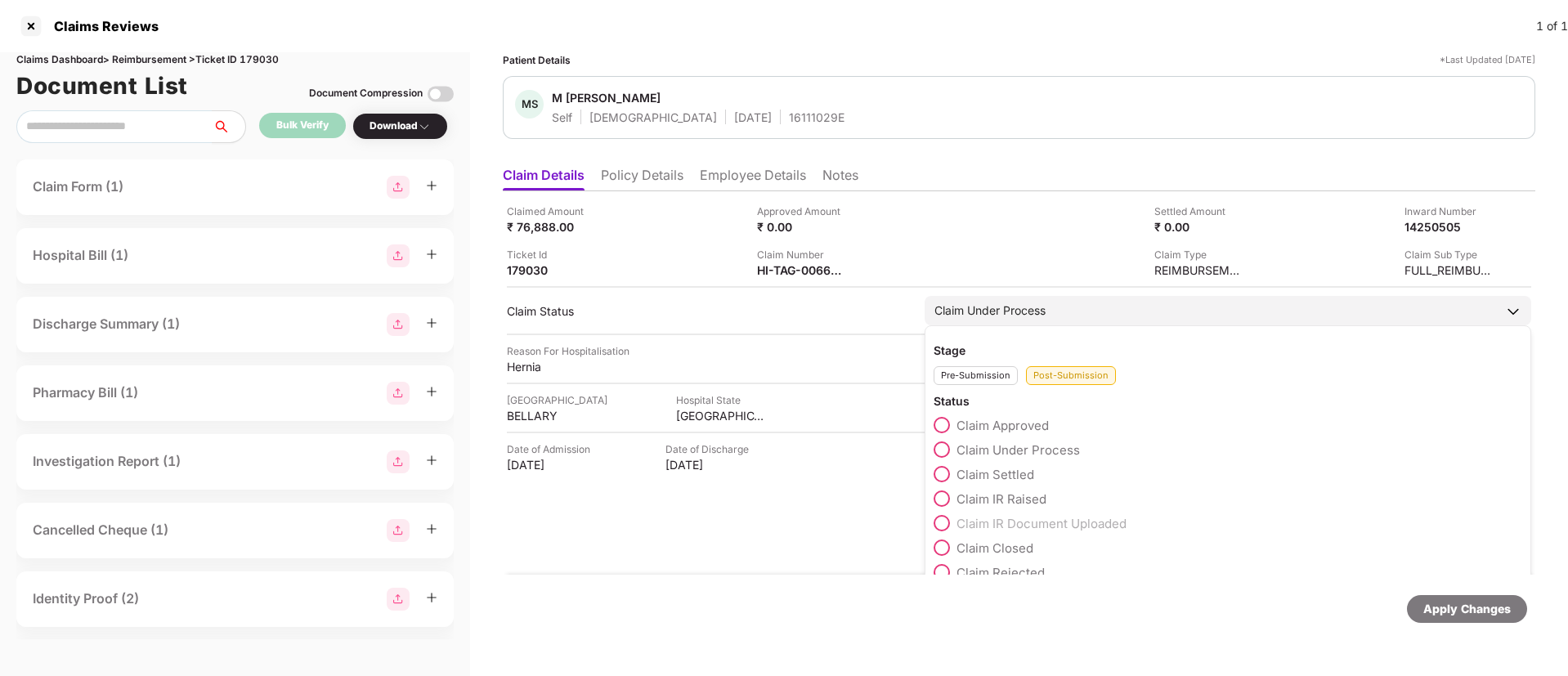
click at [937, 499] on span at bounding box center [942, 499] width 16 height 16
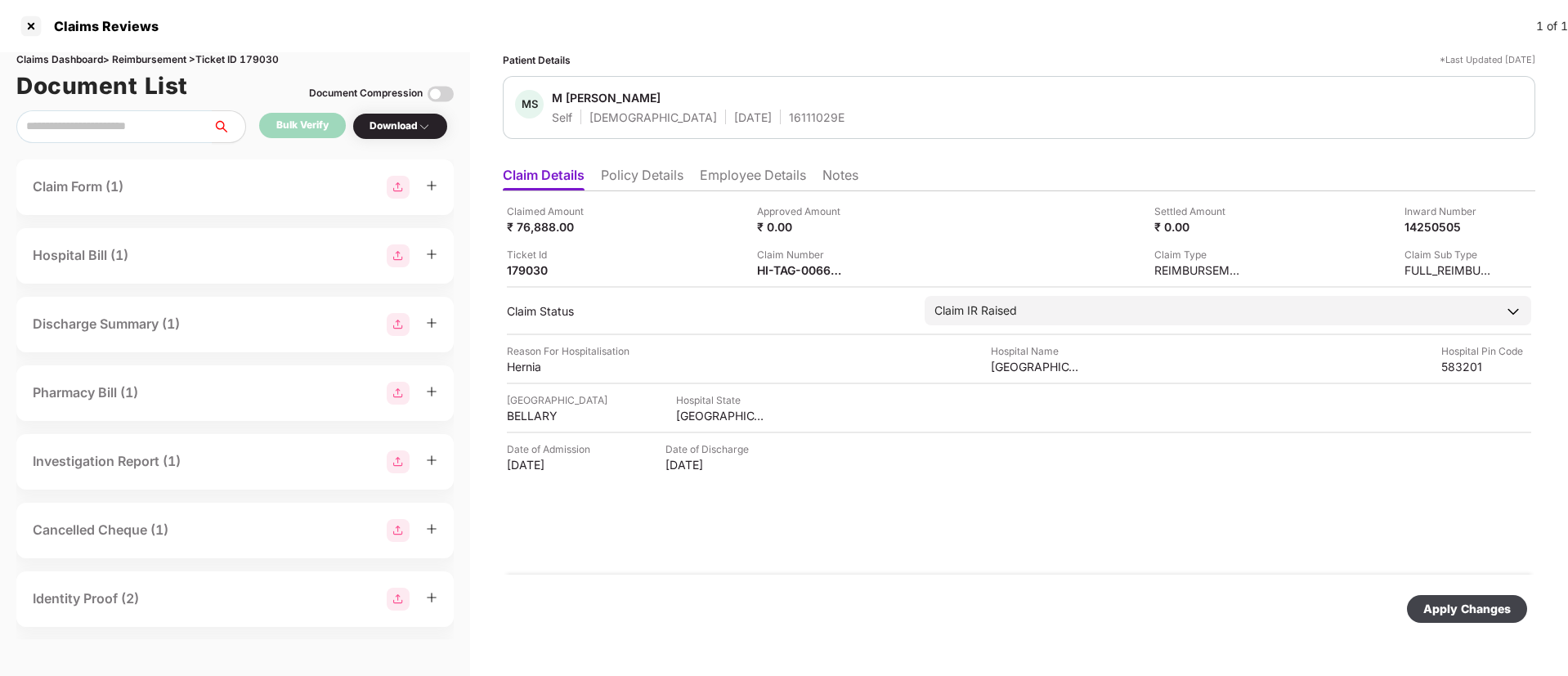
click at [1462, 614] on div "Apply Changes" at bounding box center [1467, 609] width 88 height 18
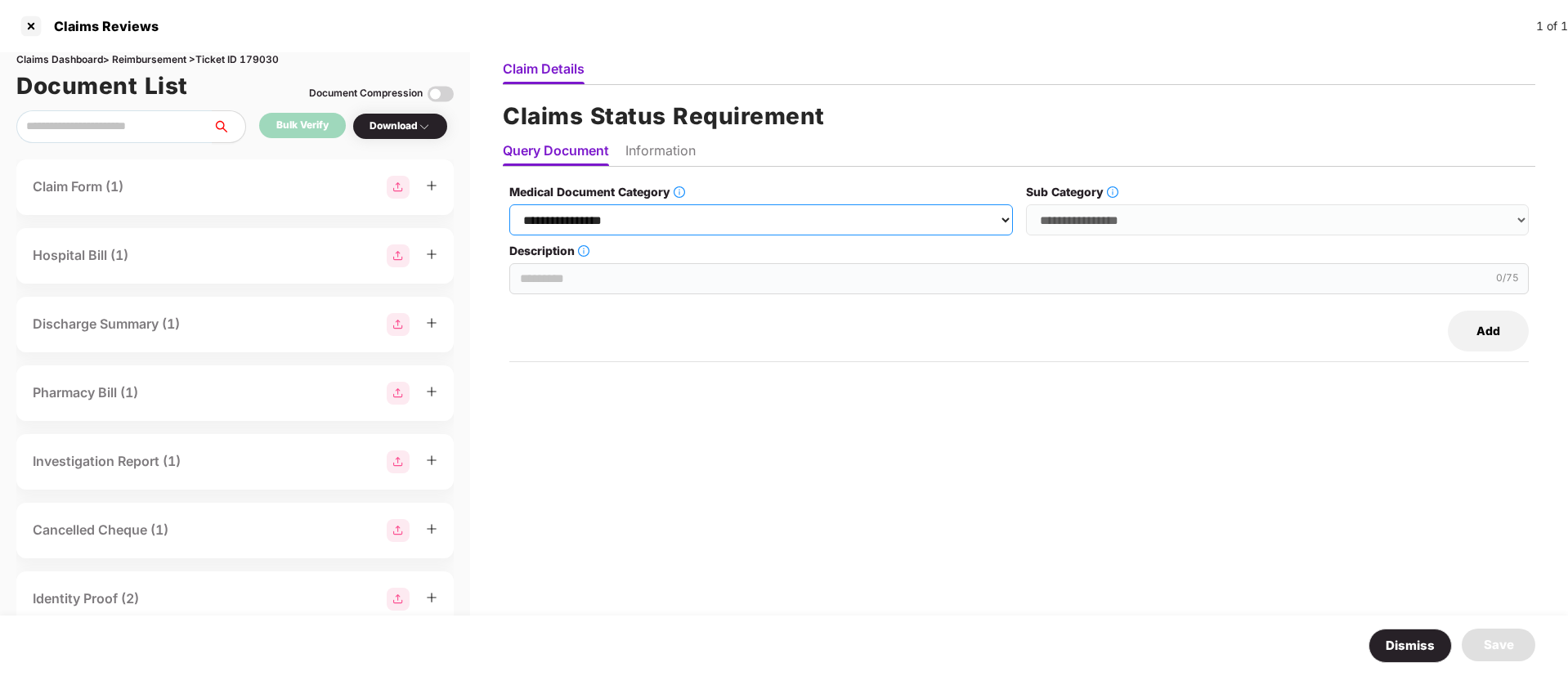
click at [687, 220] on select "**********" at bounding box center [760, 220] width 503 height 31
select select "**********"
click at [510, 204] on select "**********" at bounding box center [760, 220] width 503 height 31
click at [1072, 228] on select "**********" at bounding box center [1277, 220] width 503 height 31
select select "**********"
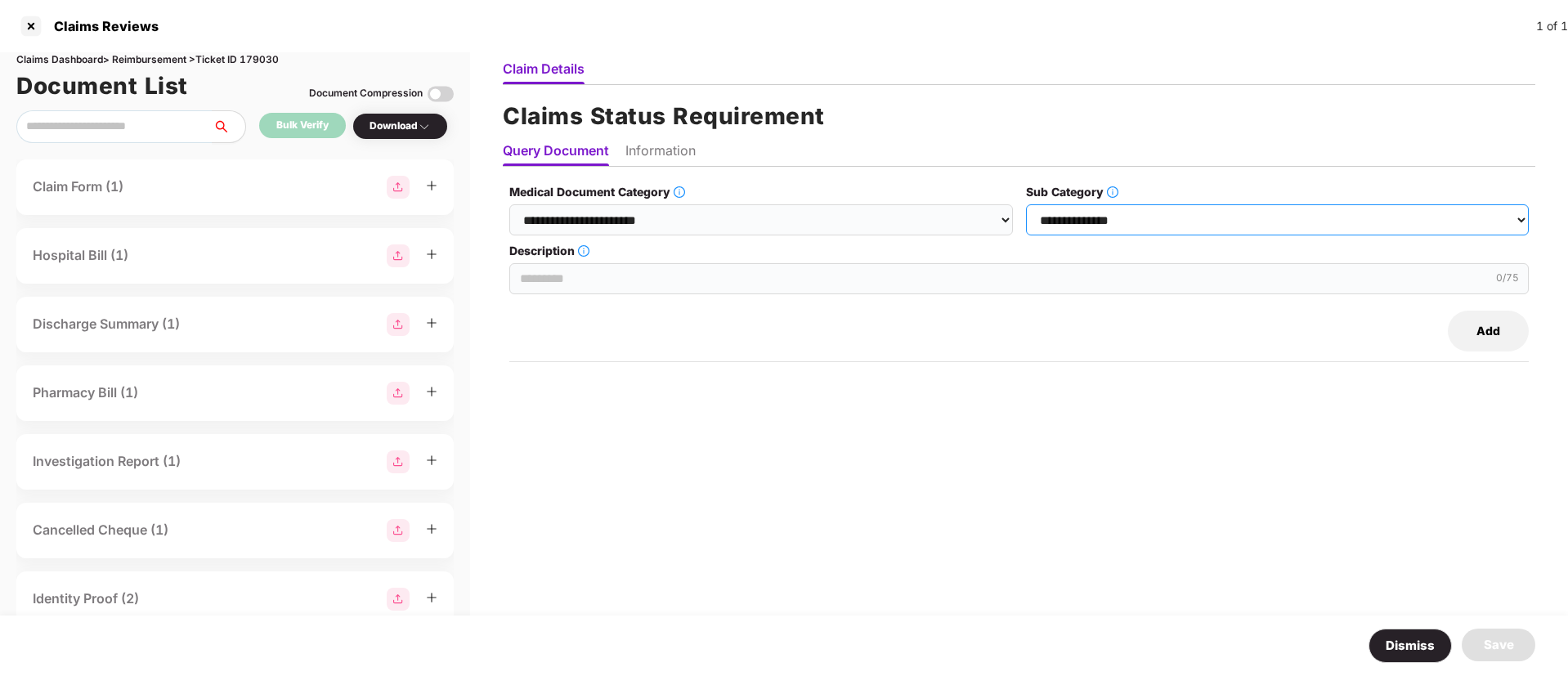
click at [1027, 204] on select "**********" at bounding box center [1277, 220] width 503 height 31
click at [649, 293] on input "Description" at bounding box center [1019, 279] width 1020 height 31
paste input "**********"
type input "**********"
paste input "**********"
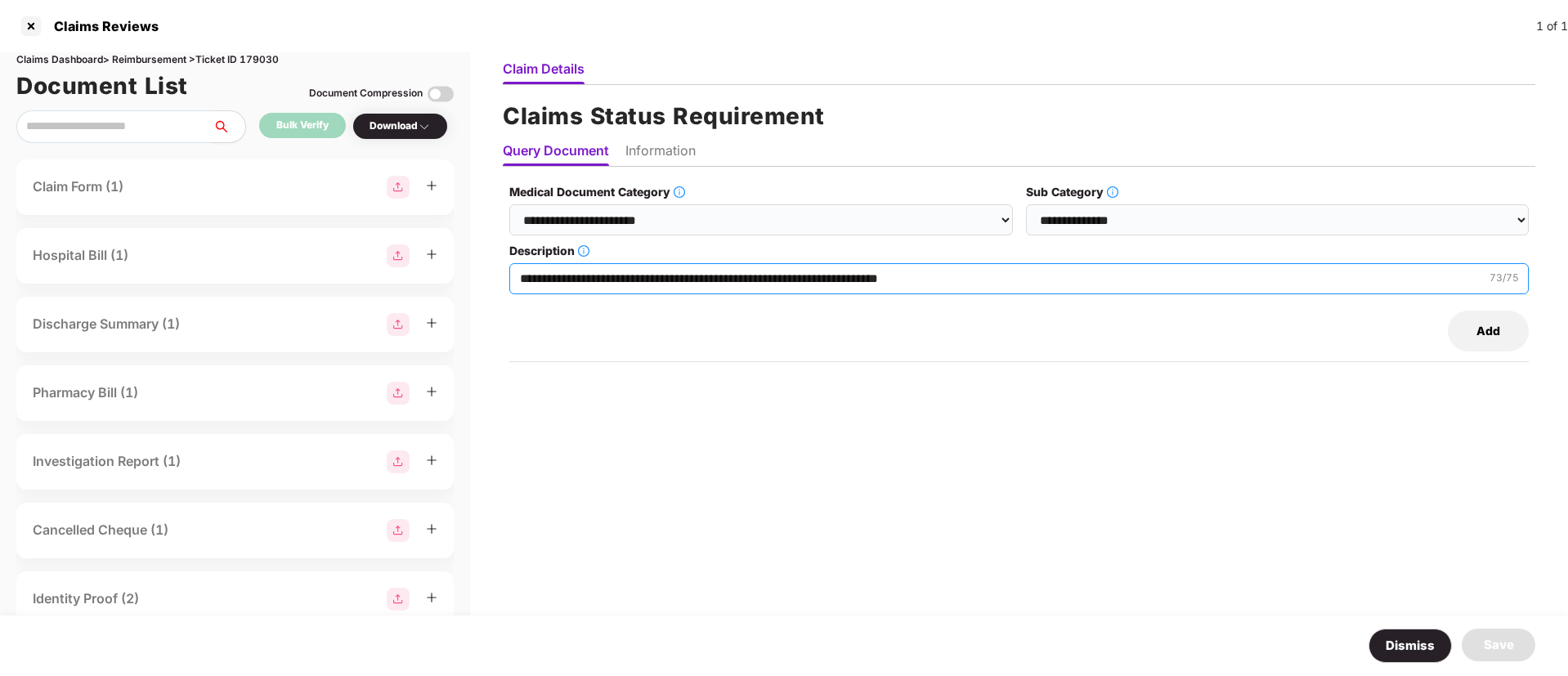
type input "**********"
click at [663, 144] on li "Information" at bounding box center [660, 154] width 70 height 24
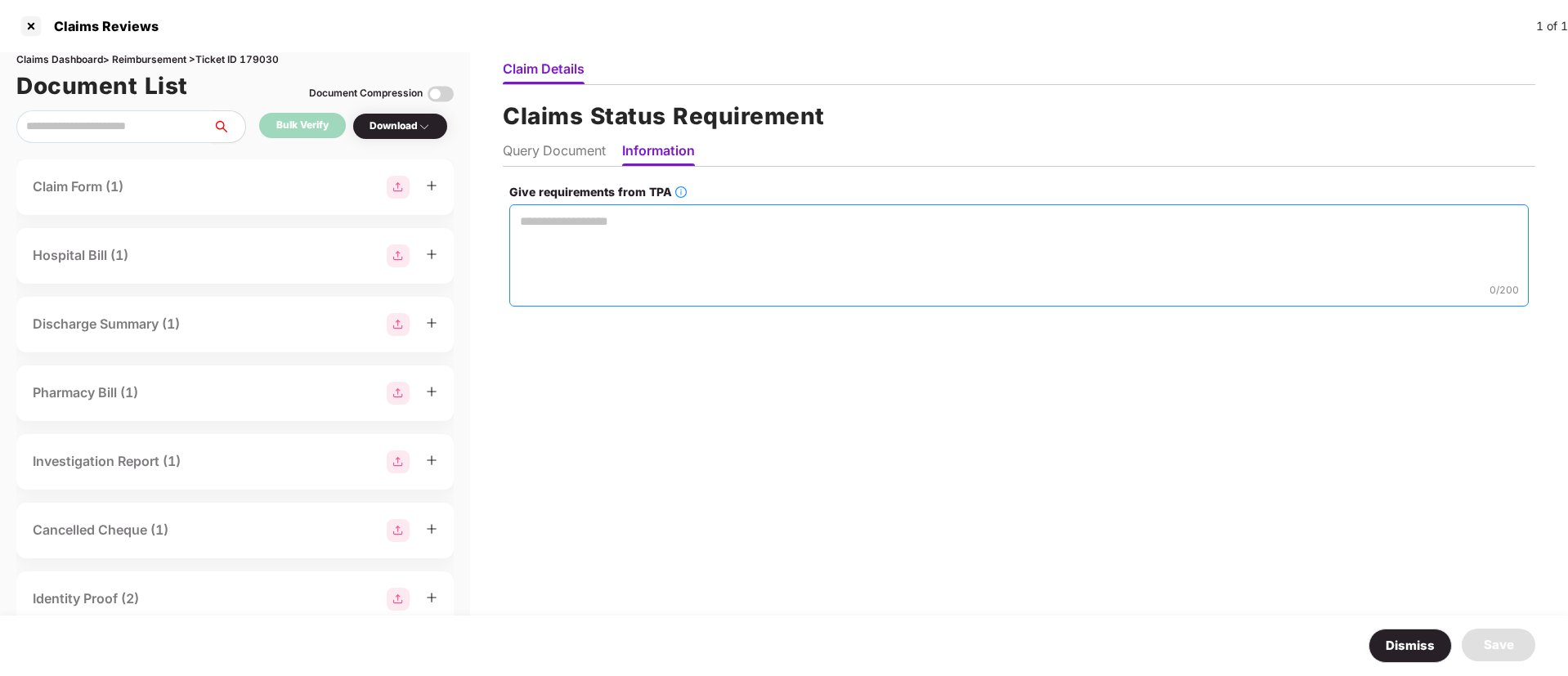
click at [608, 240] on textarea "Give requirements from TPA" at bounding box center [1019, 255] width 1020 height 102
paste textarea "**********"
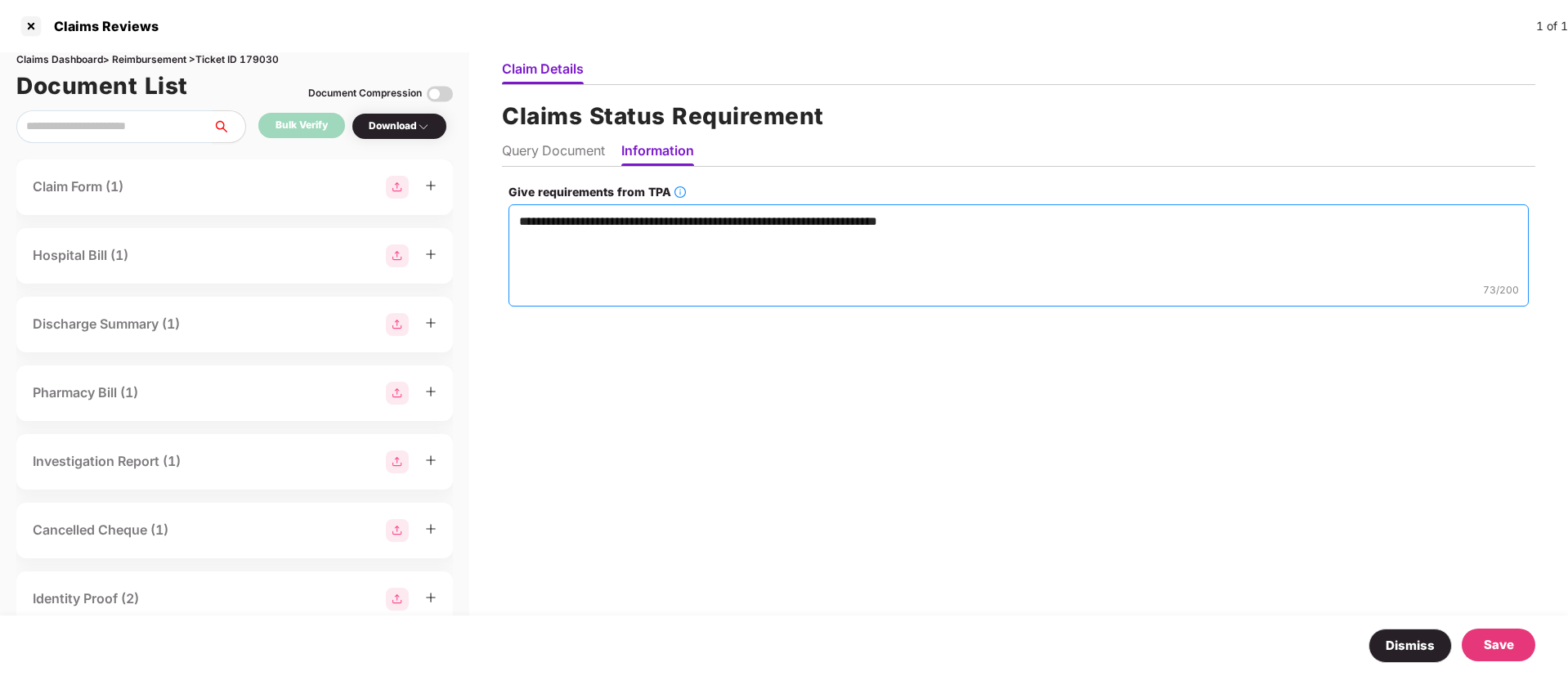
type textarea "**********"
click at [1505, 647] on div "Save" at bounding box center [1498, 644] width 30 height 19
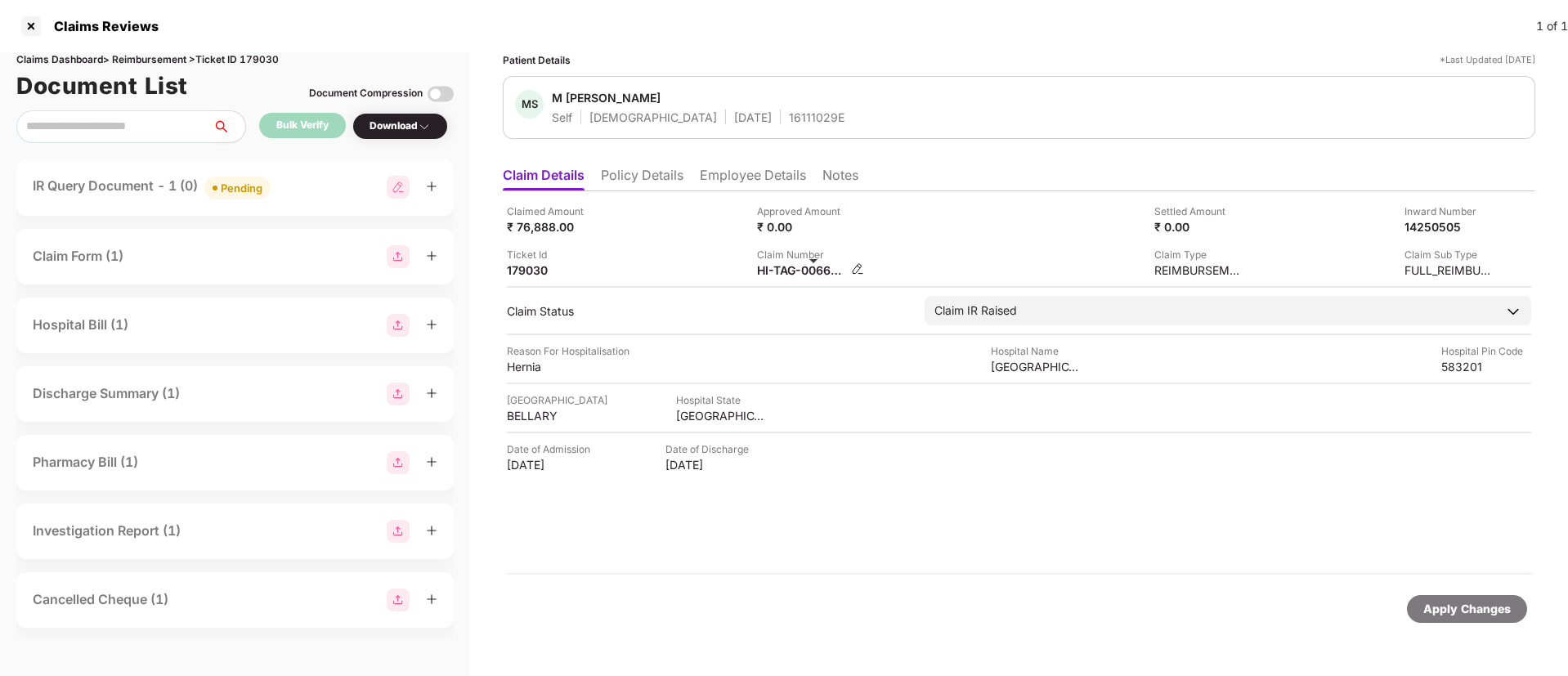
click at [791, 276] on div "HI-TAG-006642182(0)" at bounding box center [802, 270] width 90 height 16
copy div
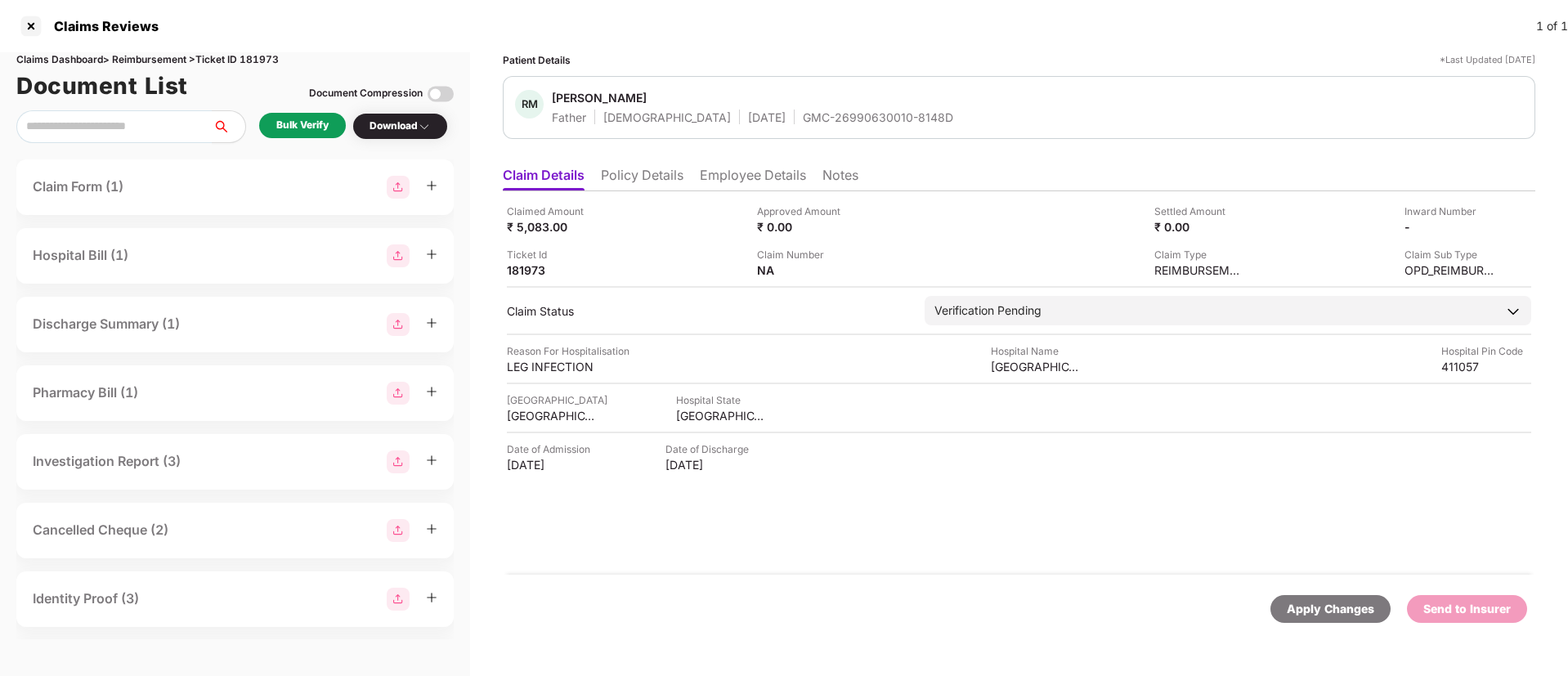
click at [643, 165] on ul "Claim Details Policy Details Employee Details Notes" at bounding box center [1019, 175] width 1033 height 33
click at [643, 176] on li "Policy Details" at bounding box center [642, 178] width 82 height 24
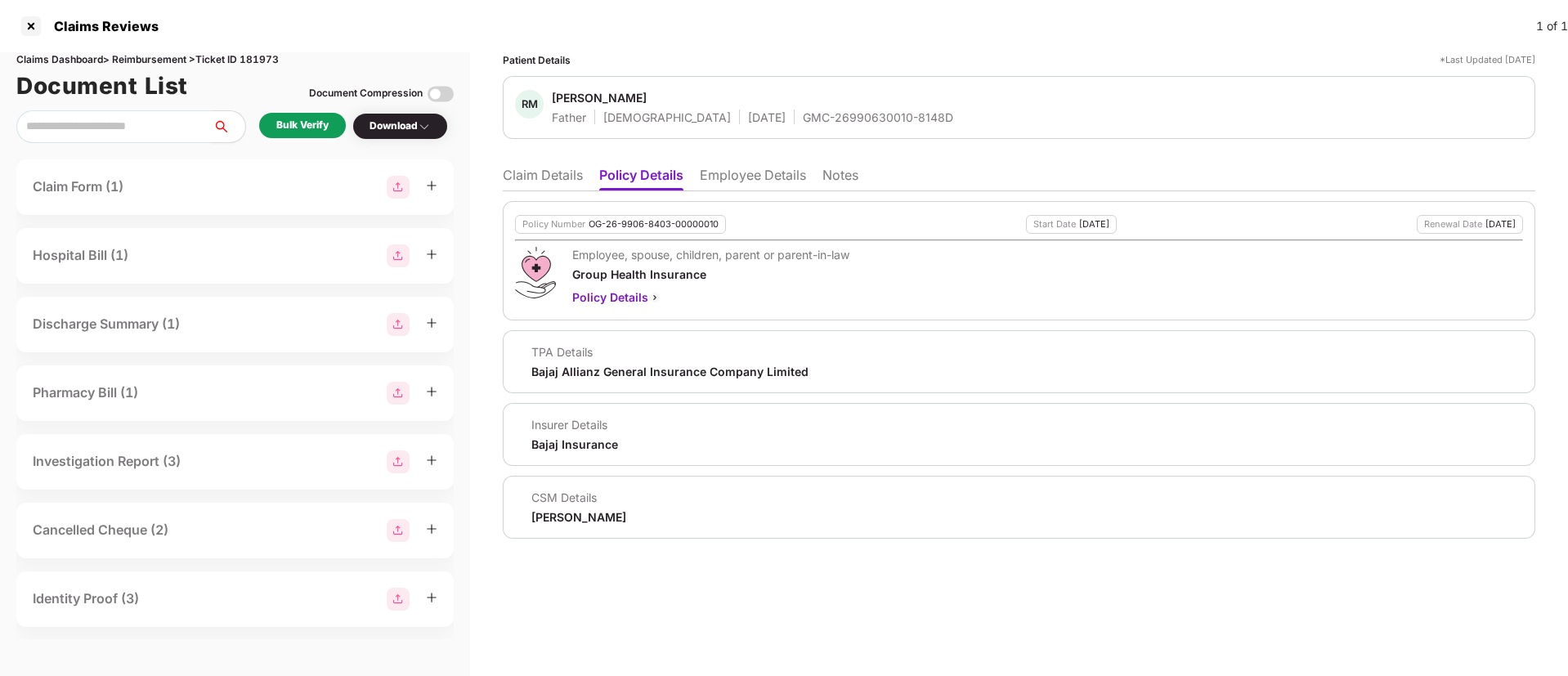
click at [536, 177] on li "Claim Details" at bounding box center [543, 178] width 81 height 24
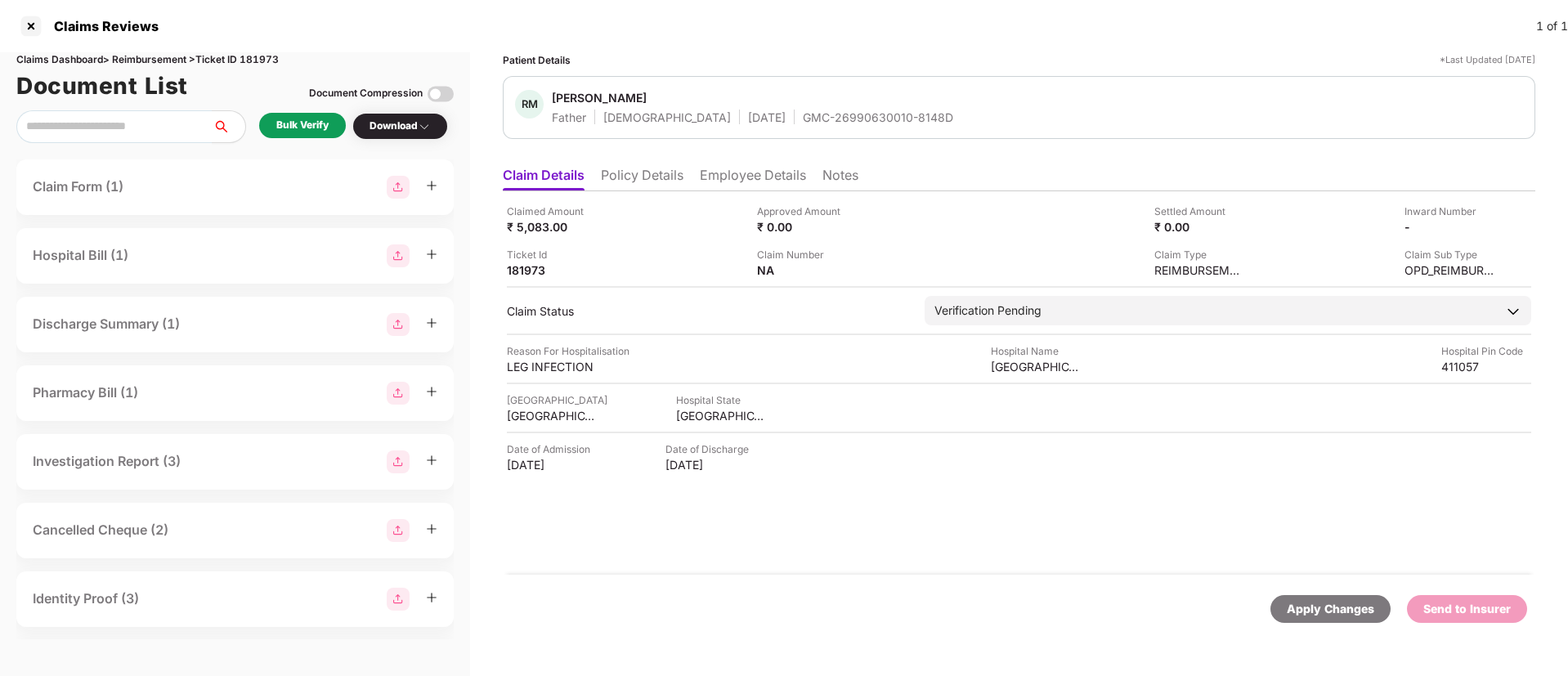
click at [311, 129] on div "Bulk Verify" at bounding box center [302, 125] width 52 height 16
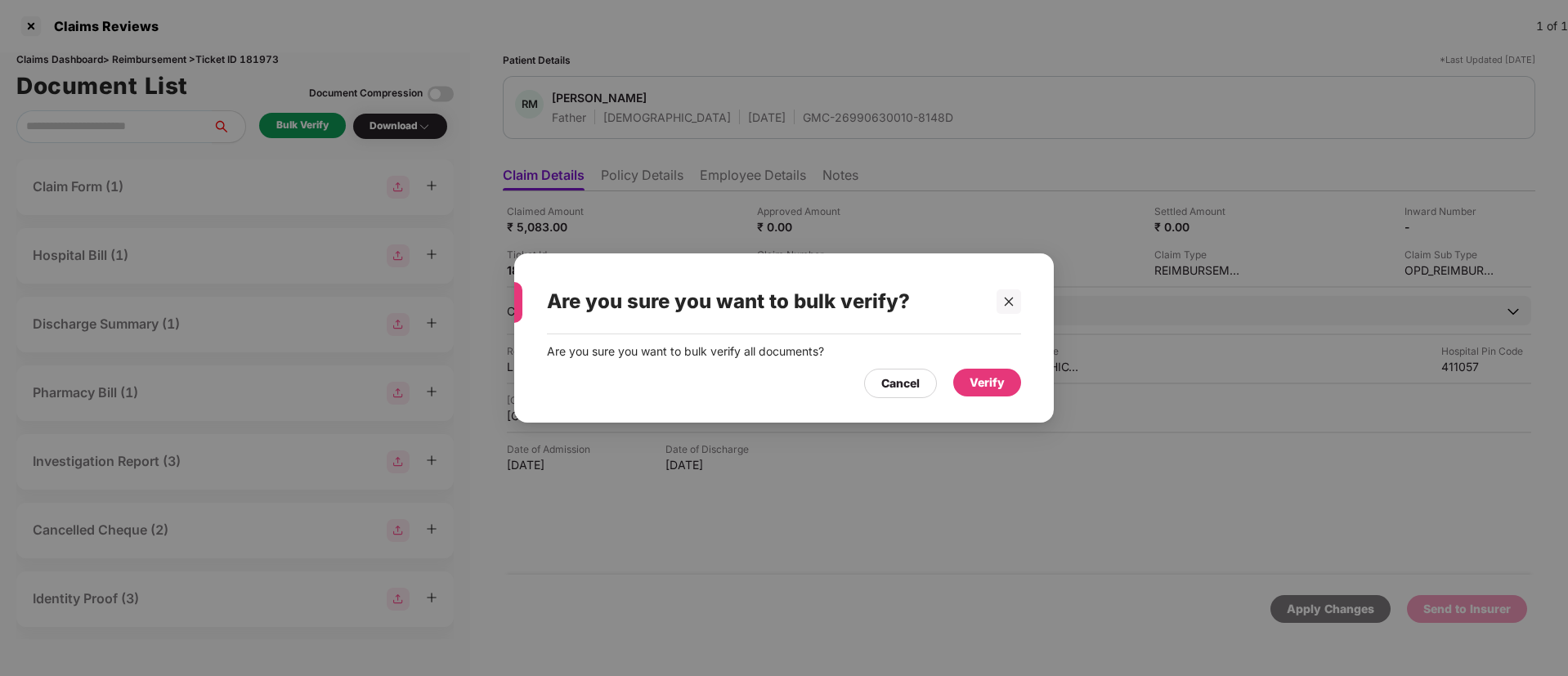
click at [965, 392] on div "Verify" at bounding box center [987, 382] width 68 height 27
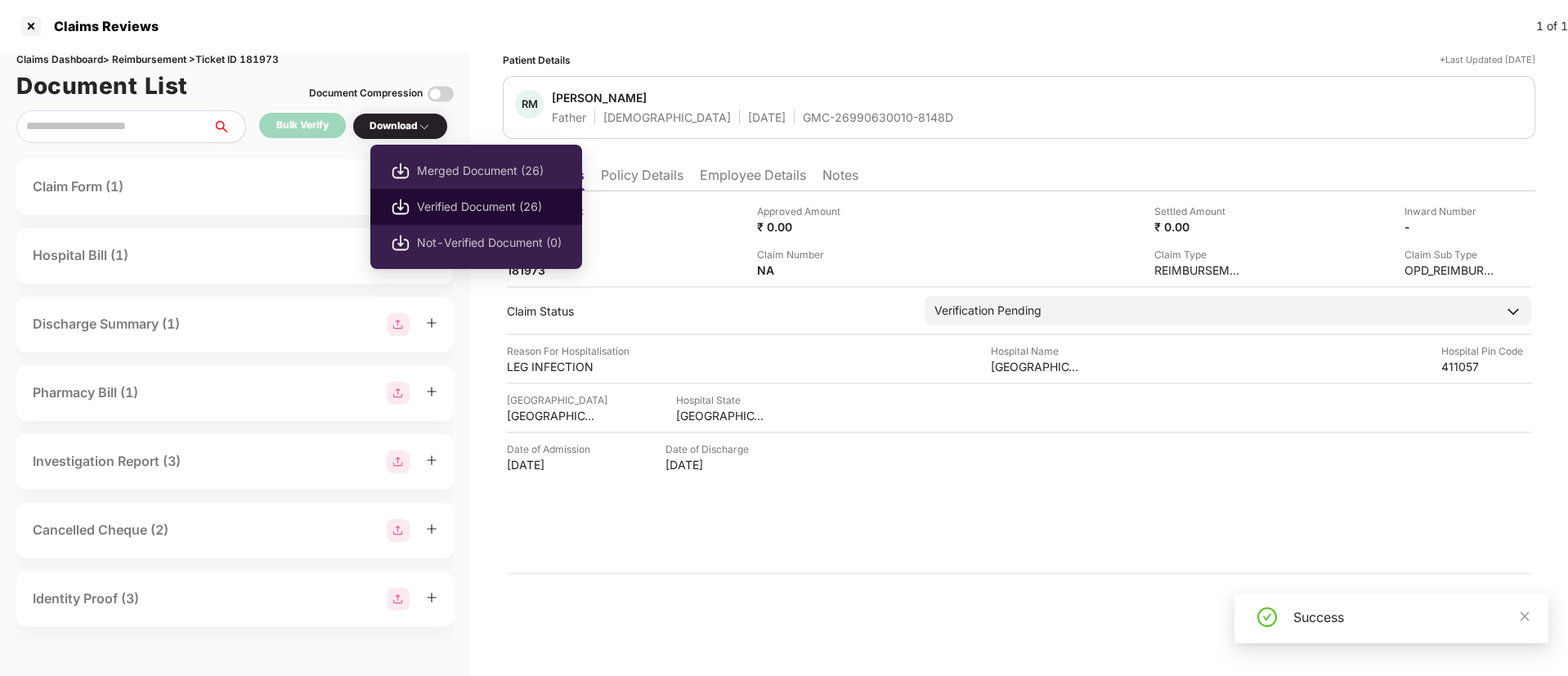
click at [442, 205] on span "Verified Document (26)" at bounding box center [490, 207] width 145 height 18
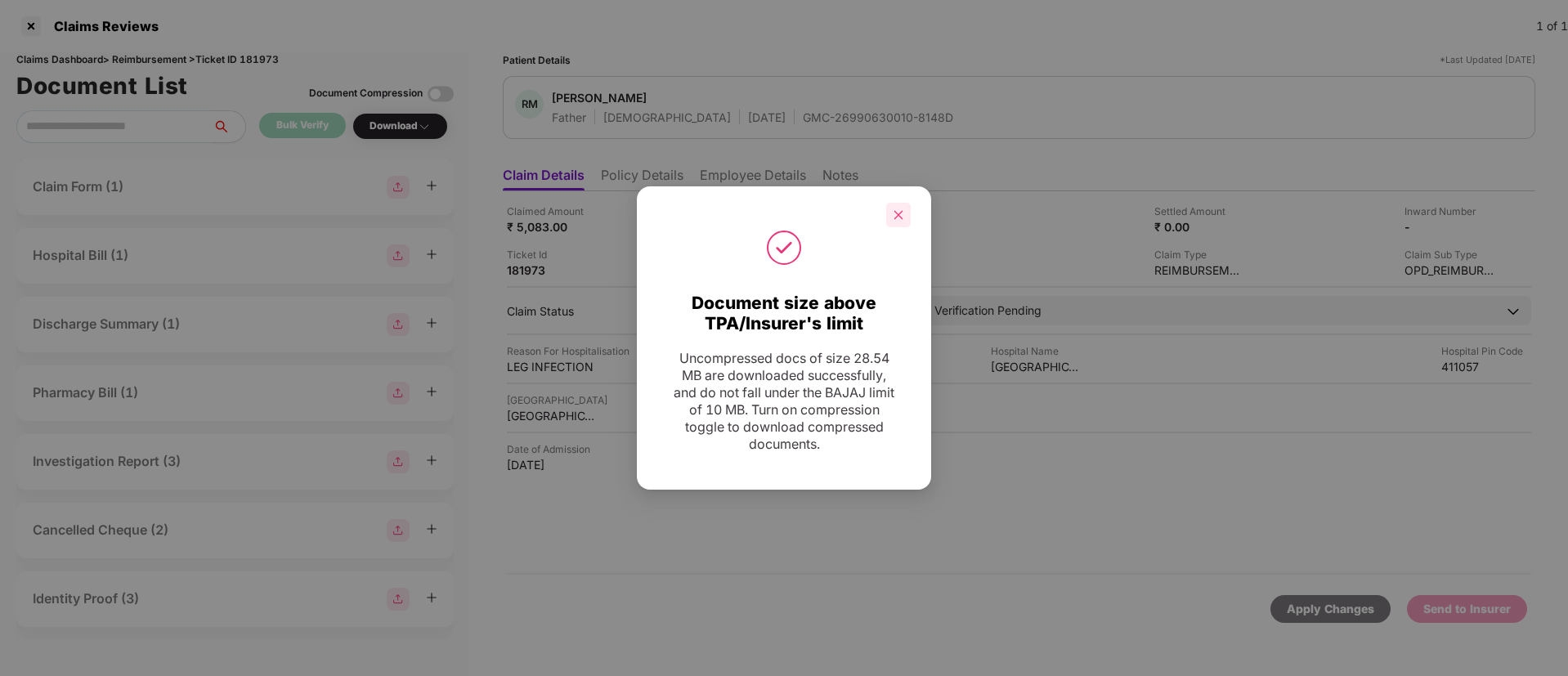
click at [905, 214] on div at bounding box center [898, 215] width 25 height 25
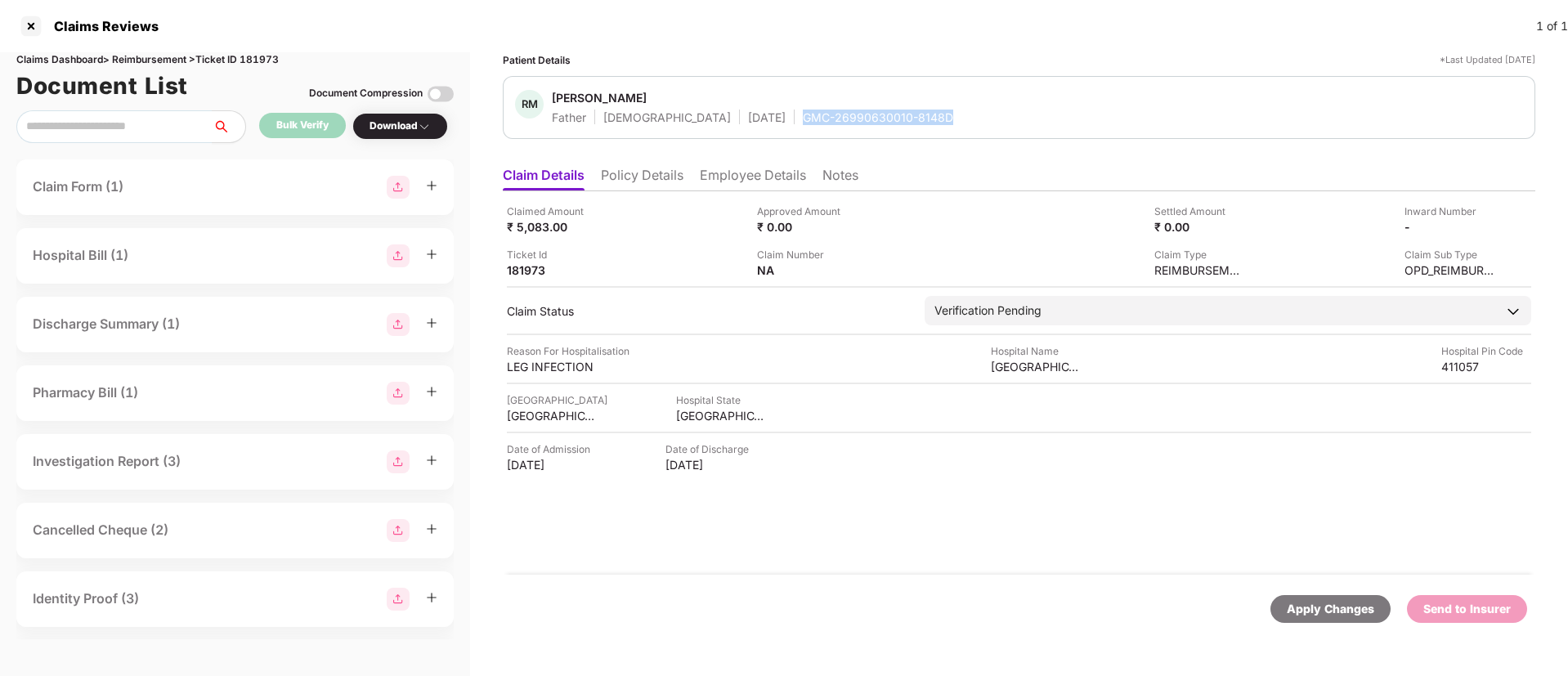
drag, startPoint x: 731, startPoint y: 116, endPoint x: 908, endPoint y: 117, distance: 177.0
click at [908, 117] on div "RM Ramlu Mamidwar Father Male 01 July 1962 GMC-26990630010-8148D" at bounding box center [1019, 107] width 1008 height 35
copy div "GMC-26990630010-8148D"
click at [1006, 370] on div "ASHRAYA HOSPITAL" at bounding box center [1036, 366] width 90 height 16
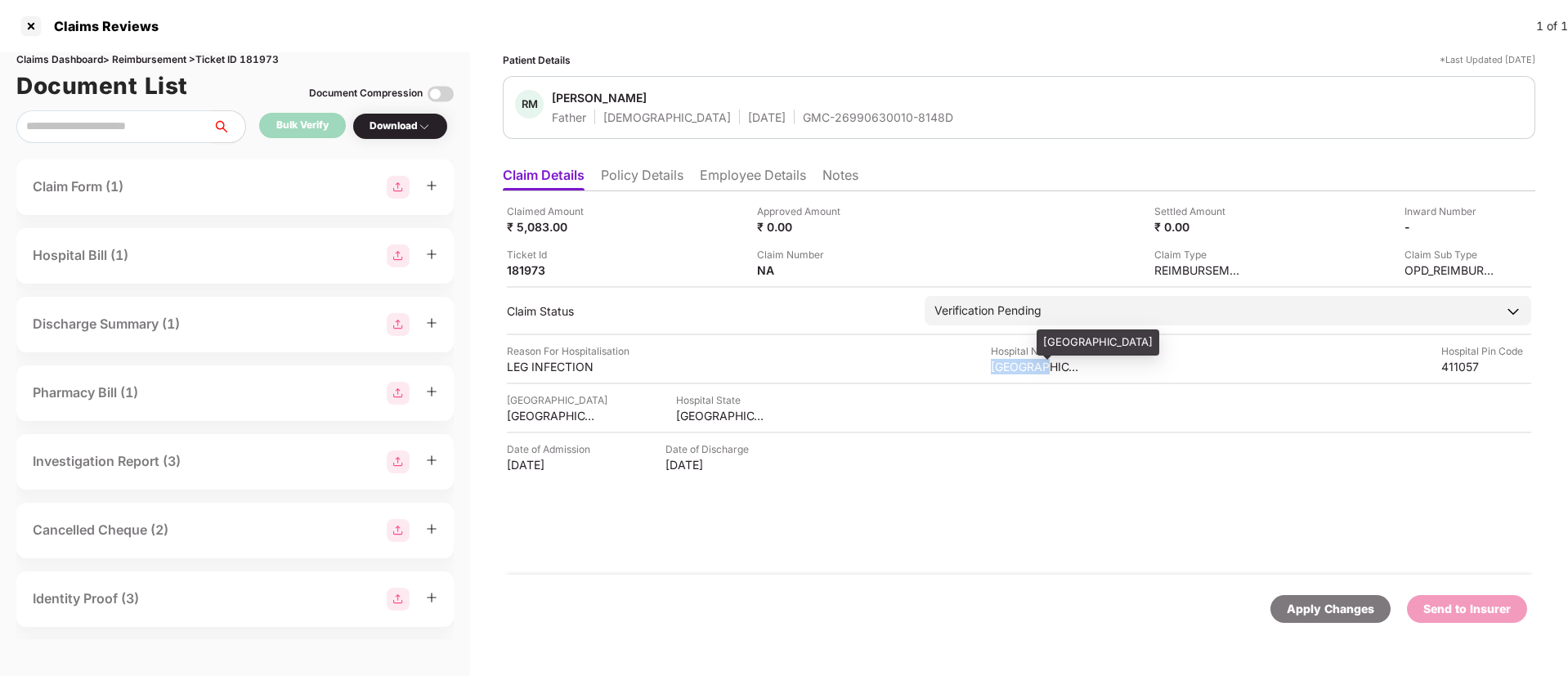
click at [1006, 370] on div "ASHRAYA HOSPITAL" at bounding box center [1036, 366] width 90 height 16
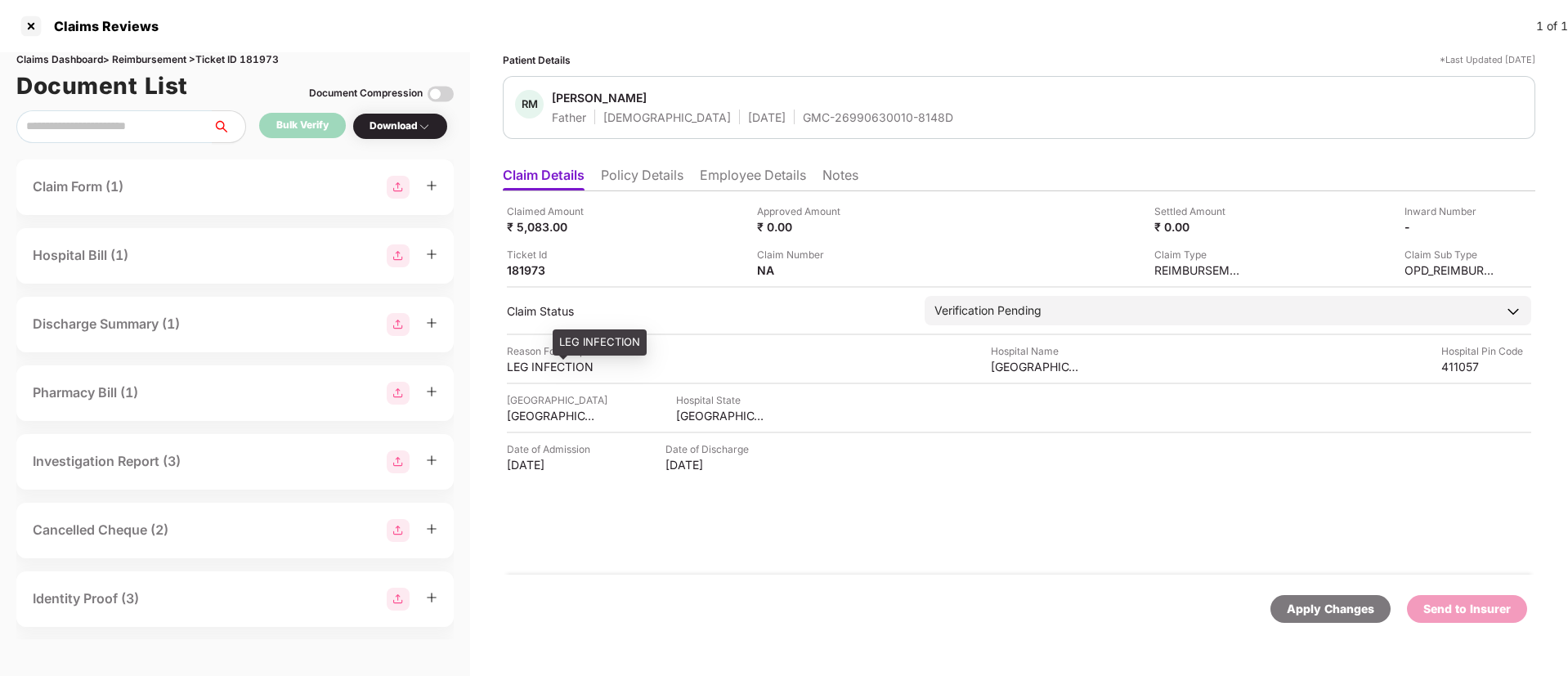
click at [546, 371] on div "LEG INFECTION" at bounding box center [552, 366] width 90 height 16
copy div "LEG INFECTION"
click at [725, 188] on li "Employee Details" at bounding box center [753, 178] width 106 height 24
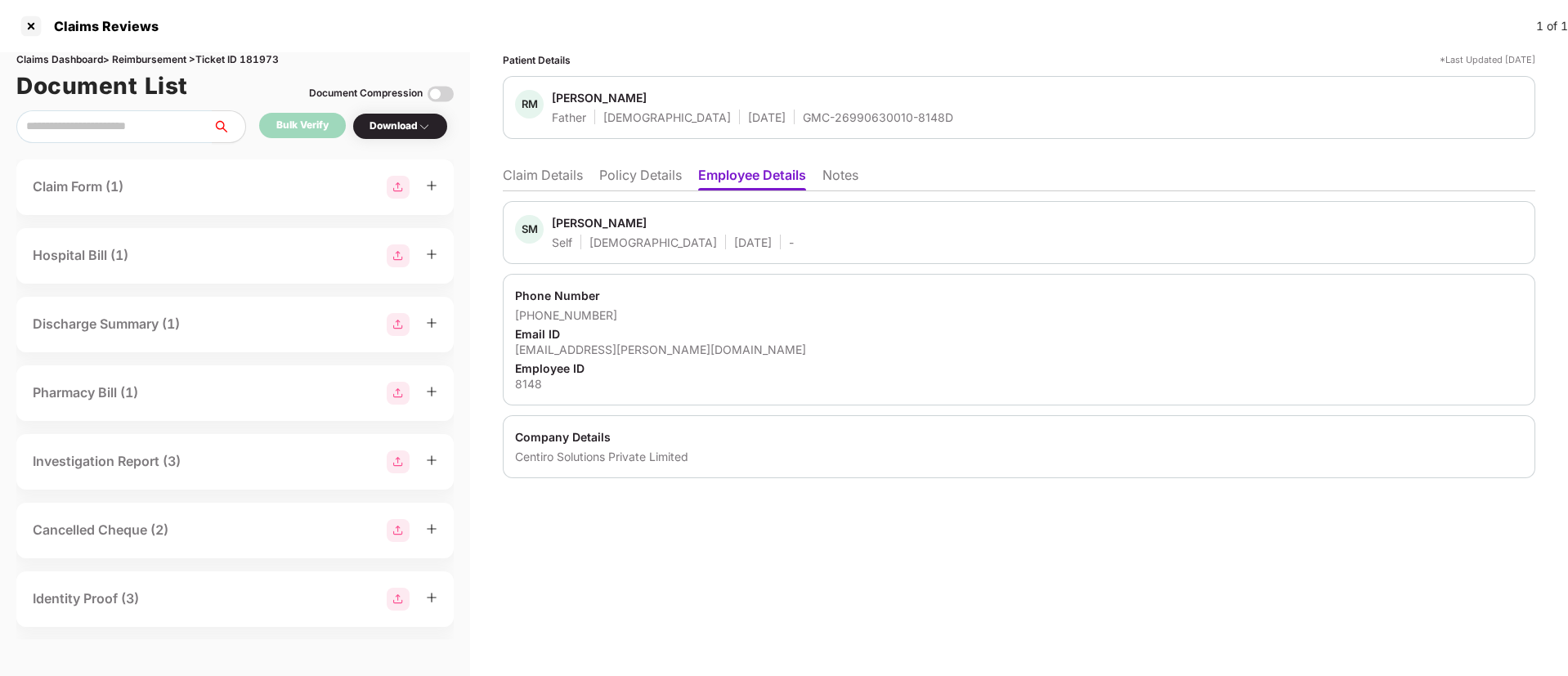
click at [591, 348] on div "sagar.mamidwar@centiro.com" at bounding box center [1019, 349] width 1008 height 16
copy div "sagar.mamidwar@centiro.com"
drag, startPoint x: 538, startPoint y: 317, endPoint x: 609, endPoint y: 317, distance: 71.0
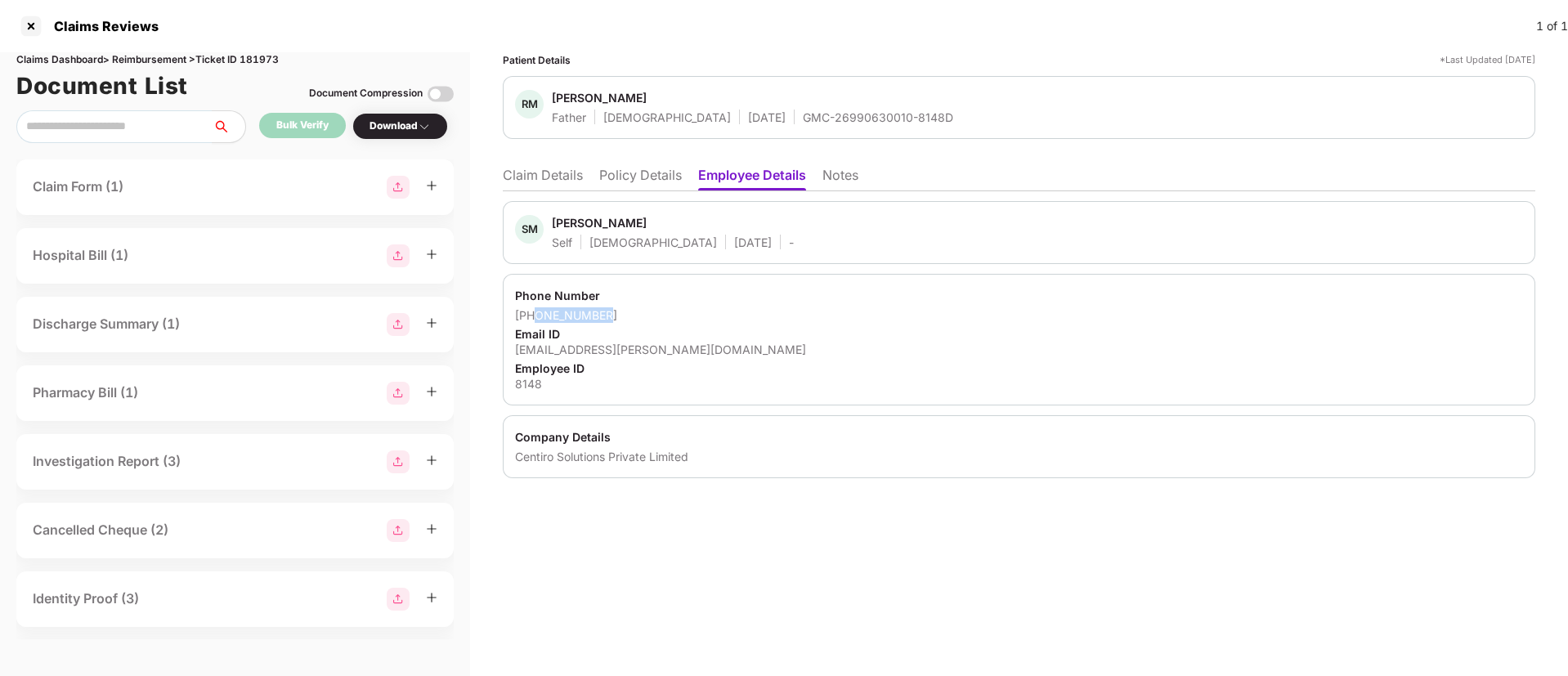
click at [609, 317] on div "+918956247487" at bounding box center [1019, 315] width 1008 height 16
copy div "8956247487"
click at [512, 164] on ul "Claim Details Policy Details Employee Details Notes" at bounding box center [1019, 175] width 1033 height 33
drag, startPoint x: 524, startPoint y: 172, endPoint x: 599, endPoint y: 186, distance: 76.3
click at [525, 173] on li "Claim Details" at bounding box center [543, 178] width 81 height 24
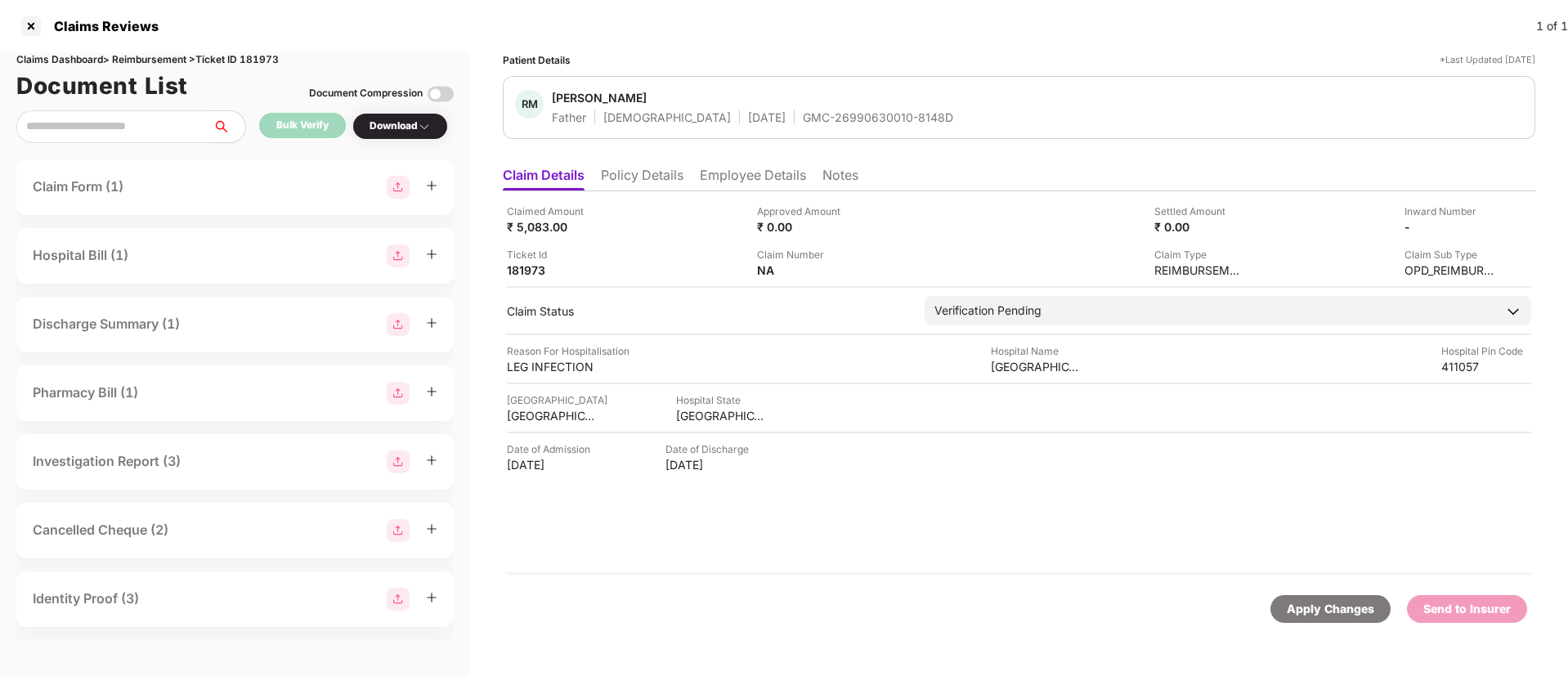
click at [636, 176] on li "Policy Details" at bounding box center [642, 178] width 82 height 24
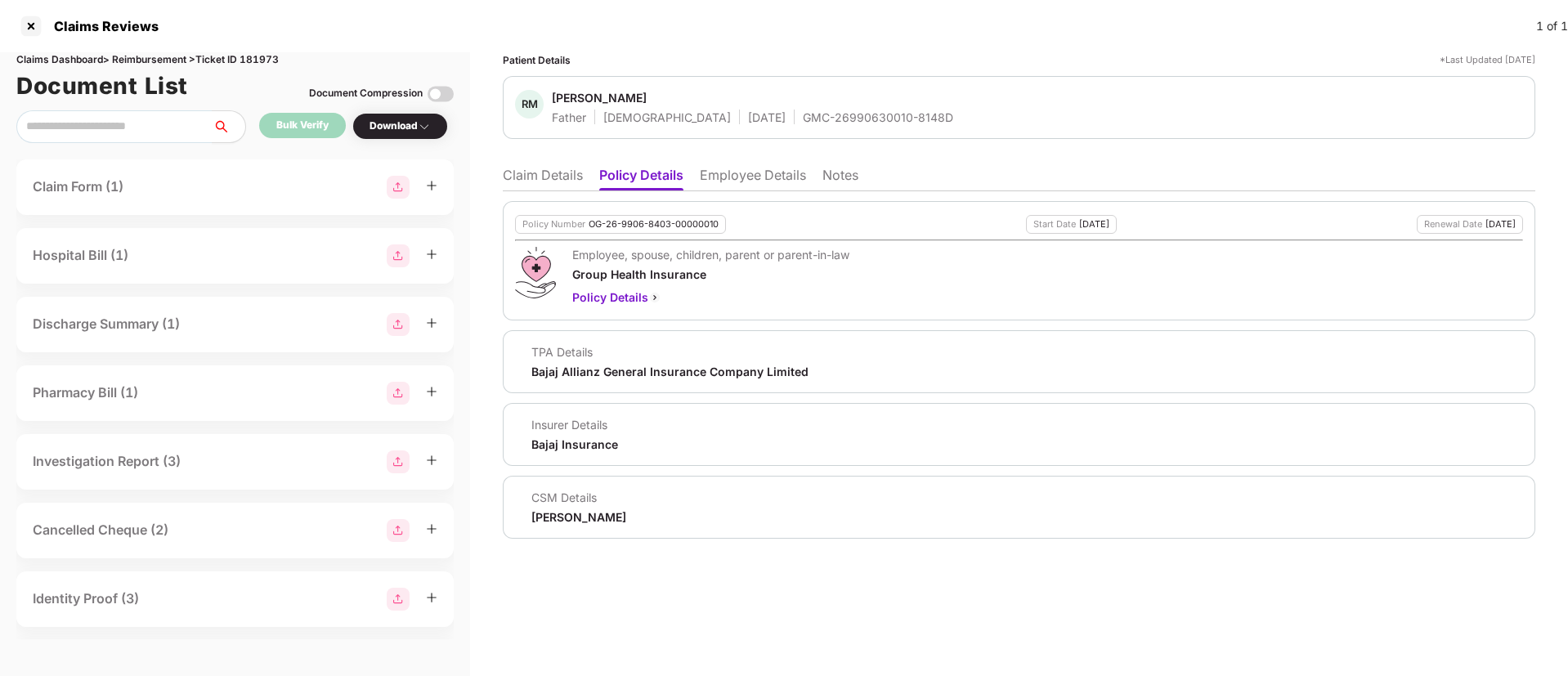
click at [524, 184] on li "Claim Details" at bounding box center [543, 178] width 81 height 24
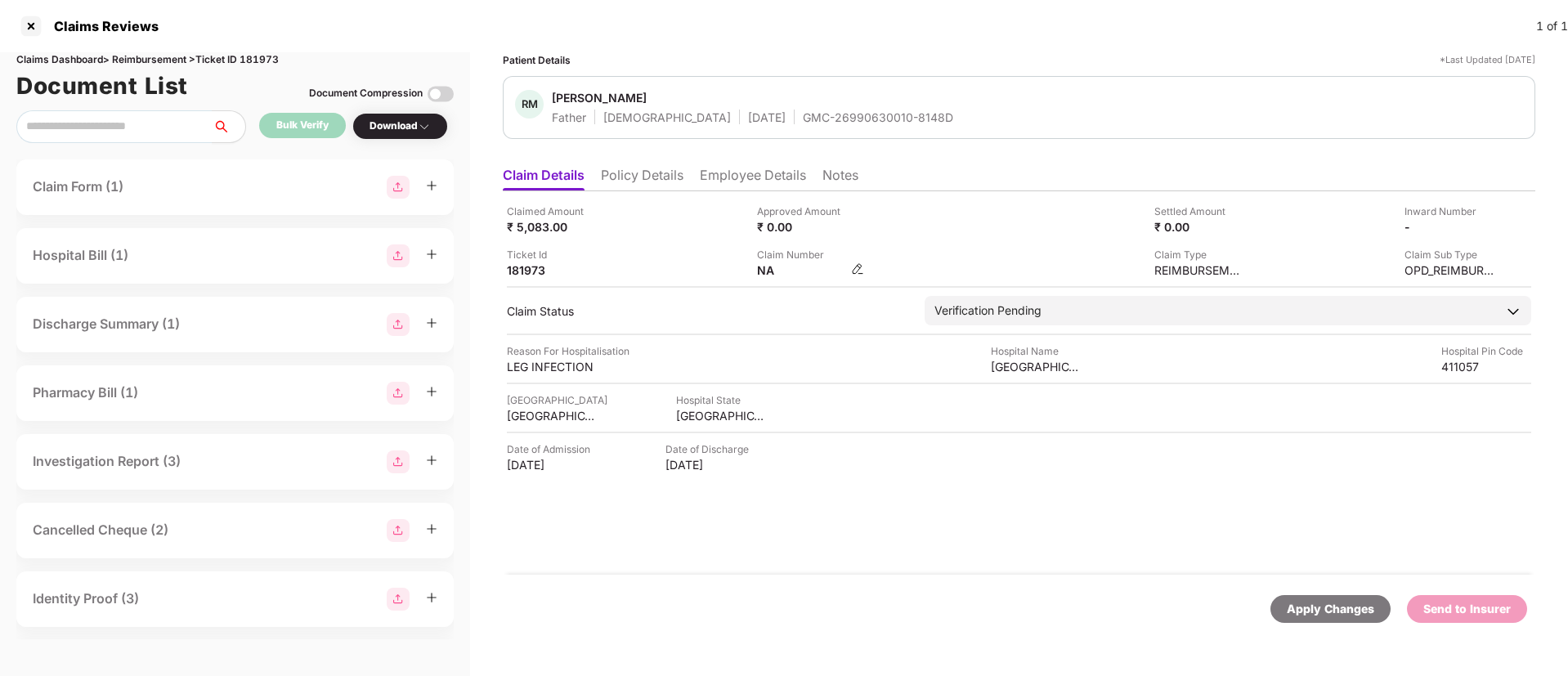
click at [861, 269] on img at bounding box center [858, 269] width 13 height 13
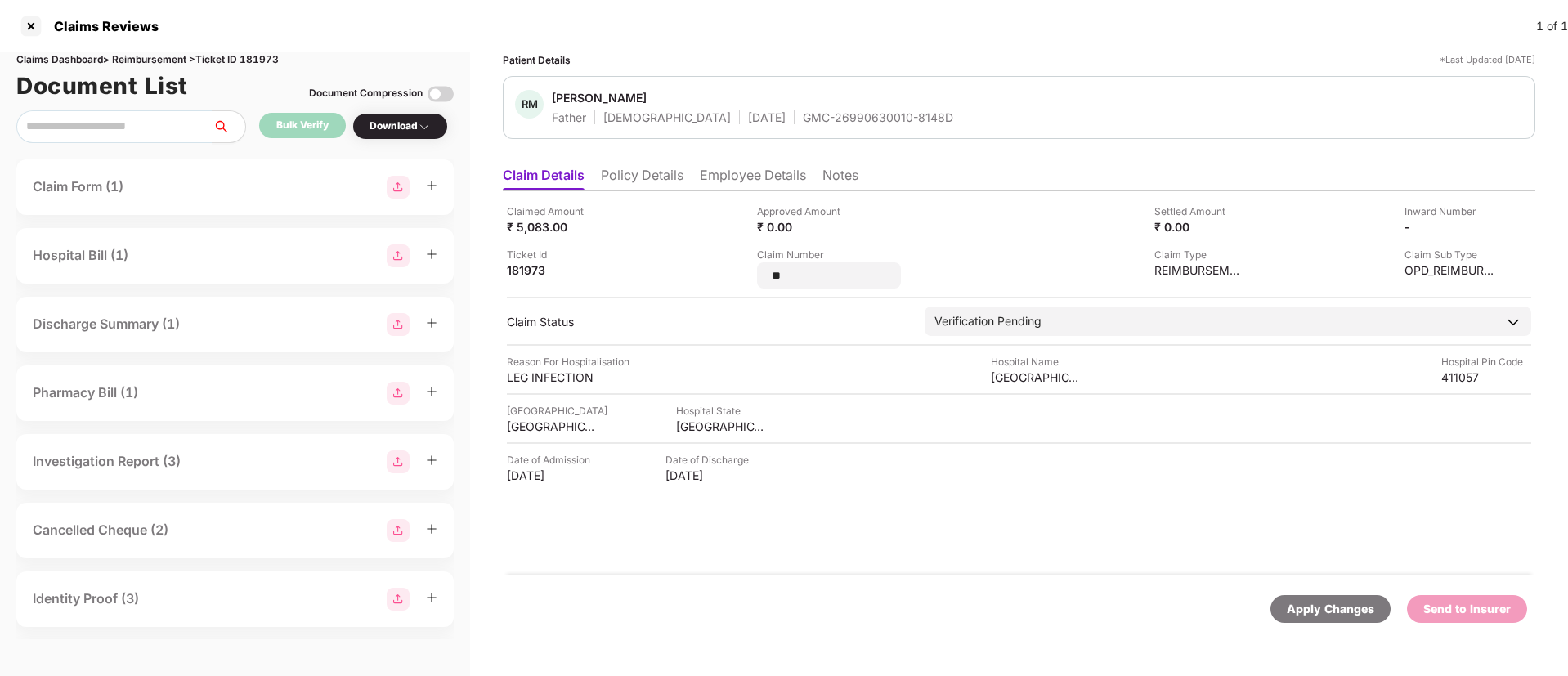
type input "*"
type input "**********"
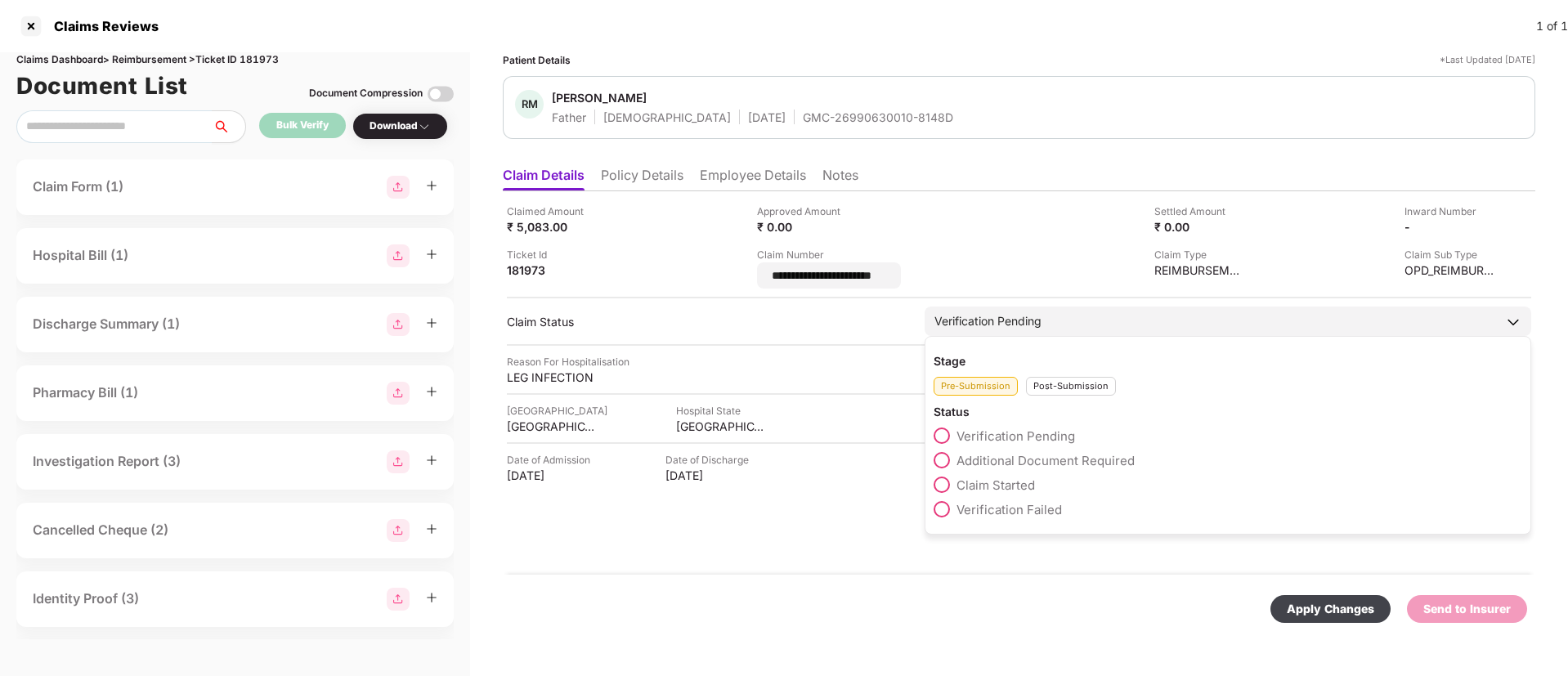
click at [1058, 388] on div "Stage Pre-Submission Post-Submission Status Verification Pending Additional Doc…" at bounding box center [1227, 435] width 607 height 199
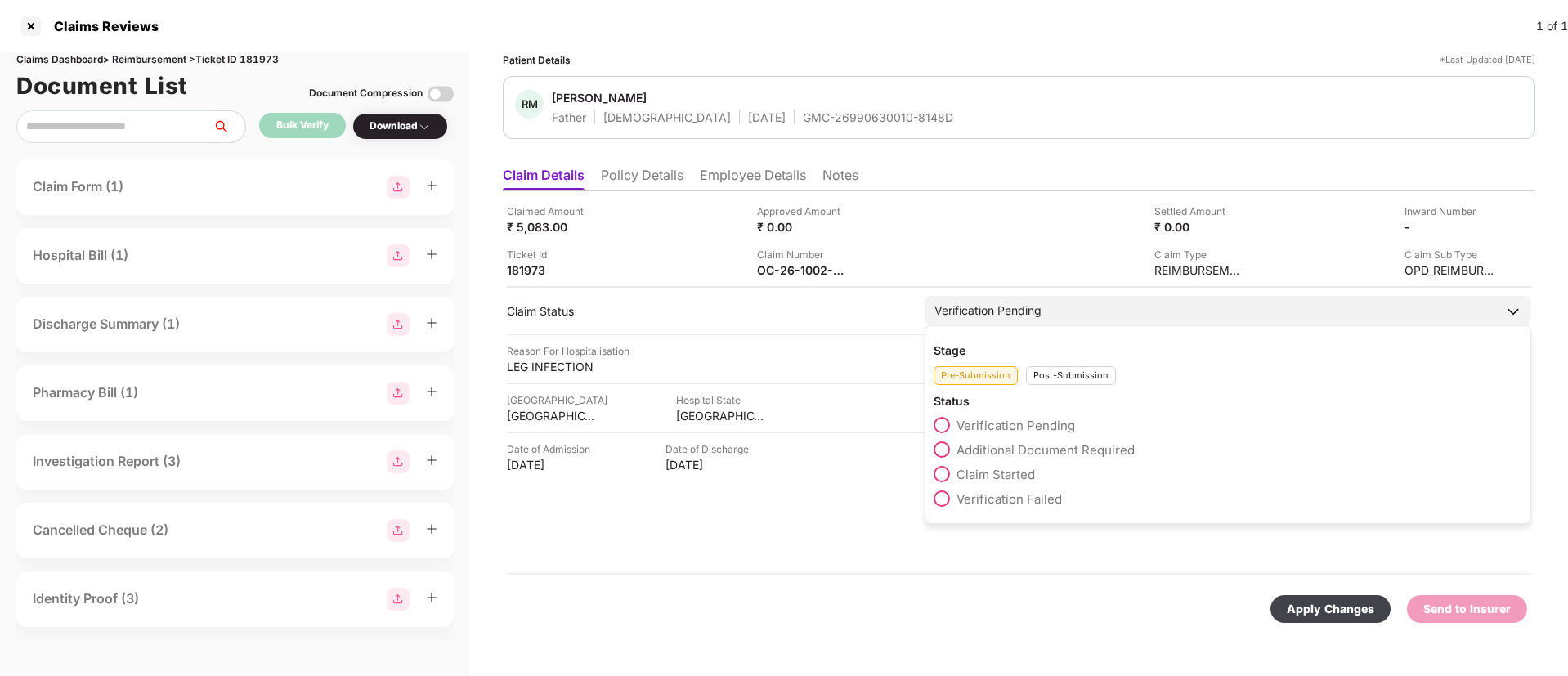
click at [1067, 371] on div "Post-Submission" at bounding box center [1071, 375] width 90 height 19
click at [942, 445] on span at bounding box center [942, 449] width 16 height 16
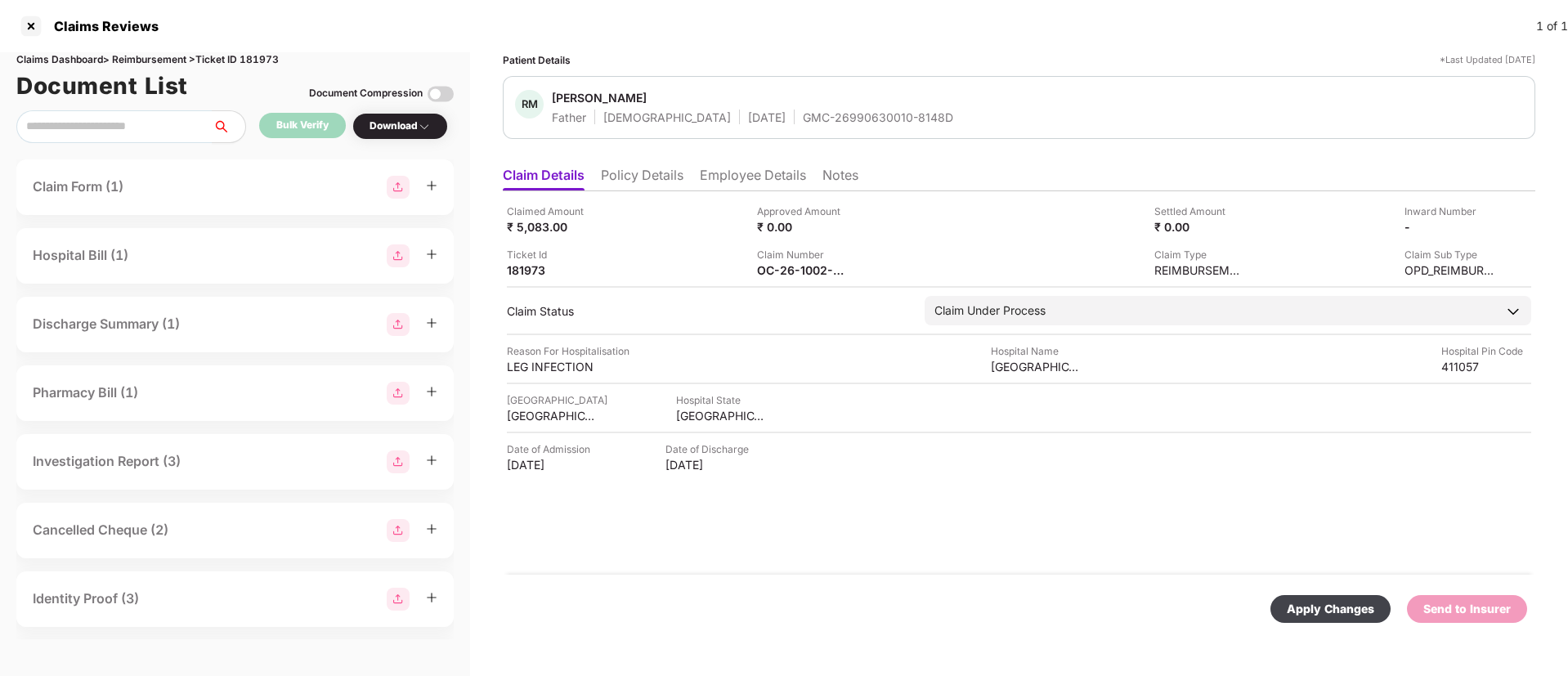
click at [1299, 606] on div "Apply Changes" at bounding box center [1331, 609] width 88 height 18
click at [776, 279] on div "Claimed Amount ₹ 5,083.00 Approved Amount ₹ 0.00 Settled Amount ₹ 0.00 Inward N…" at bounding box center [1019, 382] width 1033 height 383
click at [775, 279] on div "Claimed Amount ₹ 5,083.00 Approved Amount ₹ 0.00 Settled Amount ₹ 0.00 Inward N…" at bounding box center [1019, 382] width 1033 height 383
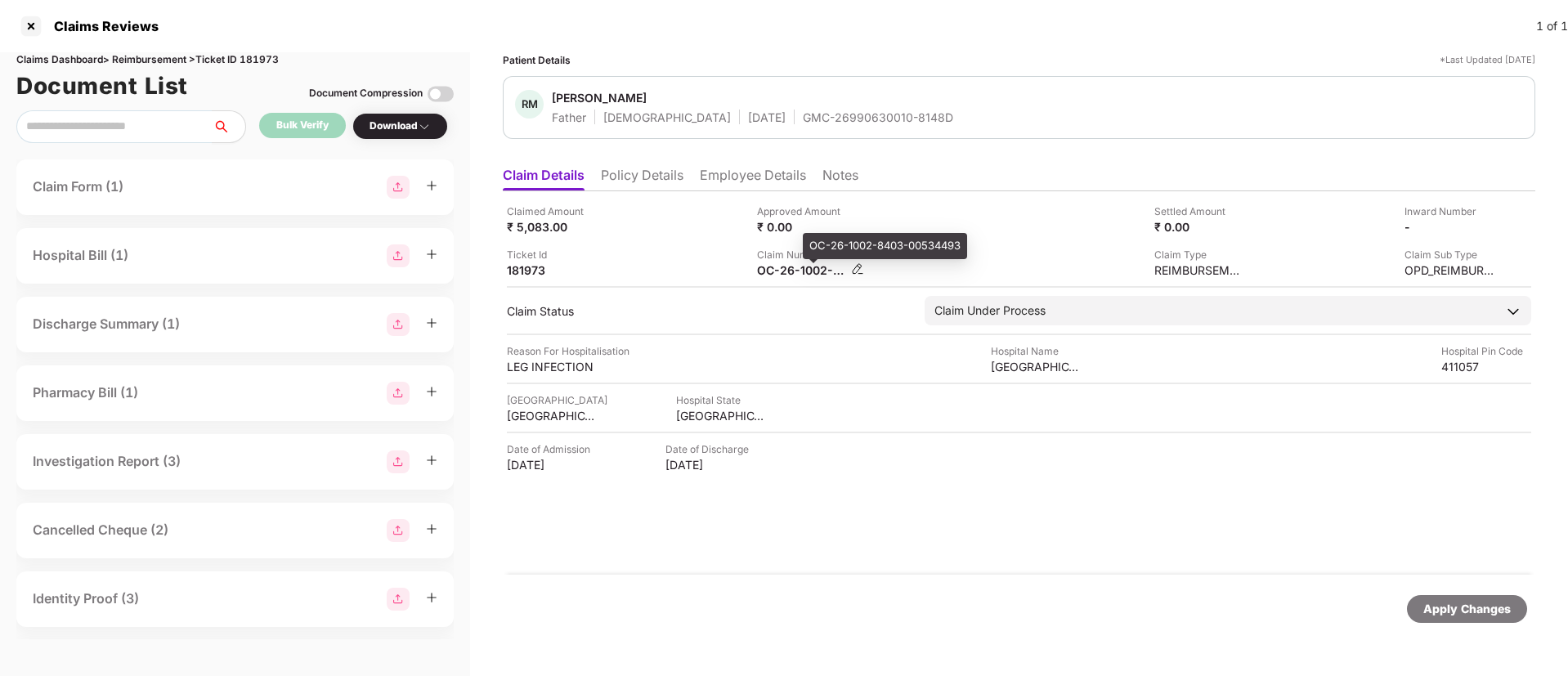
click at [776, 276] on div "OC-26-1002-8403-00534493" at bounding box center [802, 270] width 90 height 16
copy div
click at [783, 271] on div "HI-TAG-006639636-0" at bounding box center [802, 270] width 90 height 16
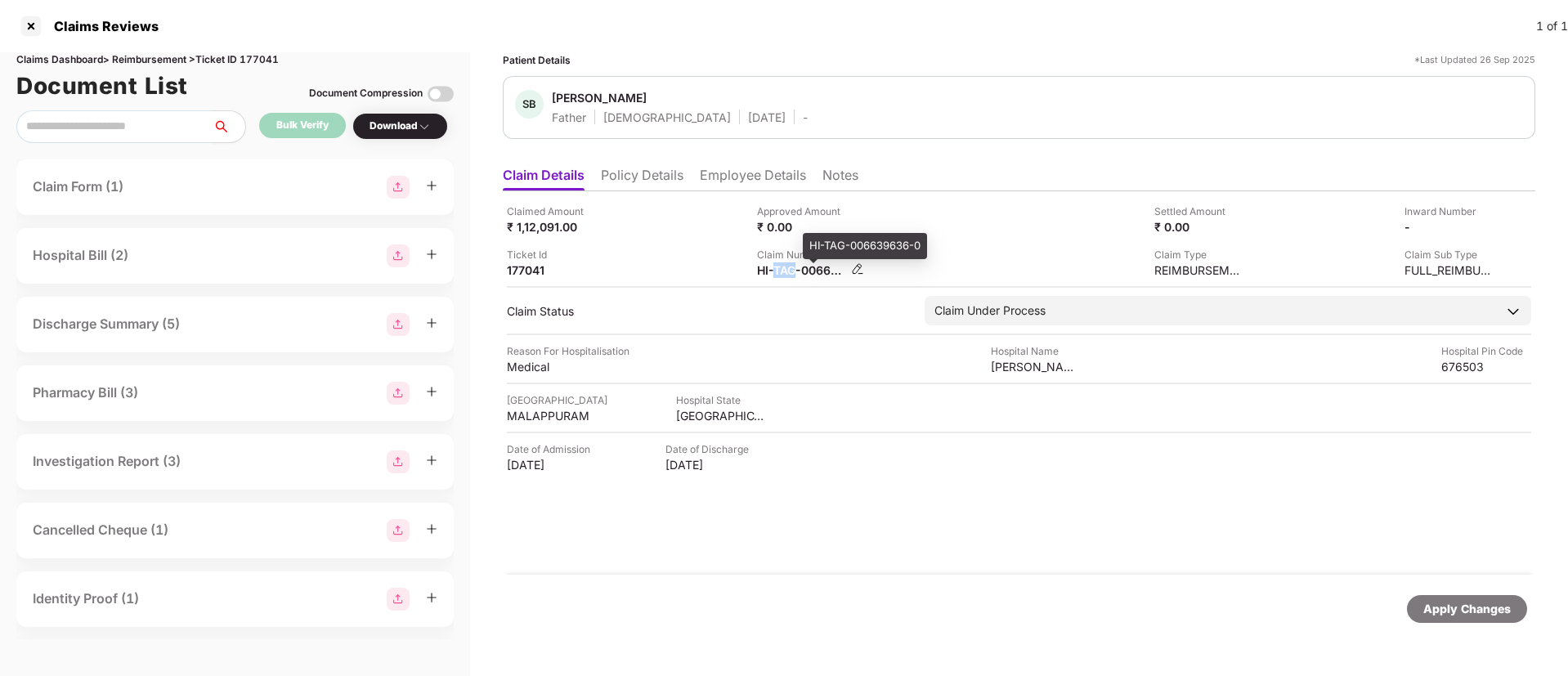
click at [783, 271] on div "HI-TAG-006639636-0" at bounding box center [802, 270] width 90 height 16
copy div
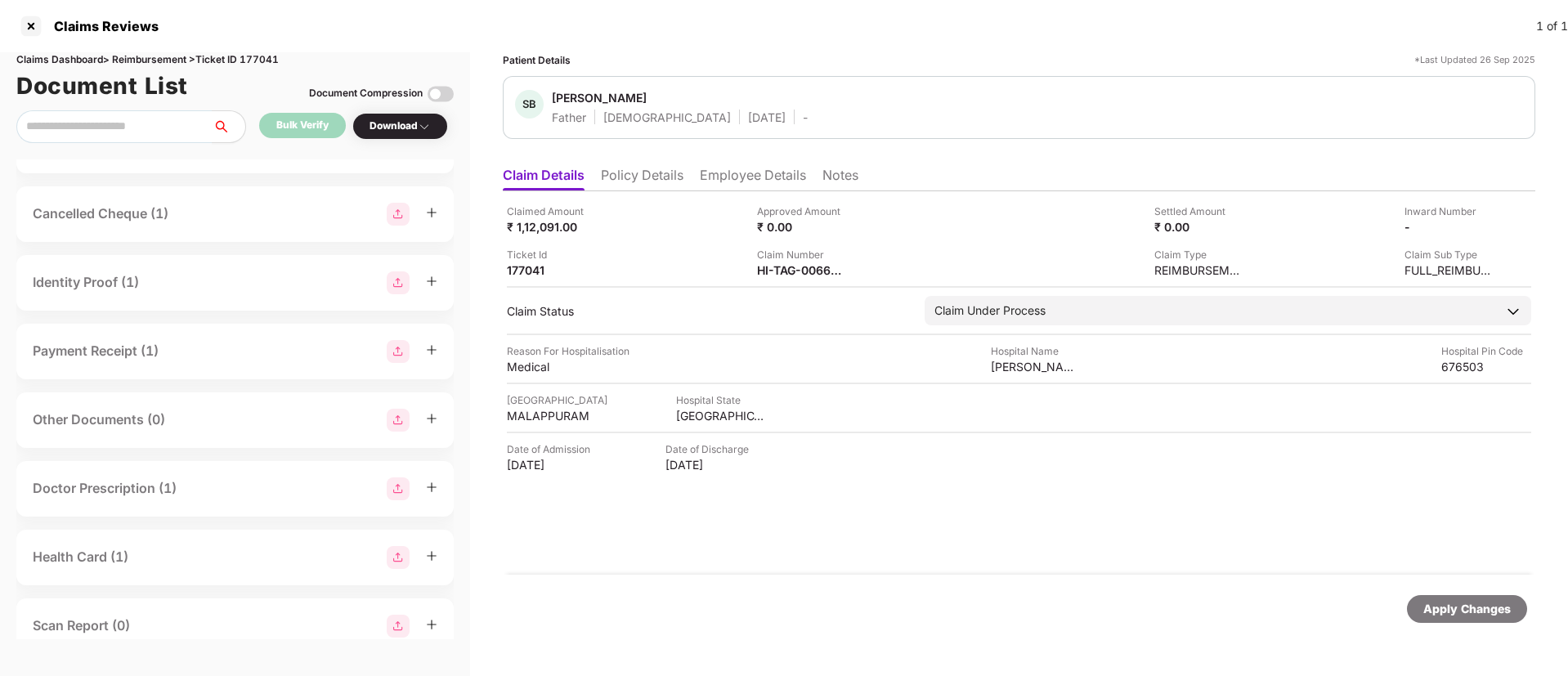
scroll to position [245, 0]
click at [212, 284] on div "Cancelled Cheque (1)" at bounding box center [235, 284] width 405 height 23
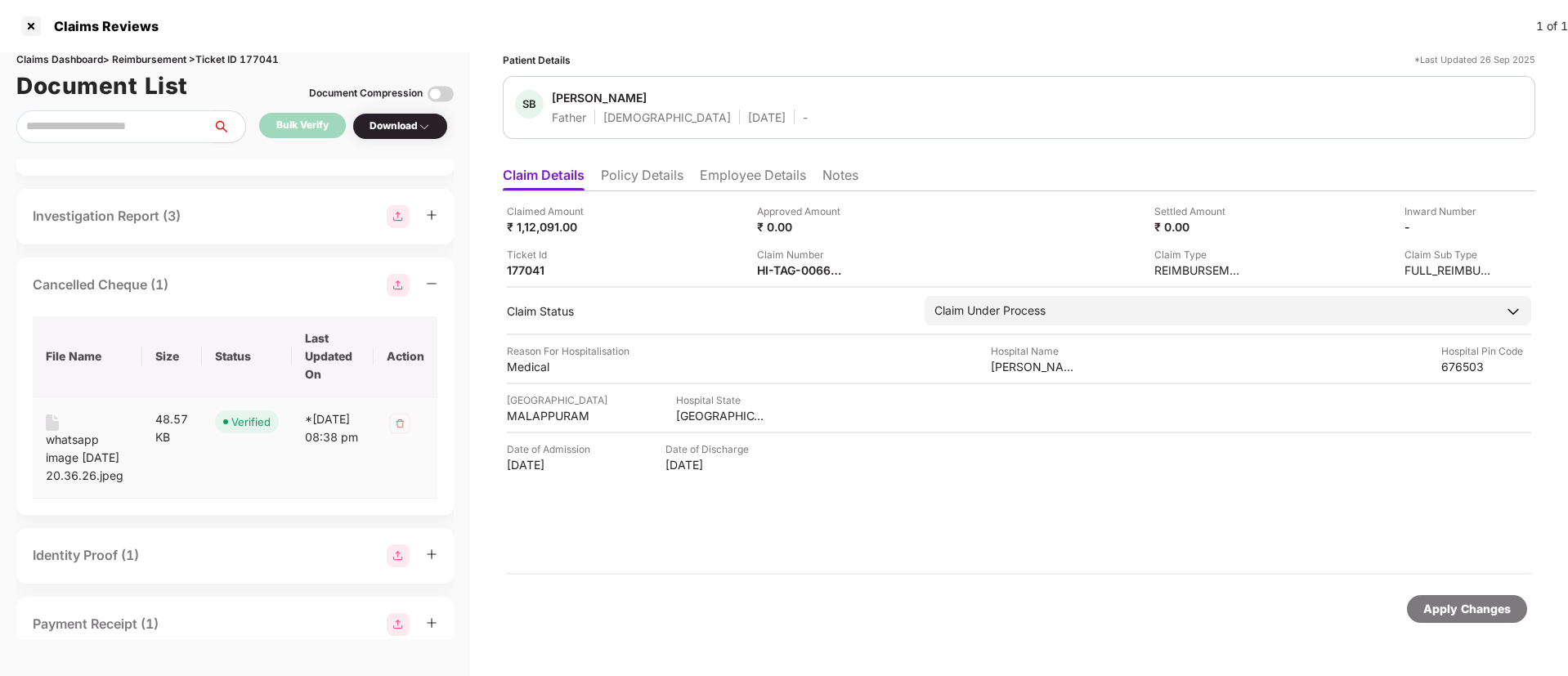
click at [70, 437] on div "whatsapp image [DATE] 20.36.26.jpeg" at bounding box center [87, 457] width 83 height 54
click at [221, 279] on div "Cancelled Cheque (1)" at bounding box center [235, 284] width 405 height 23
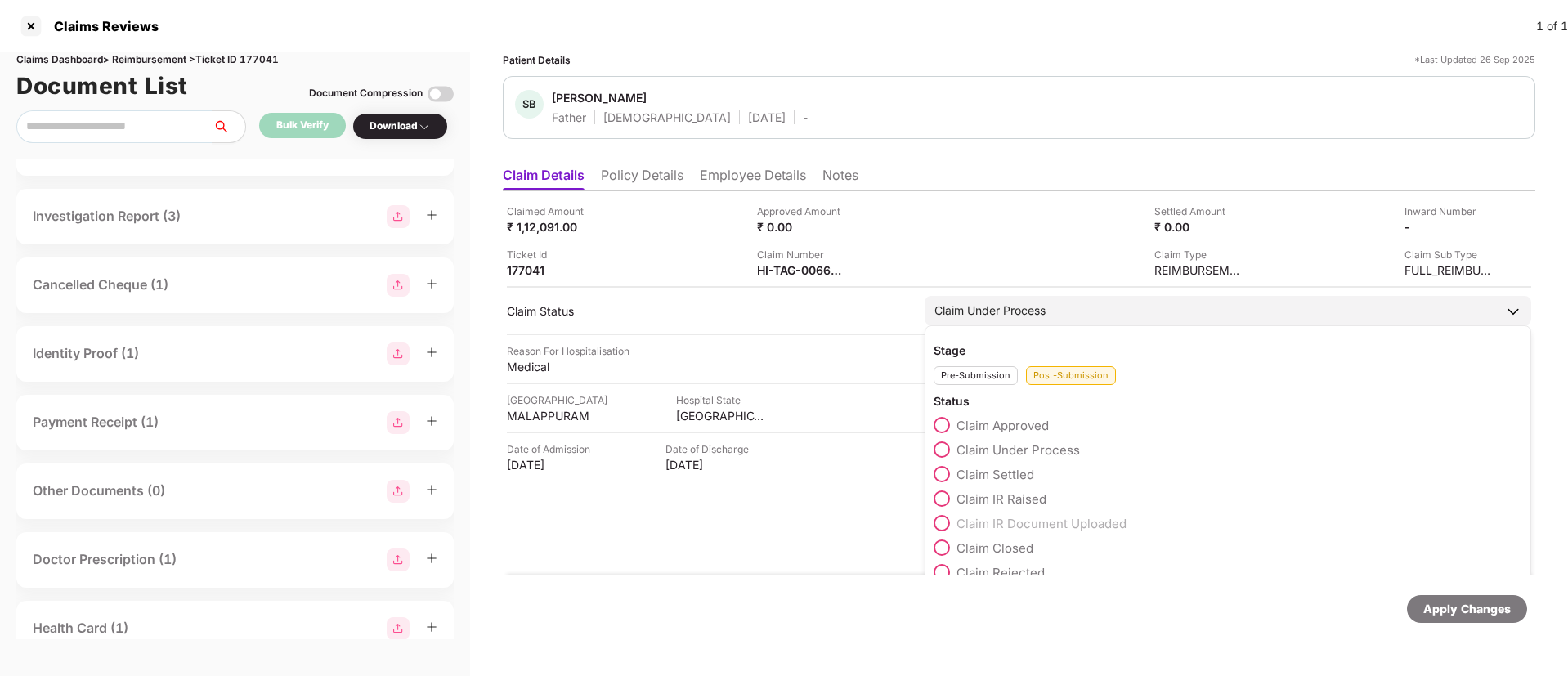
click at [947, 499] on span at bounding box center [942, 499] width 16 height 16
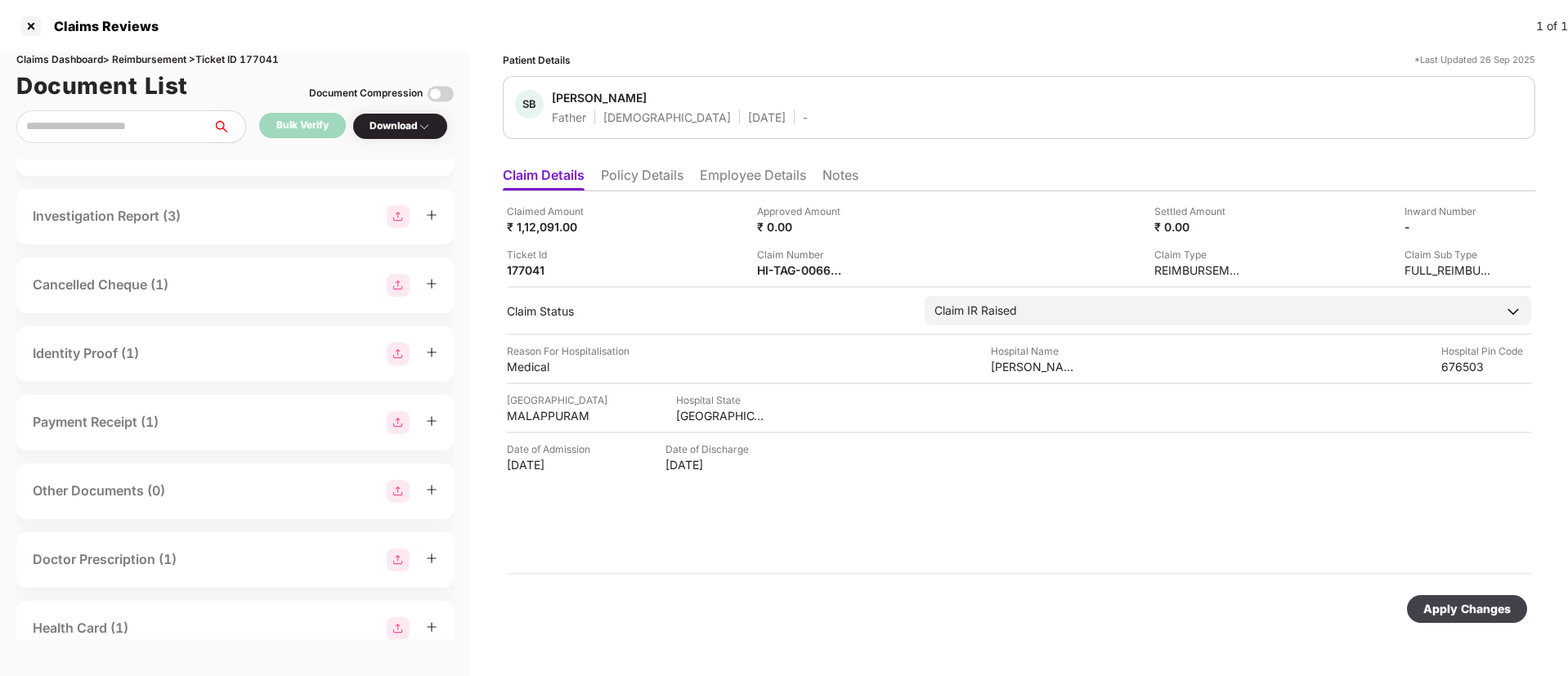
click at [1431, 598] on div "Apply Changes" at bounding box center [1466, 608] width 120 height 27
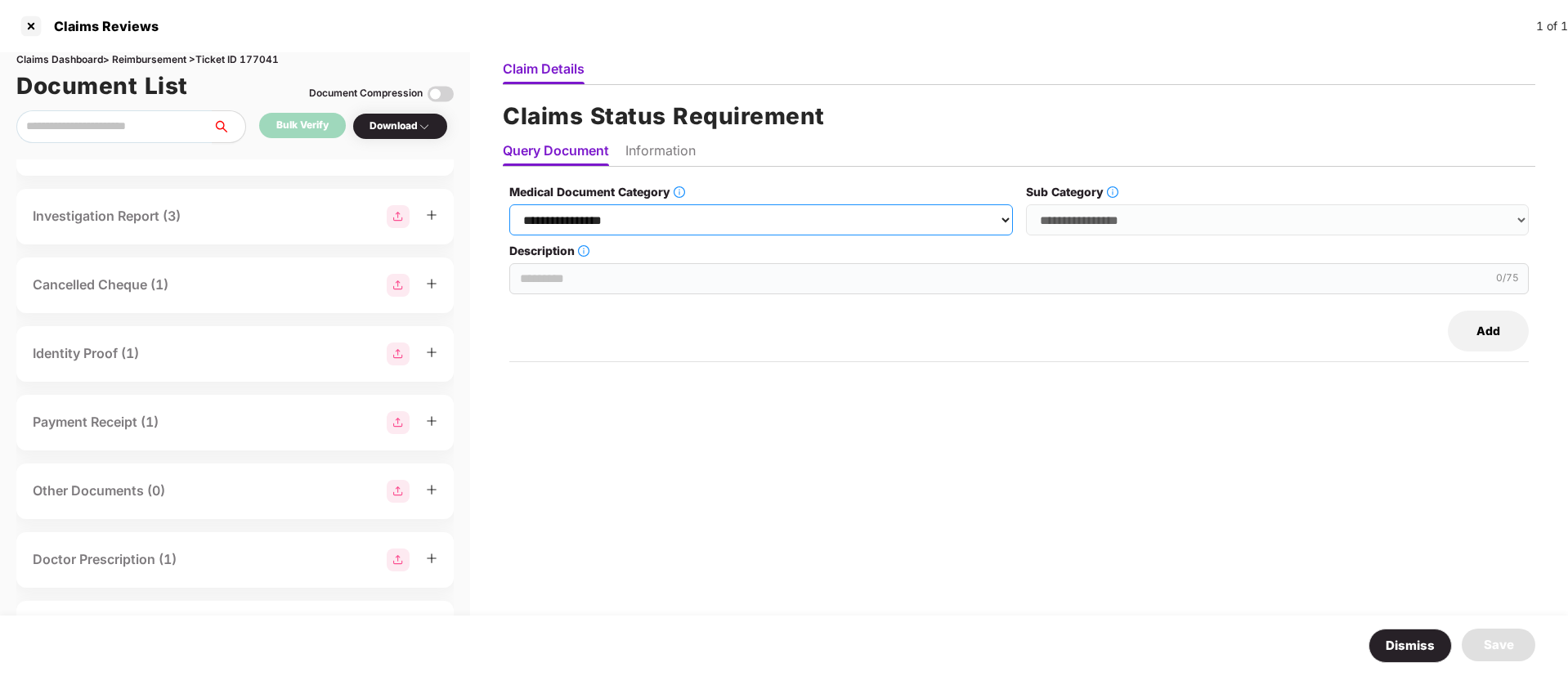
click at [692, 217] on select "**********" at bounding box center [760, 220] width 503 height 31
select select "**********"
click at [510, 204] on select "**********" at bounding box center [760, 220] width 503 height 31
click at [1105, 214] on select "**********" at bounding box center [1277, 220] width 503 height 31
select select "**********"
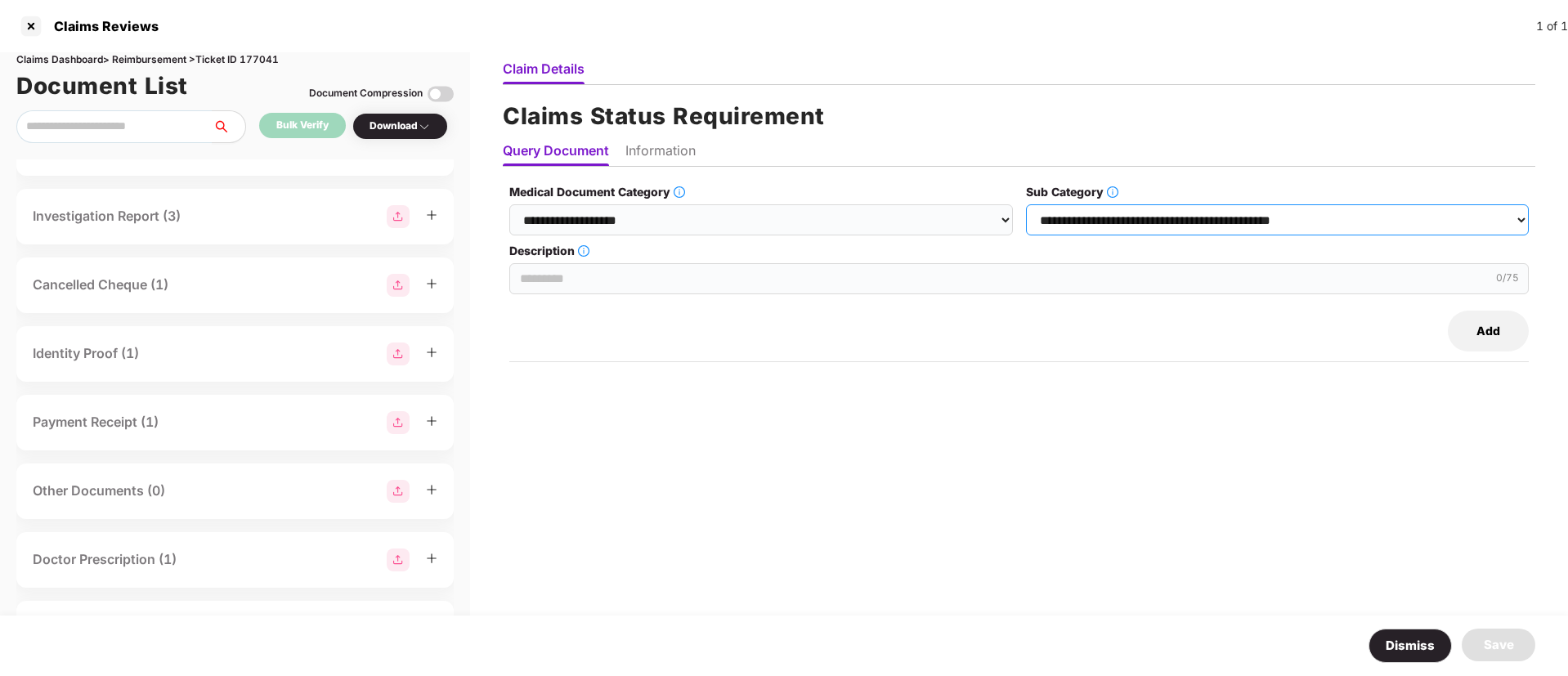
click at [1027, 204] on select "**********" at bounding box center [1277, 220] width 503 height 31
drag, startPoint x: 656, startPoint y: 251, endPoint x: 644, endPoint y: 264, distance: 17.7
click at [654, 251] on label "Description" at bounding box center [1019, 251] width 1020 height 18
click at [654, 263] on input "Description" at bounding box center [1019, 279] width 1020 height 31
click at [633, 279] on input "Description" at bounding box center [1019, 279] width 1020 height 31
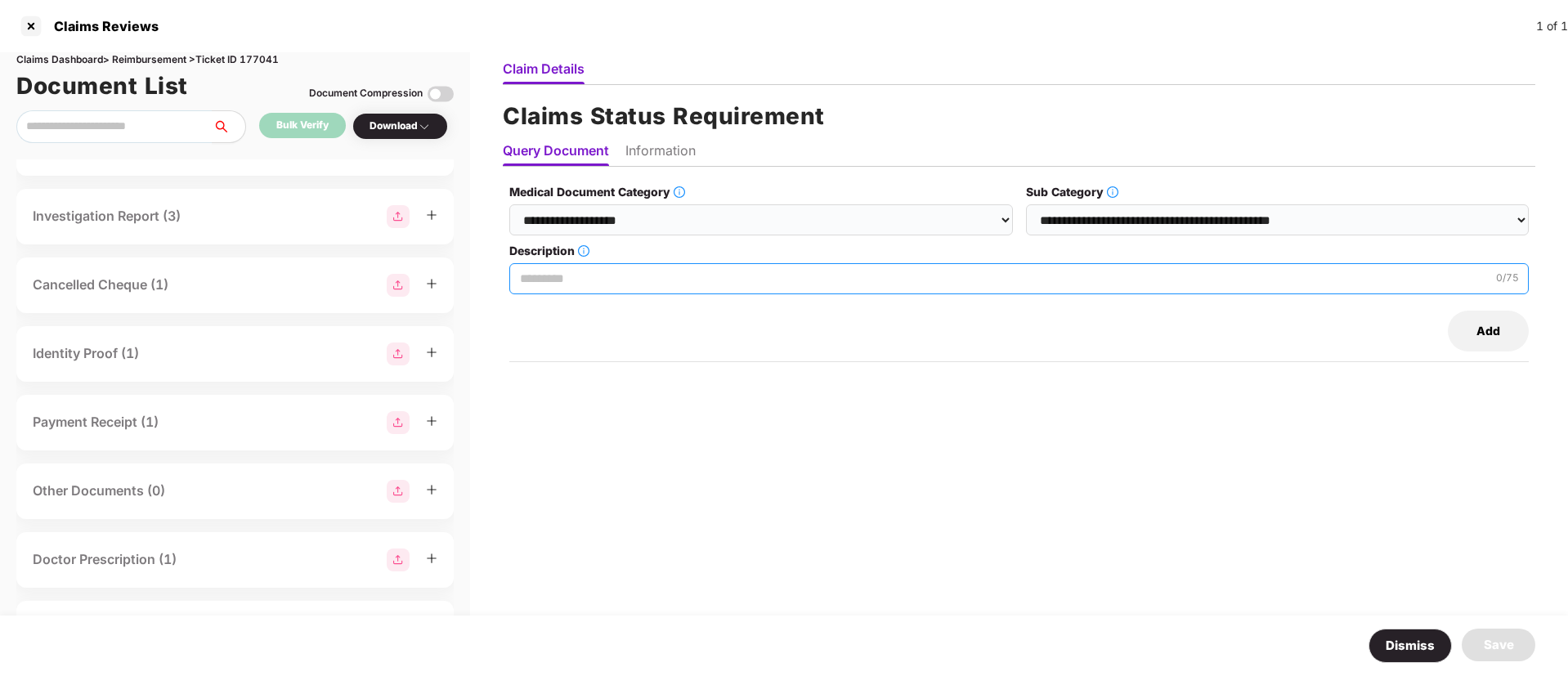
paste input "**********"
type input "**********"
click at [659, 153] on li "Information" at bounding box center [660, 154] width 70 height 24
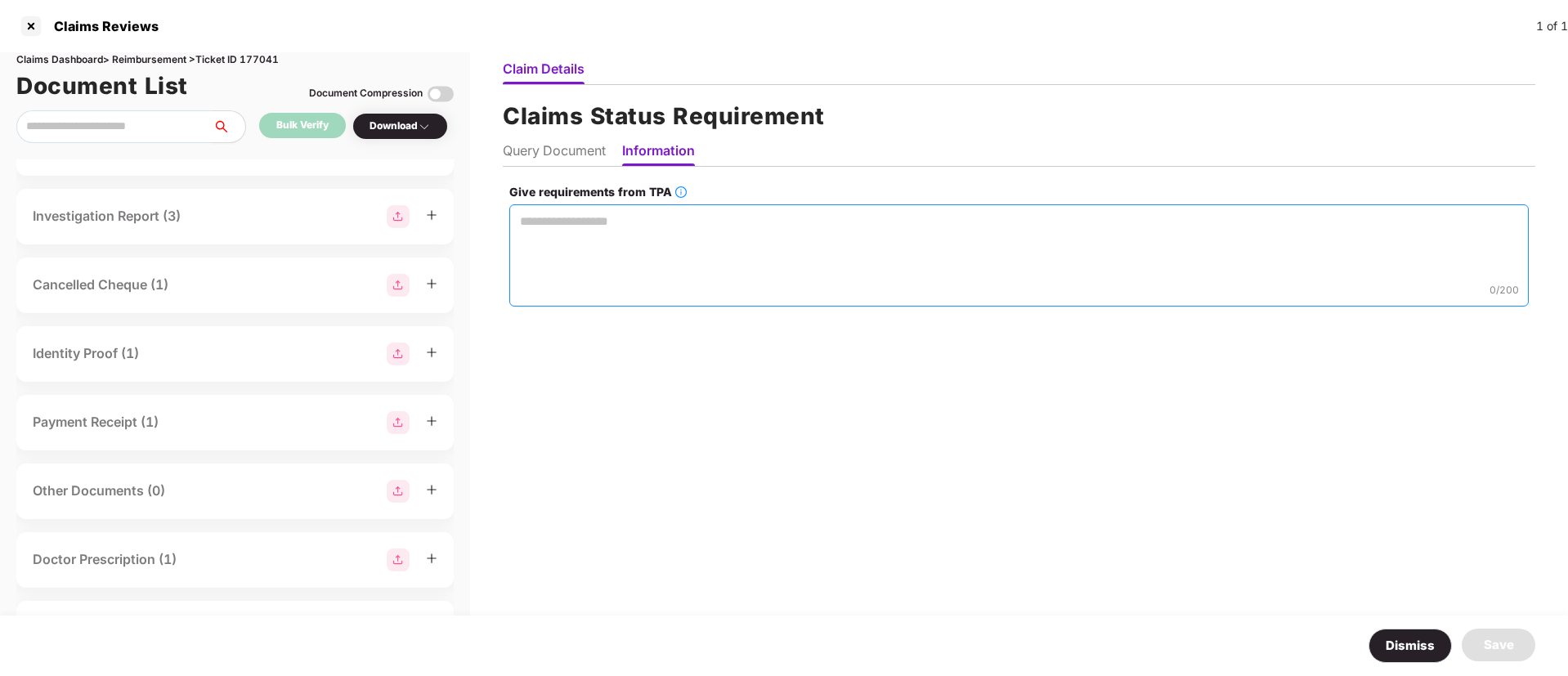
click at [563, 256] on textarea "Give requirements from TPA" at bounding box center [1019, 255] width 1020 height 102
paste textarea "**********"
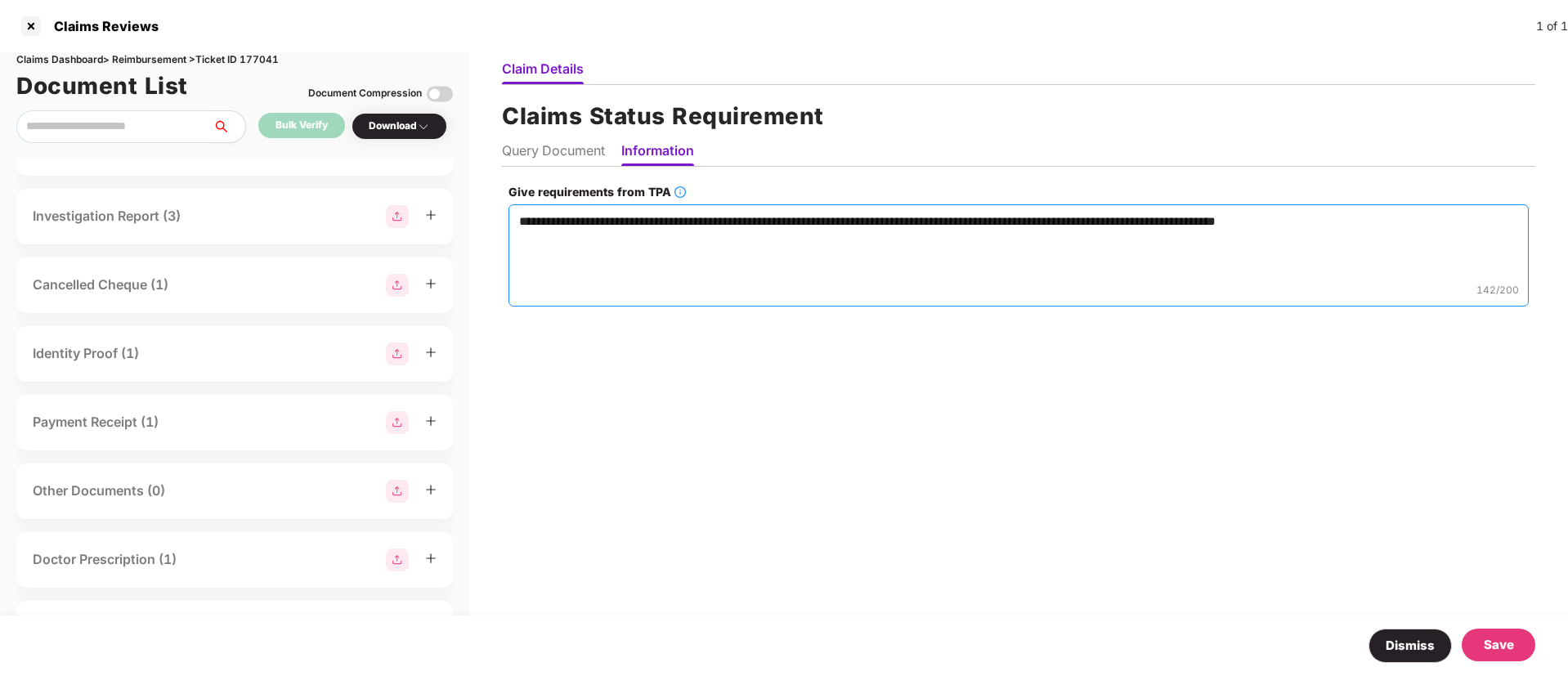
click at [1266, 218] on textarea "**********" at bounding box center [1019, 255] width 1021 height 102
type textarea "**********"
click at [1490, 640] on div "Save" at bounding box center [1498, 644] width 30 height 19
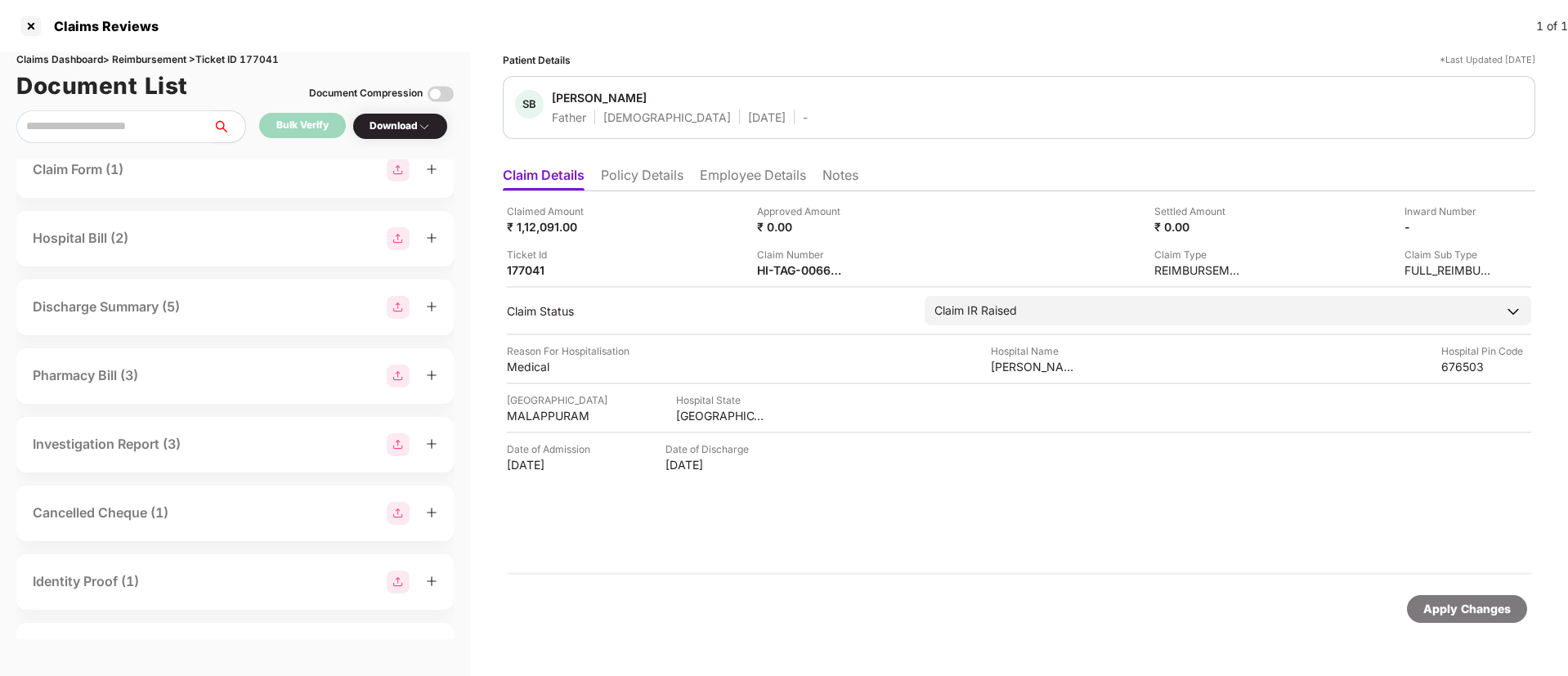
scroll to position [0, 0]
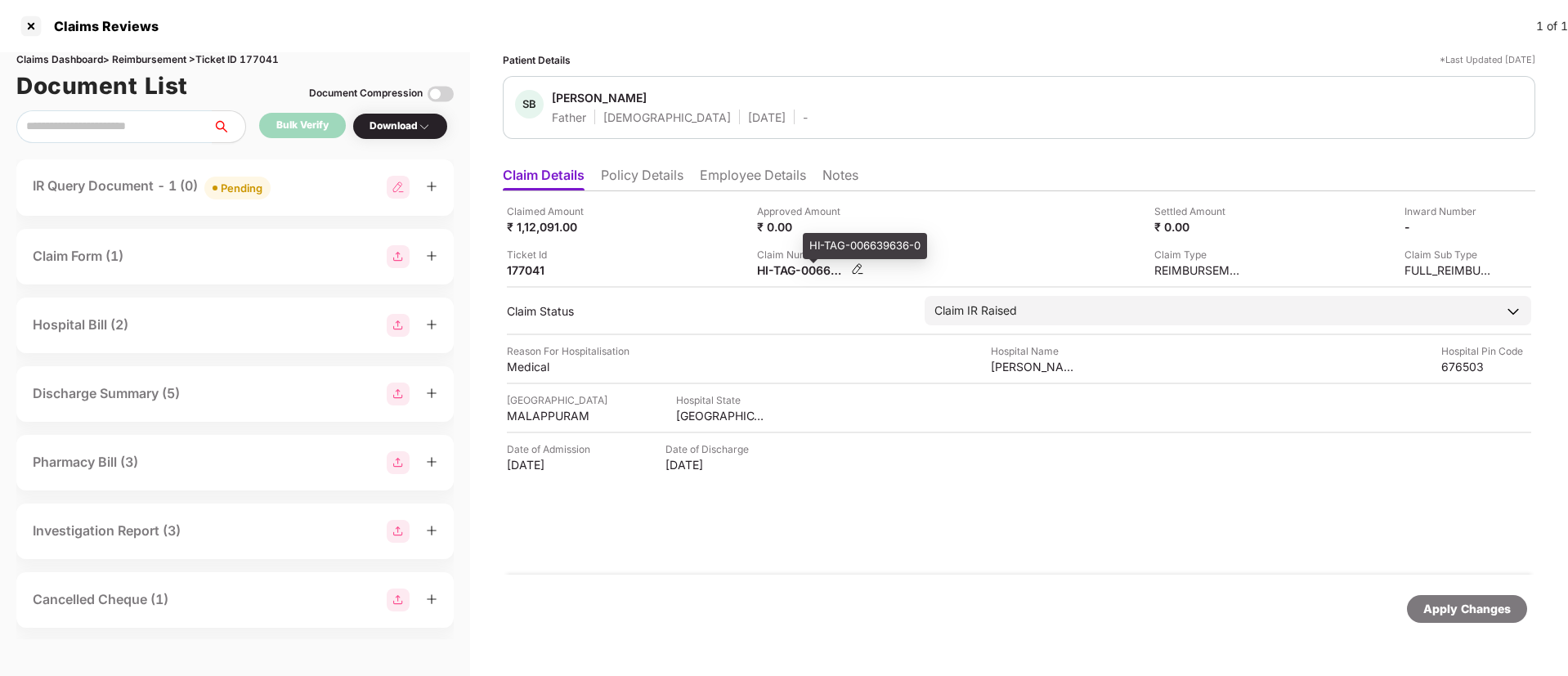
click at [773, 267] on div "HI-TAG-006639636-0" at bounding box center [802, 270] width 90 height 16
copy div
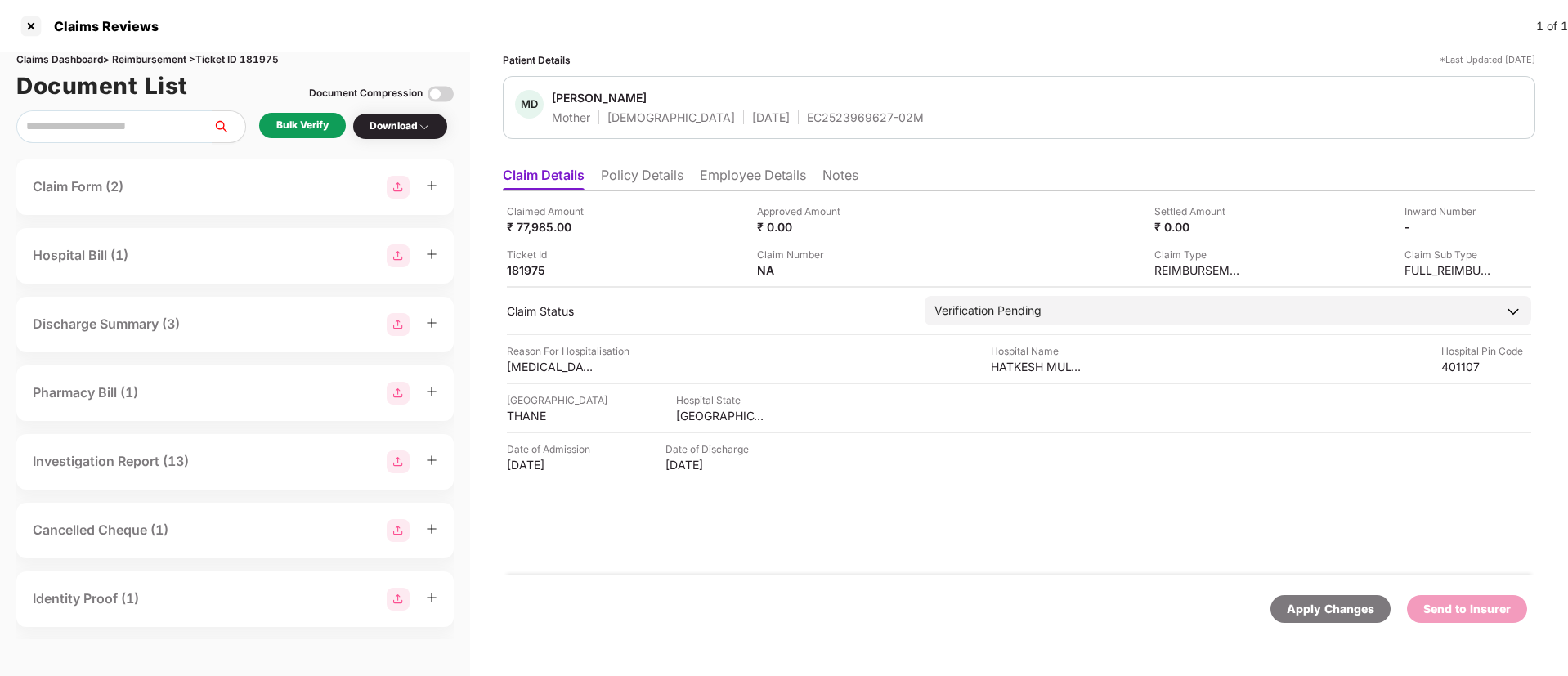
click at [633, 170] on li "Policy Details" at bounding box center [642, 178] width 82 height 24
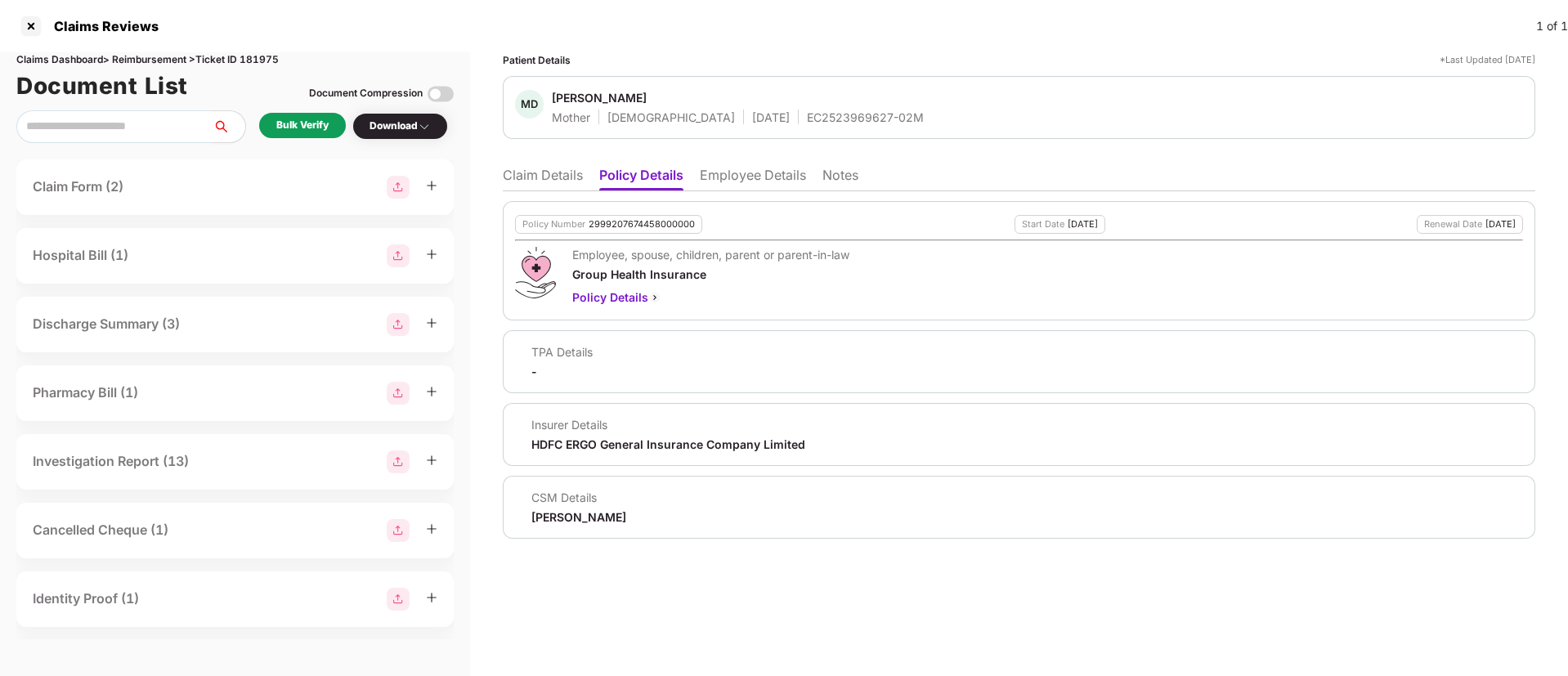
click at [547, 172] on li "Claim Details" at bounding box center [543, 178] width 81 height 24
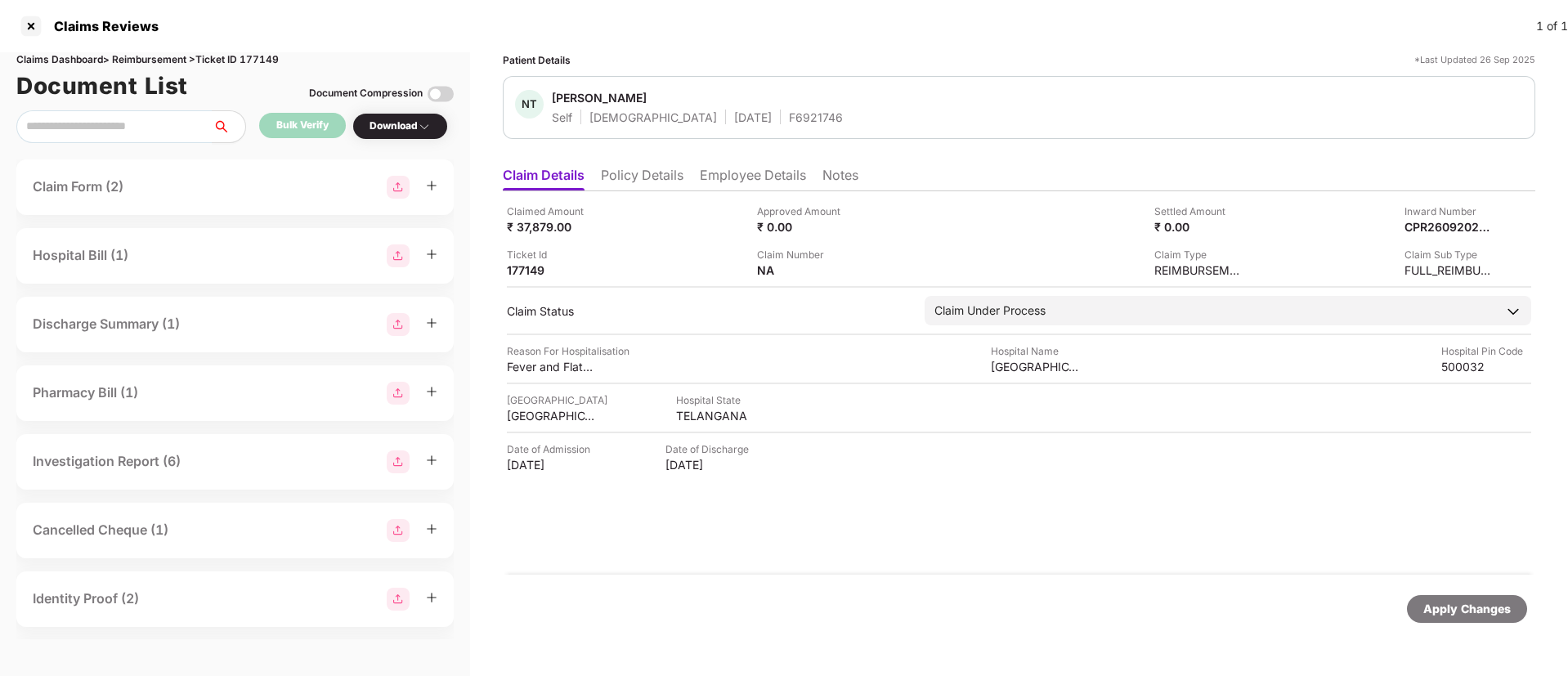
click at [643, 179] on li "Policy Details" at bounding box center [642, 178] width 82 height 24
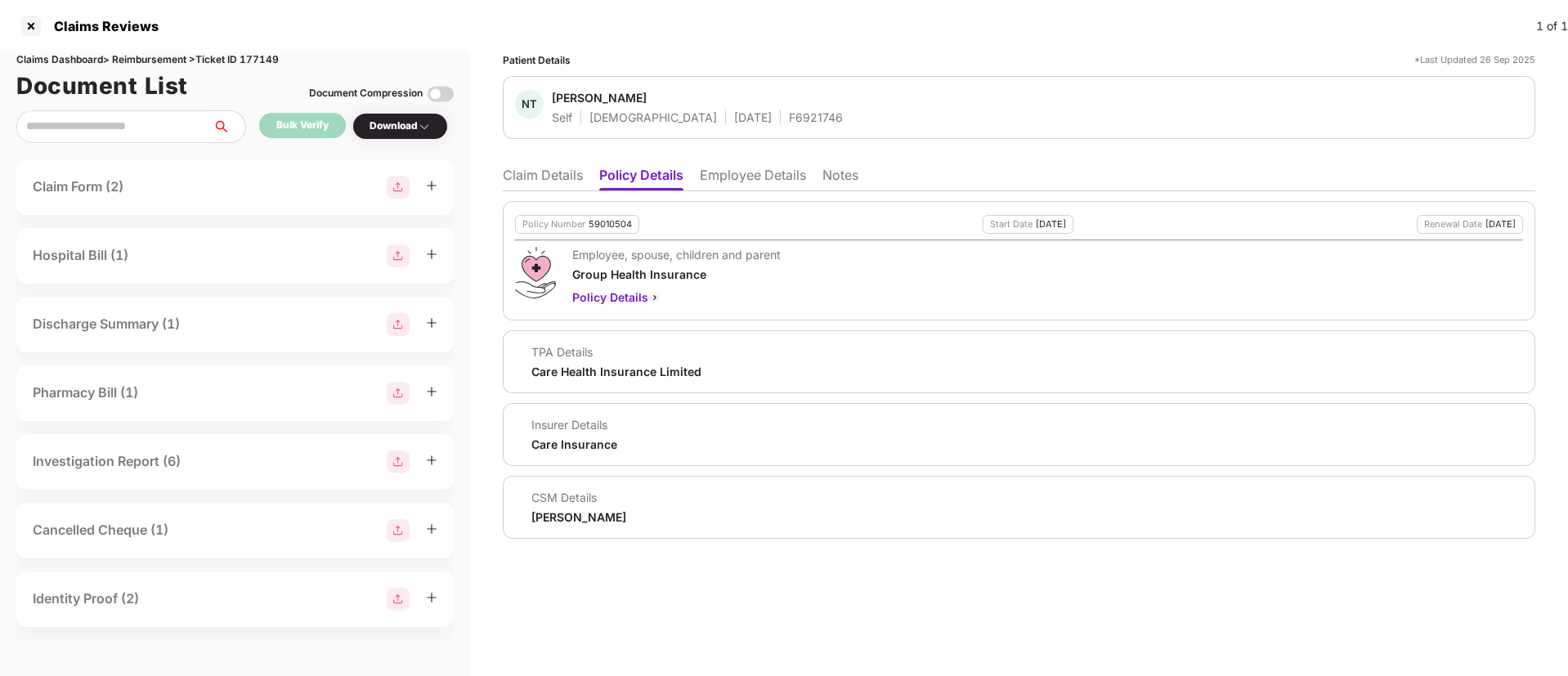
drag, startPoint x: 535, startPoint y: 180, endPoint x: 577, endPoint y: 187, distance: 42.6
click at [536, 179] on li "Claim Details" at bounding box center [543, 178] width 81 height 24
